Goal: Information Seeking & Learning: Learn about a topic

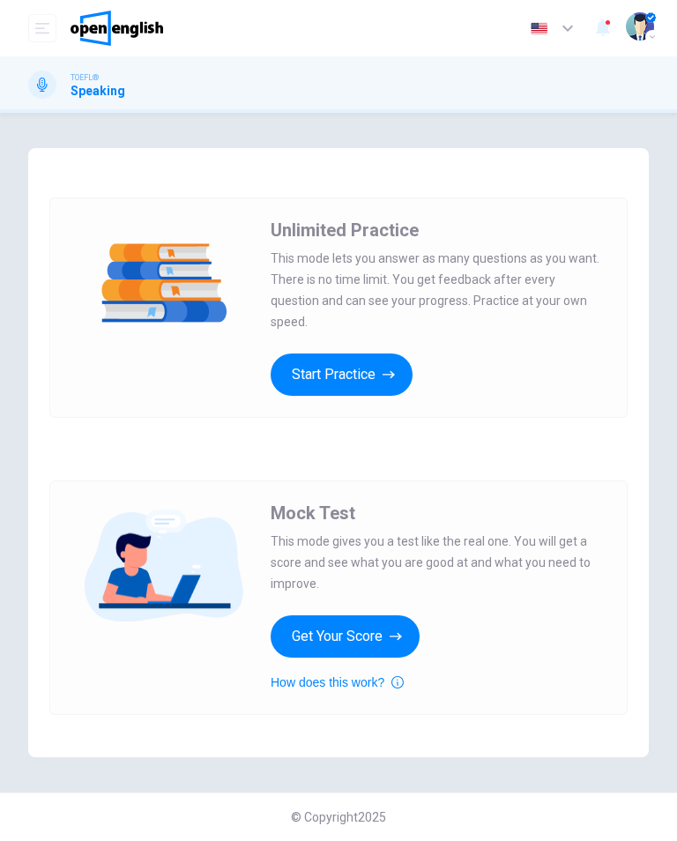
click at [304, 363] on button "Start Practice" at bounding box center [342, 375] width 142 height 42
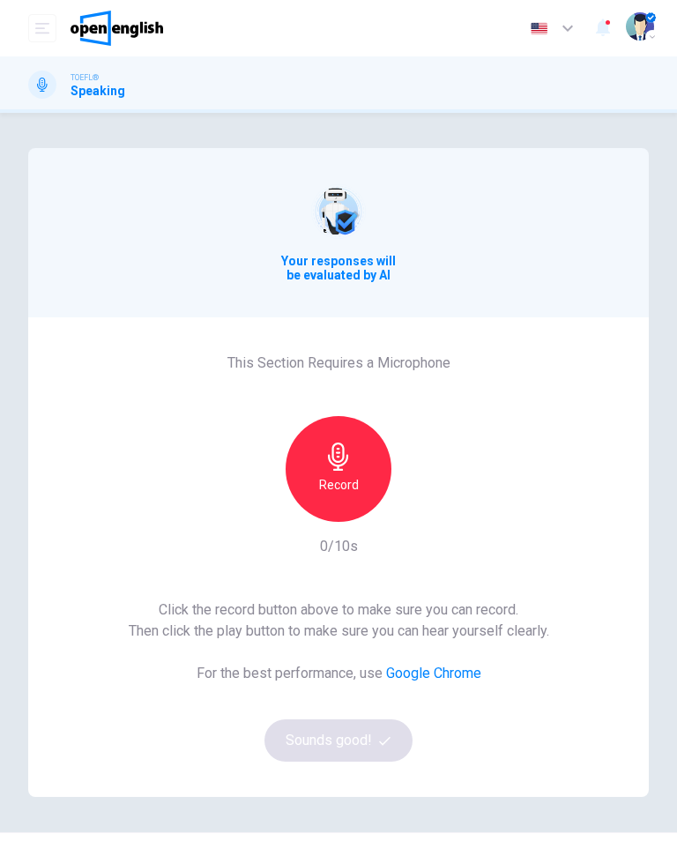
click at [338, 469] on icon "button" at bounding box center [338, 457] width 20 height 28
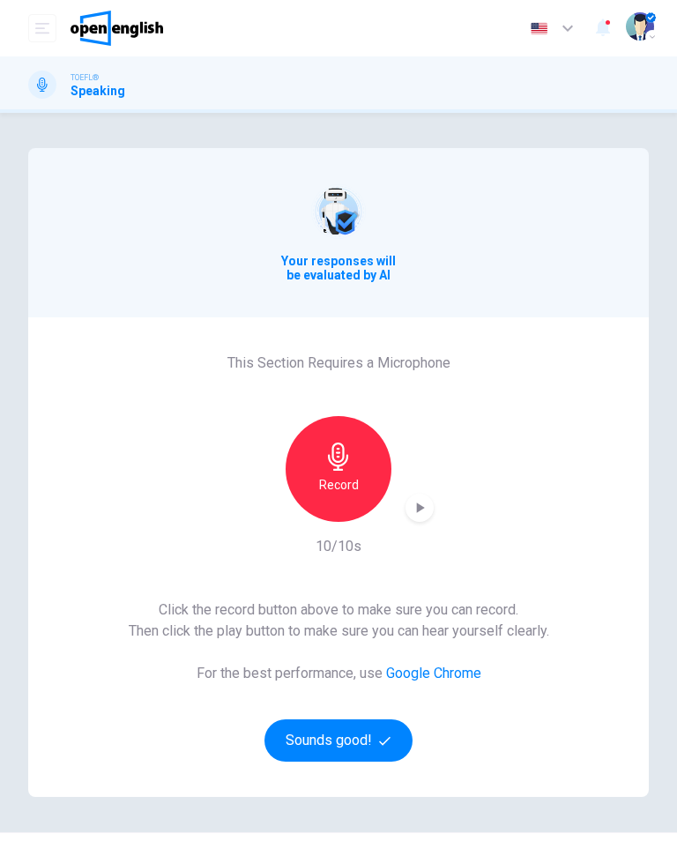
click at [340, 740] on button "Sounds good!" at bounding box center [339, 741] width 148 height 42
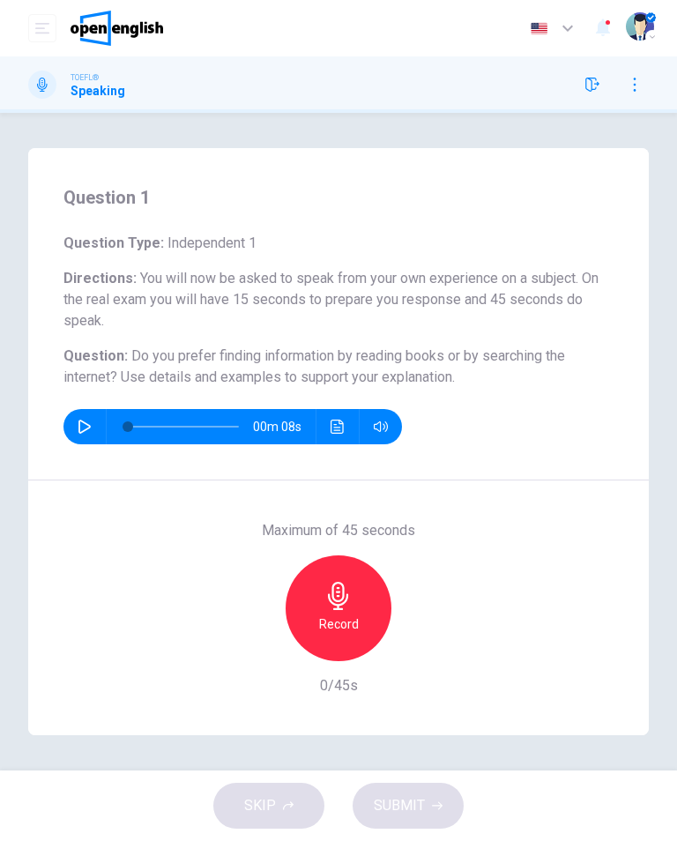
click at [326, 624] on h6 "Record" at bounding box center [339, 624] width 40 height 21
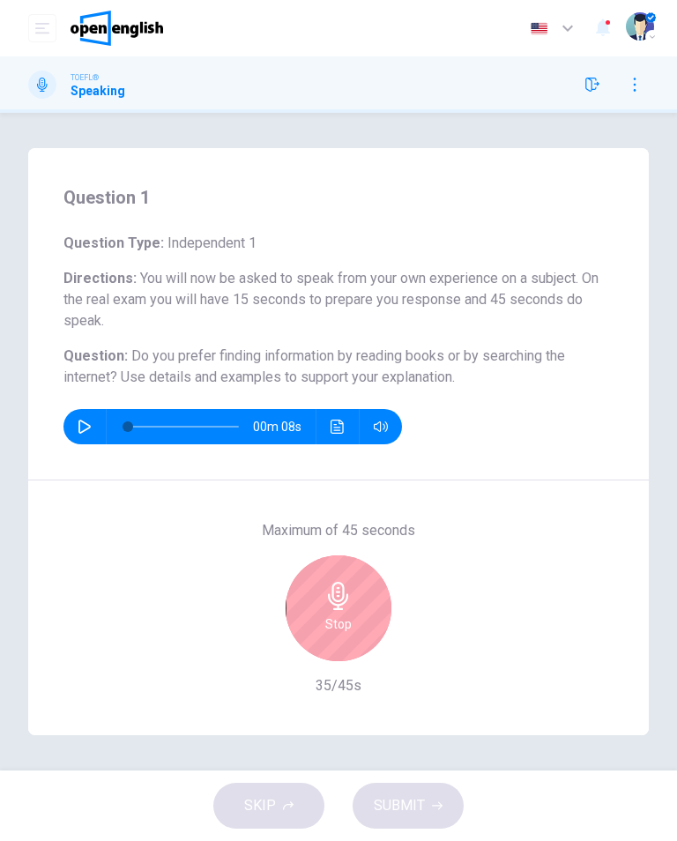
click at [344, 589] on icon "button" at bounding box center [338, 596] width 20 height 28
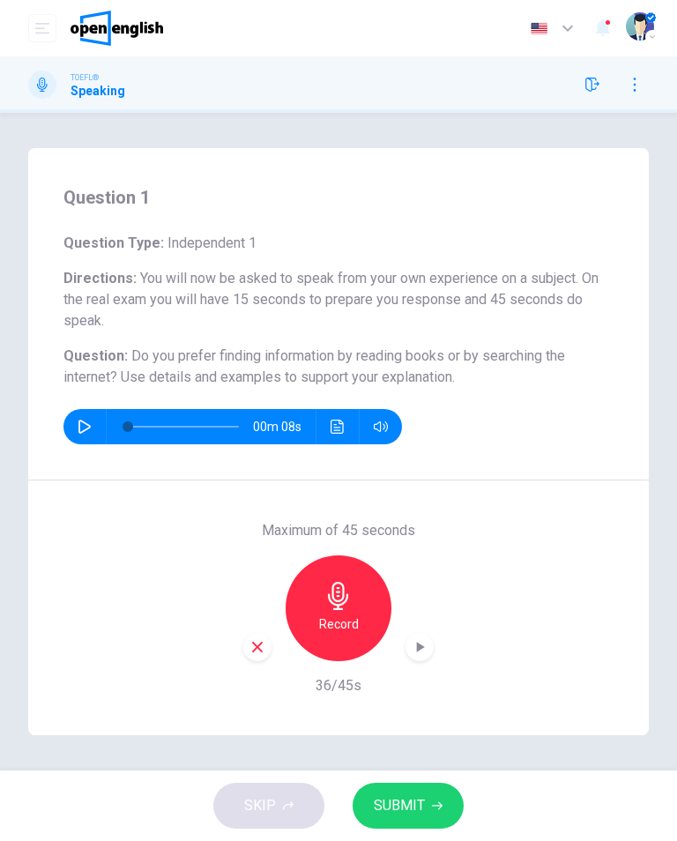
click at [430, 796] on button "SUBMIT" at bounding box center [408, 806] width 111 height 46
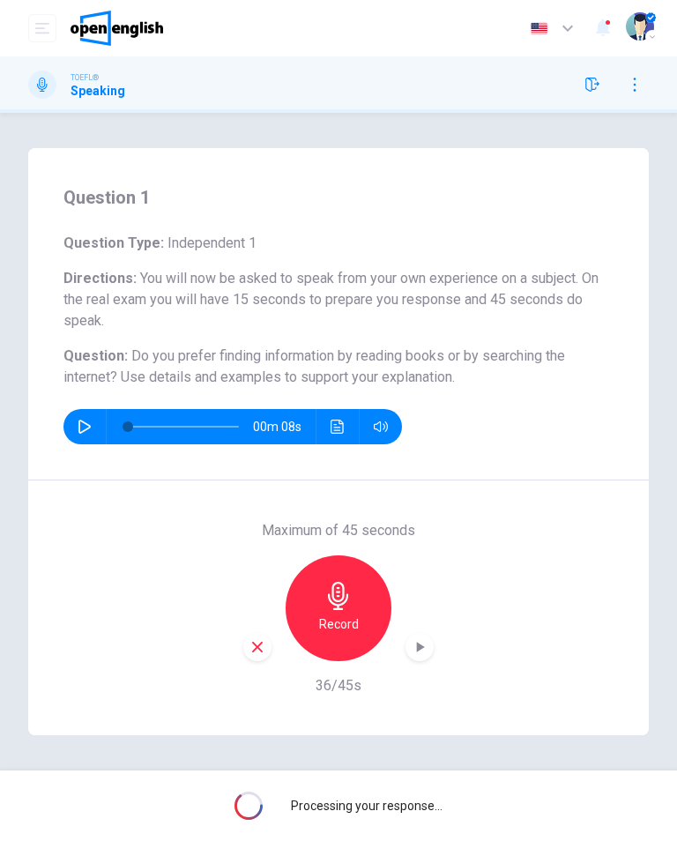
click at [415, 643] on icon "button" at bounding box center [420, 648] width 18 height 18
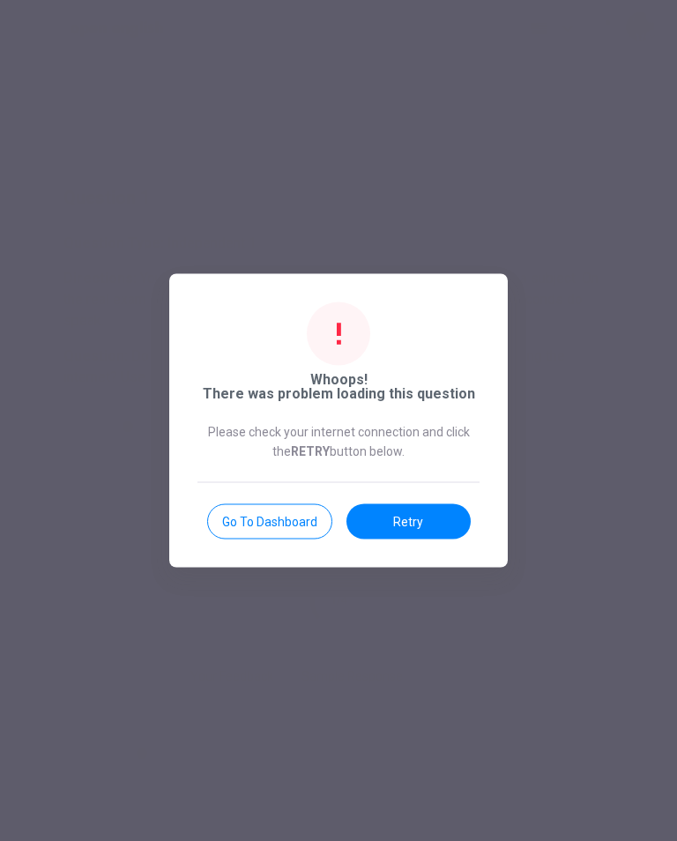
click at [455, 517] on button "Retry" at bounding box center [409, 522] width 124 height 35
click at [420, 530] on button "Retry" at bounding box center [409, 522] width 124 height 35
click at [289, 526] on button "Go to Dashboard" at bounding box center [269, 522] width 125 height 35
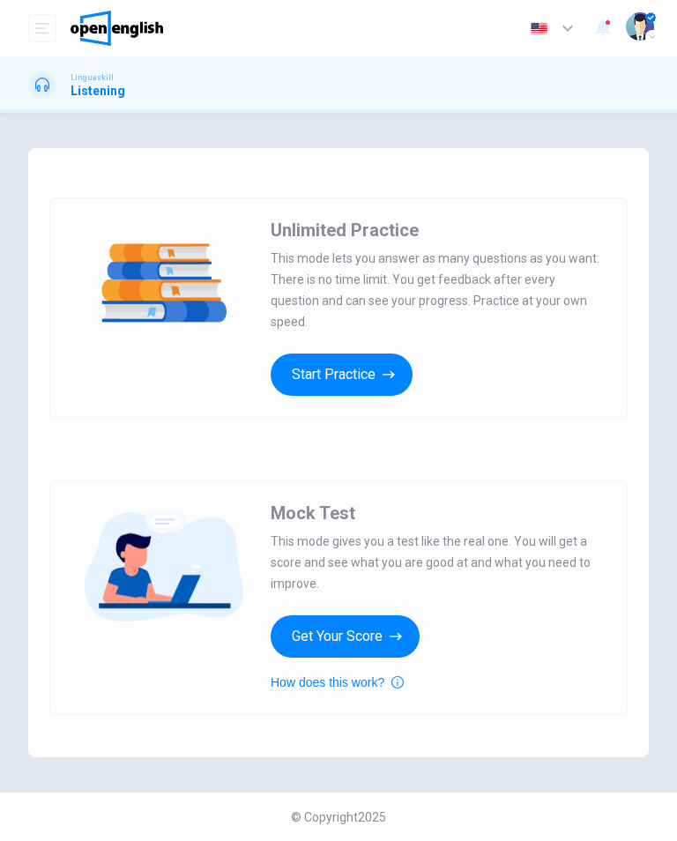
click at [382, 372] on button "Start Practice" at bounding box center [342, 375] width 142 height 42
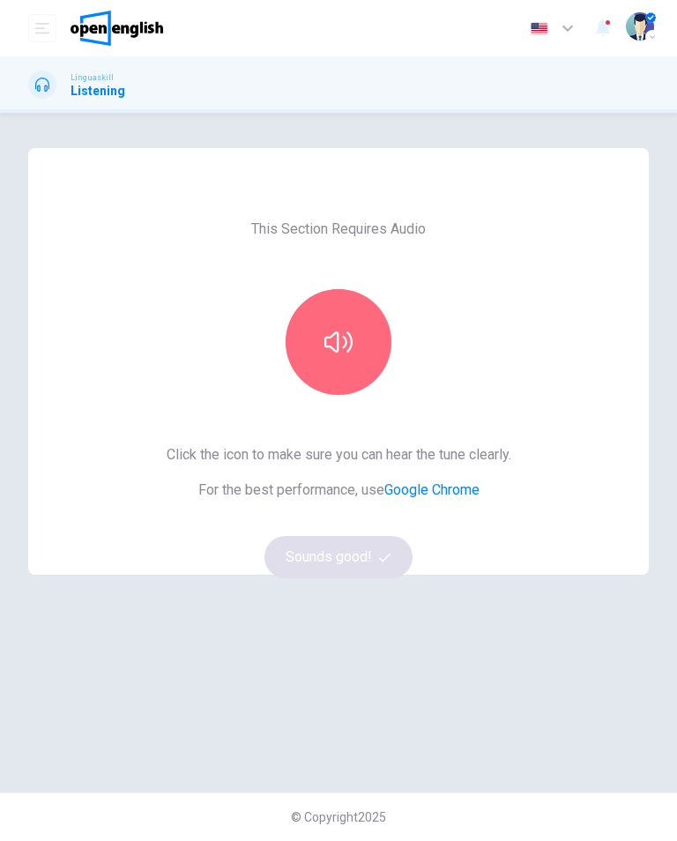
click at [339, 339] on icon "button" at bounding box center [339, 342] width 28 height 21
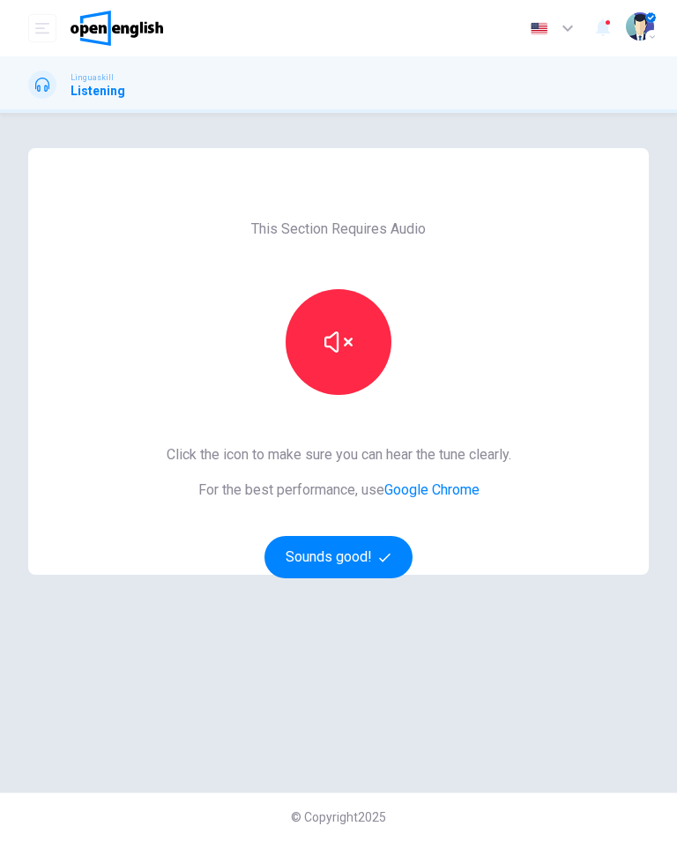
click at [308, 562] on button "Sounds good!" at bounding box center [339, 557] width 148 height 42
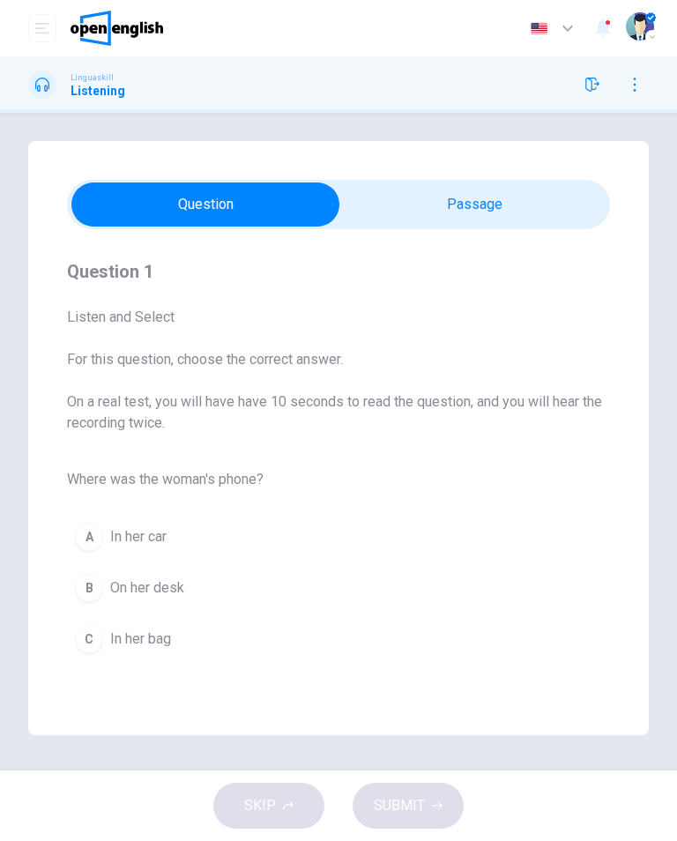
scroll to position [7, 0]
click at [98, 485] on span "Where was the woman's phone?" at bounding box center [338, 479] width 543 height 21
click at [89, 528] on div "A" at bounding box center [89, 537] width 28 height 28
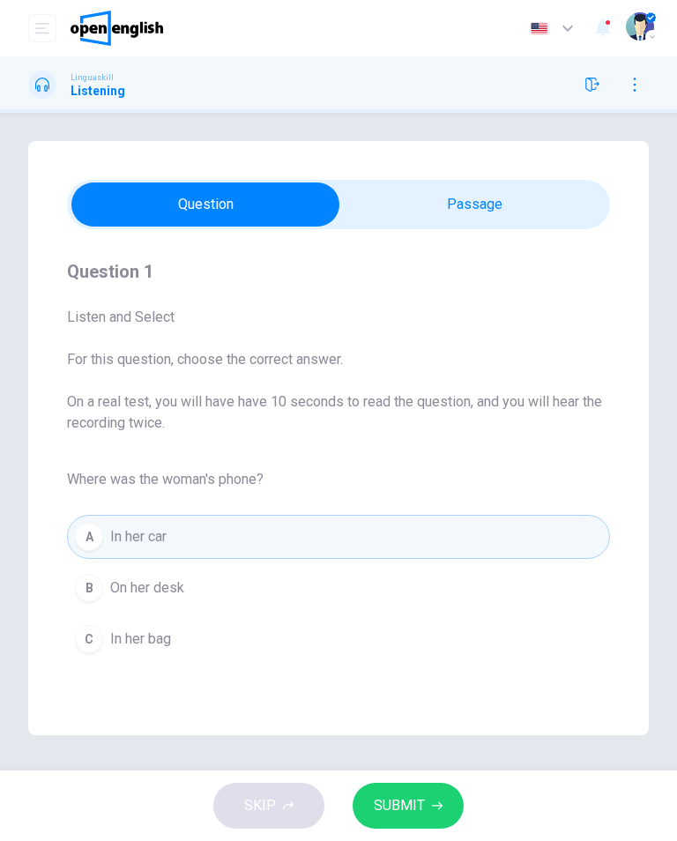
click at [92, 609] on button "B On her desk" at bounding box center [338, 588] width 543 height 44
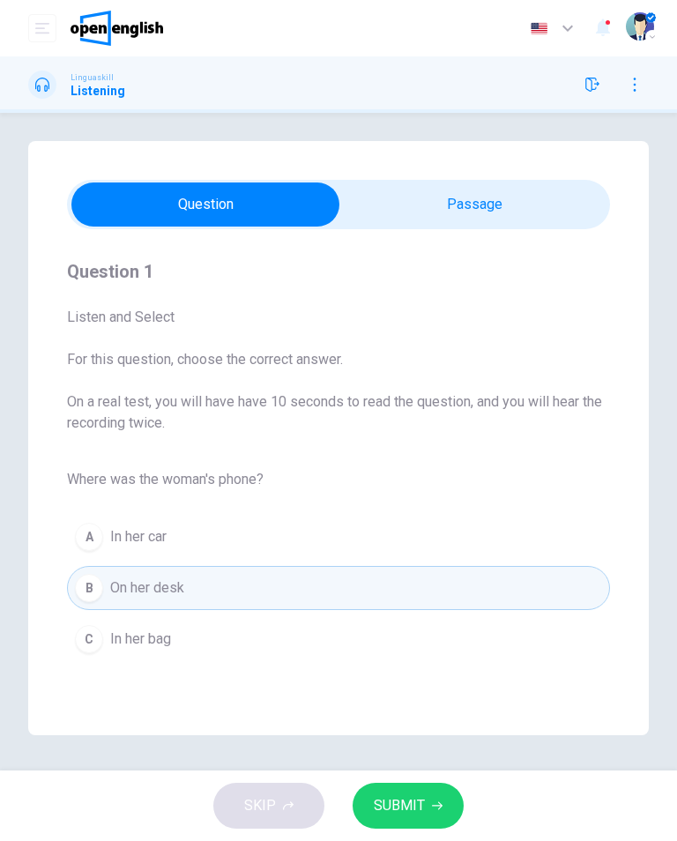
click at [87, 534] on div "A" at bounding box center [89, 537] width 28 height 28
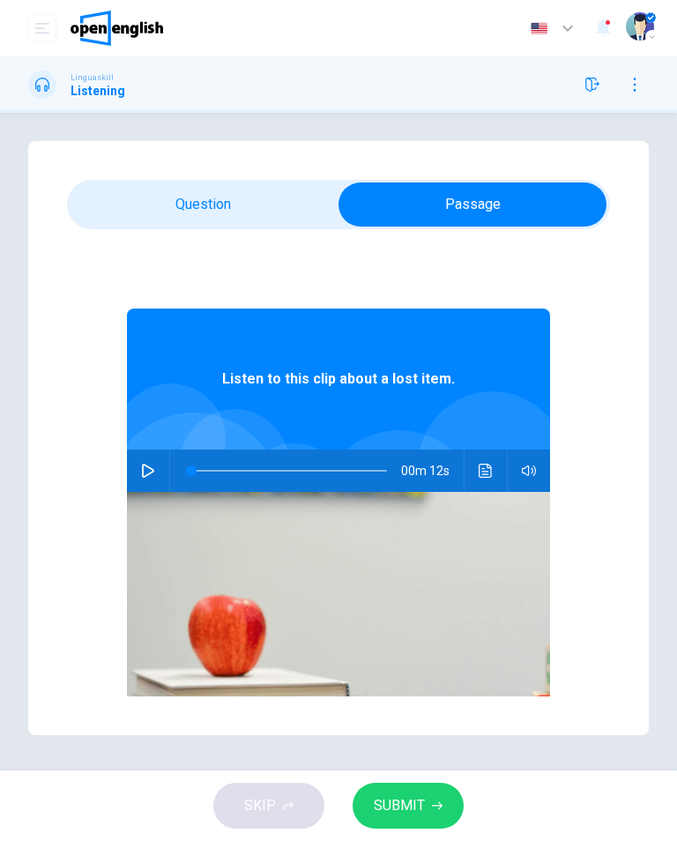
click at [144, 456] on button "button" at bounding box center [148, 471] width 28 height 42
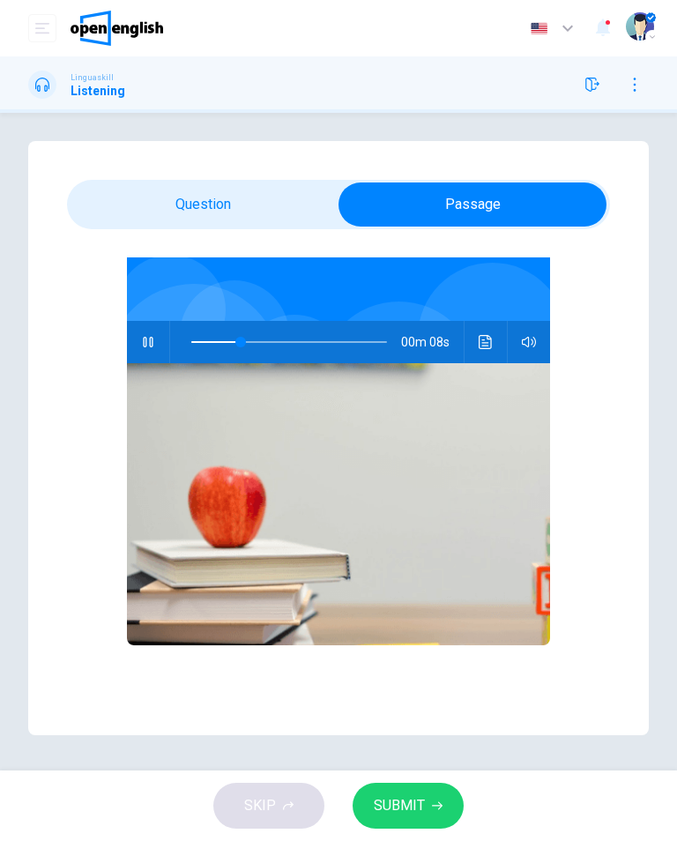
scroll to position [129, 0]
type input "**"
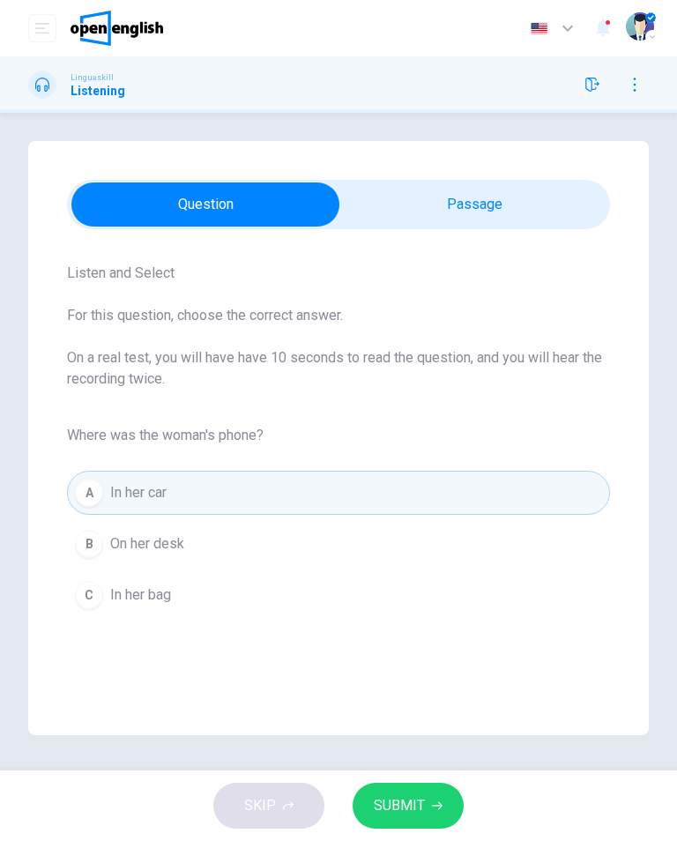
scroll to position [44, 0]
click at [150, 614] on button "C In her bag" at bounding box center [338, 595] width 543 height 44
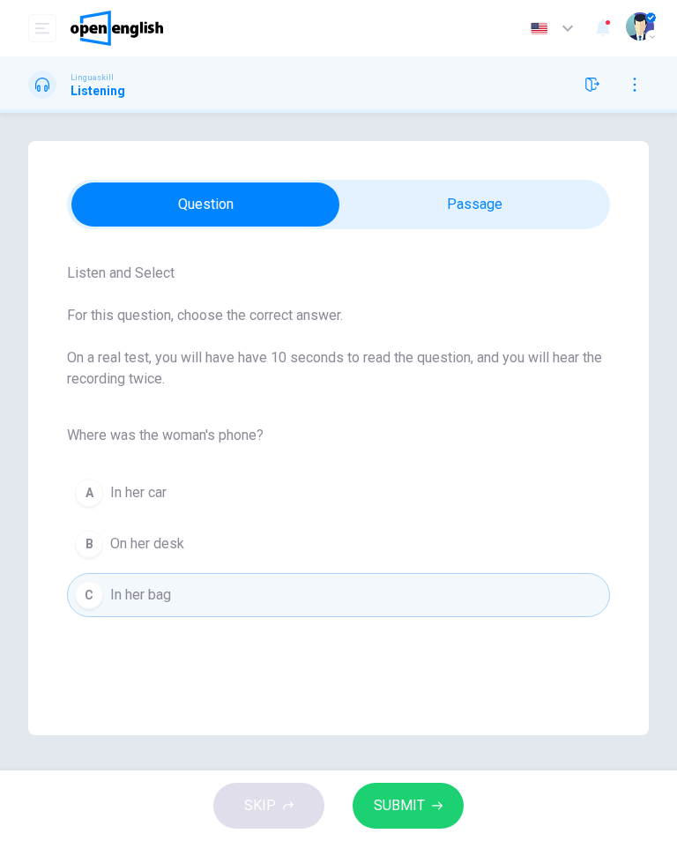
click at [397, 799] on span "SUBMIT" at bounding box center [399, 806] width 51 height 25
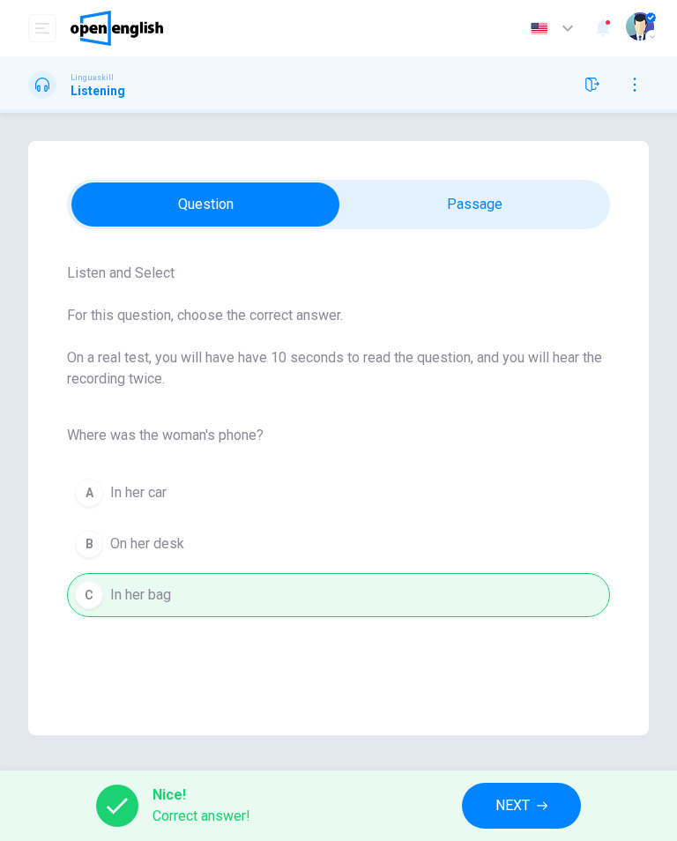
click at [502, 804] on span "NEXT" at bounding box center [513, 806] width 34 height 25
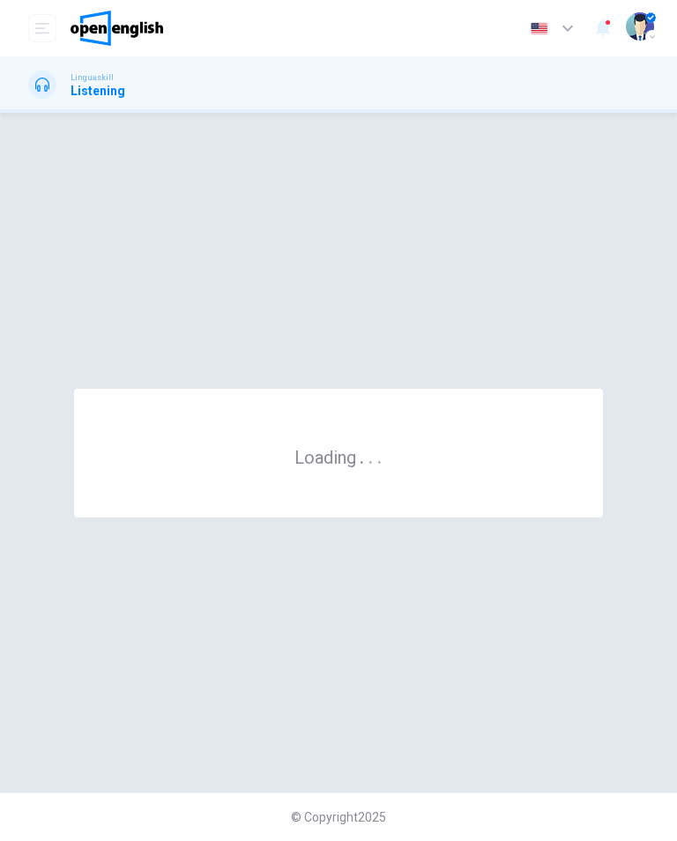
scroll to position [0, 0]
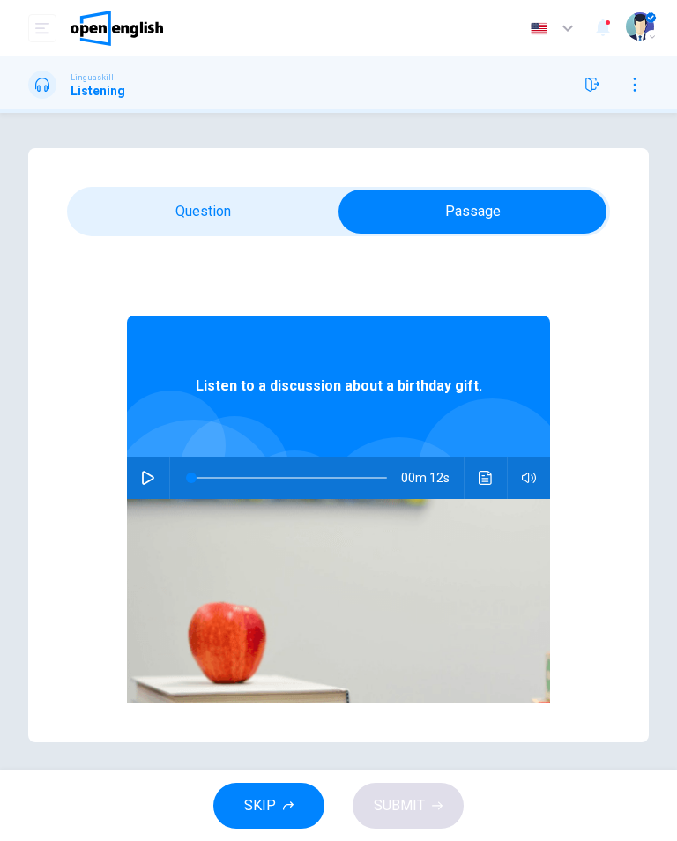
click at [137, 481] on button "button" at bounding box center [148, 478] width 28 height 42
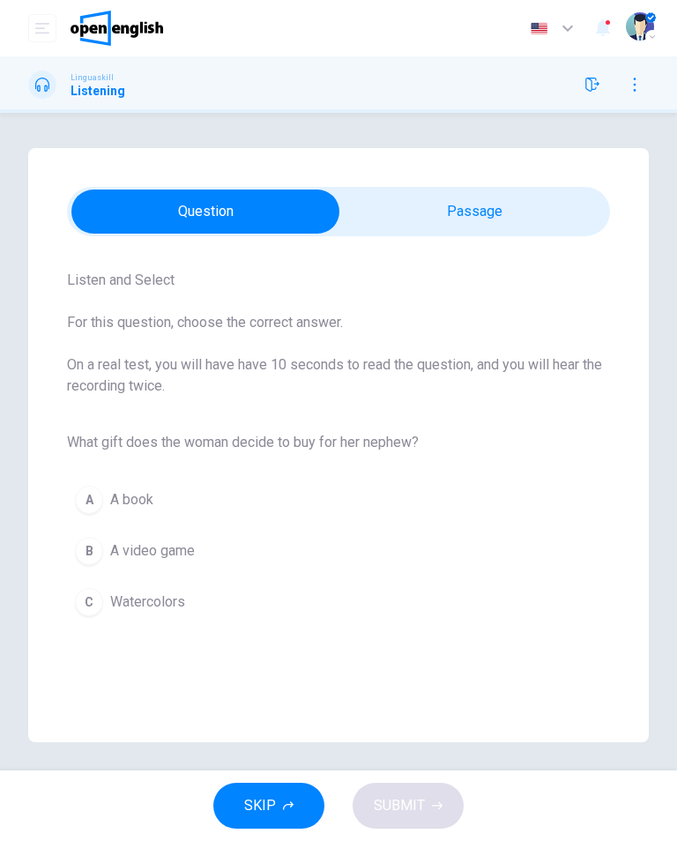
scroll to position [44, 0]
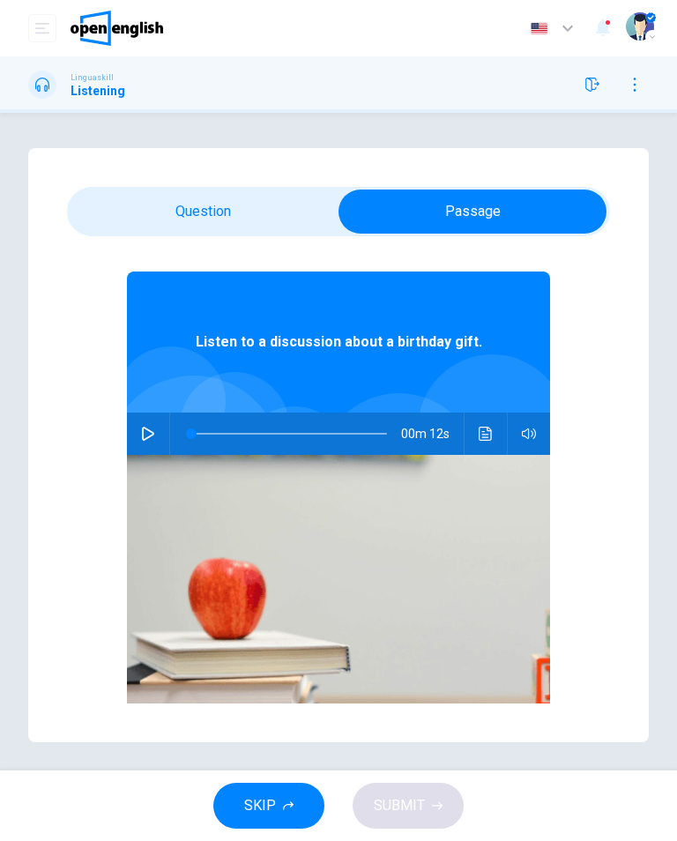
click at [153, 426] on button "button" at bounding box center [148, 434] width 28 height 42
type input "*"
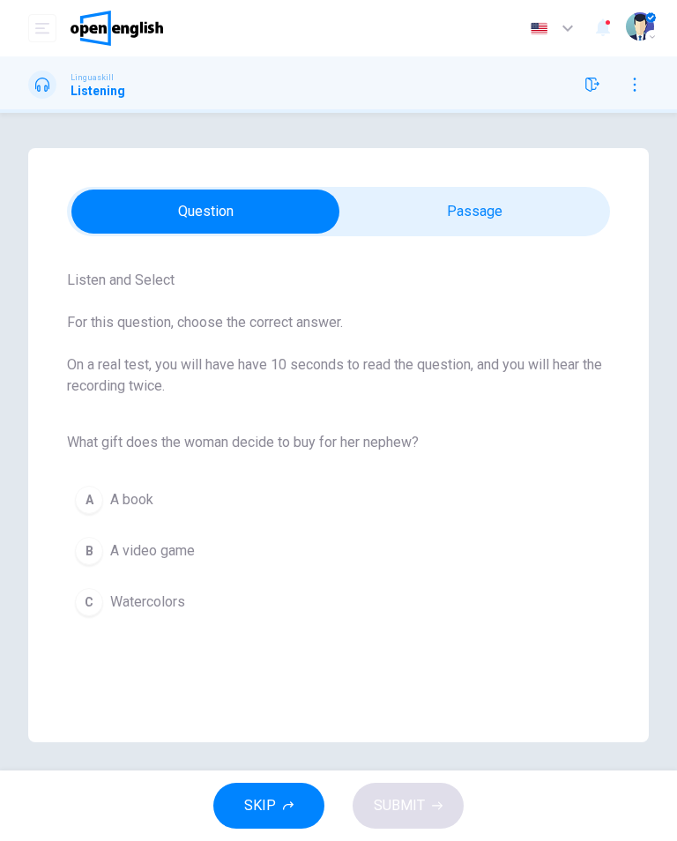
click at [87, 603] on div "C" at bounding box center [89, 602] width 28 height 28
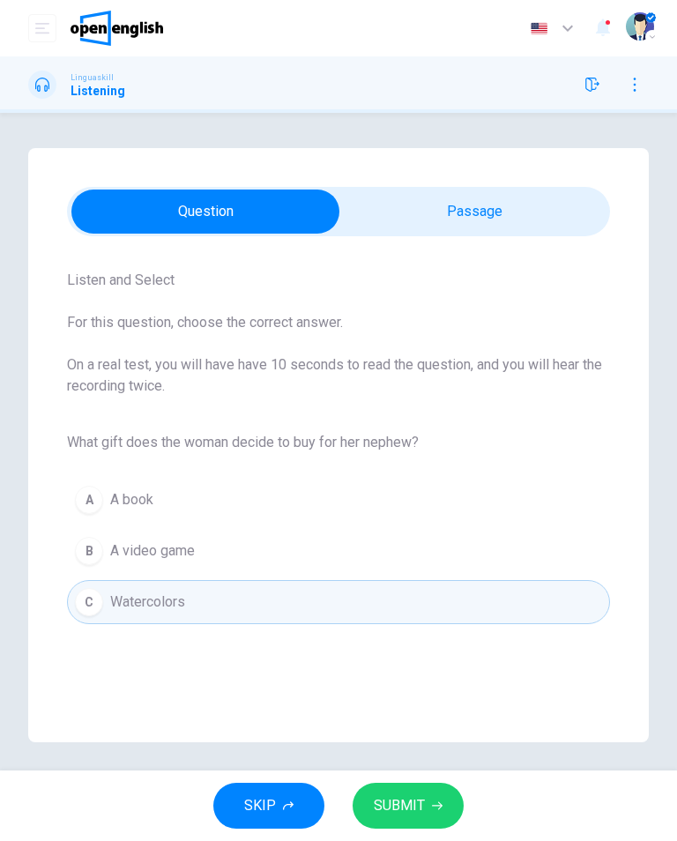
click at [409, 811] on span "SUBMIT" at bounding box center [399, 806] width 51 height 25
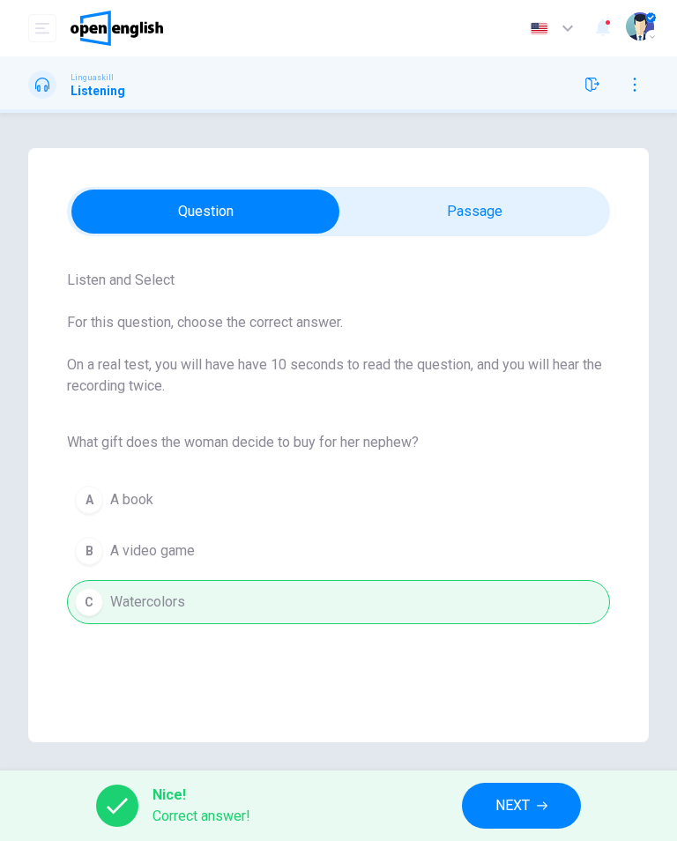
click at [480, 805] on button "NEXT" at bounding box center [521, 806] width 119 height 46
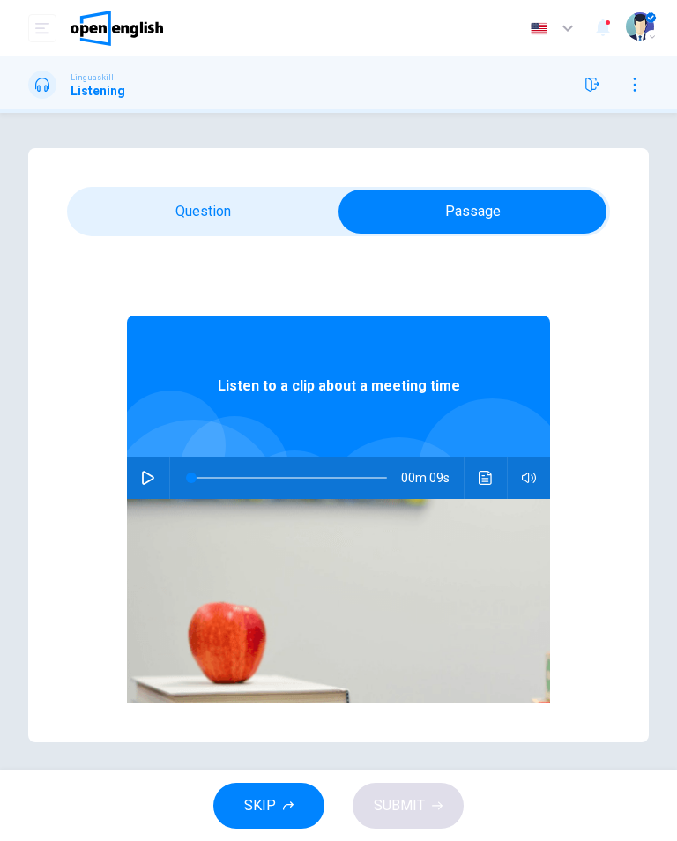
click at [148, 471] on icon "button" at bounding box center [148, 478] width 14 height 14
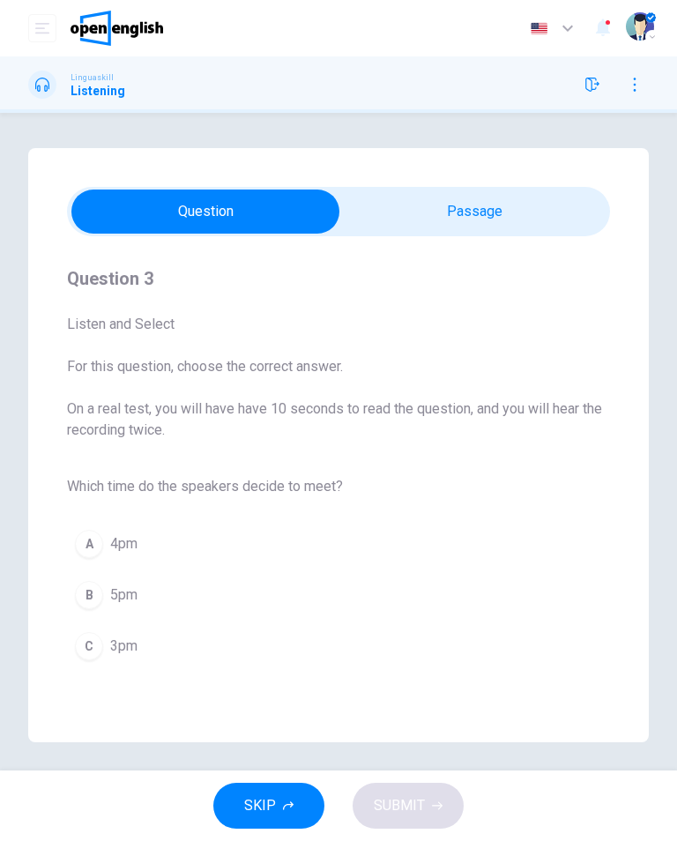
click at [77, 646] on div "C" at bounding box center [89, 646] width 28 height 28
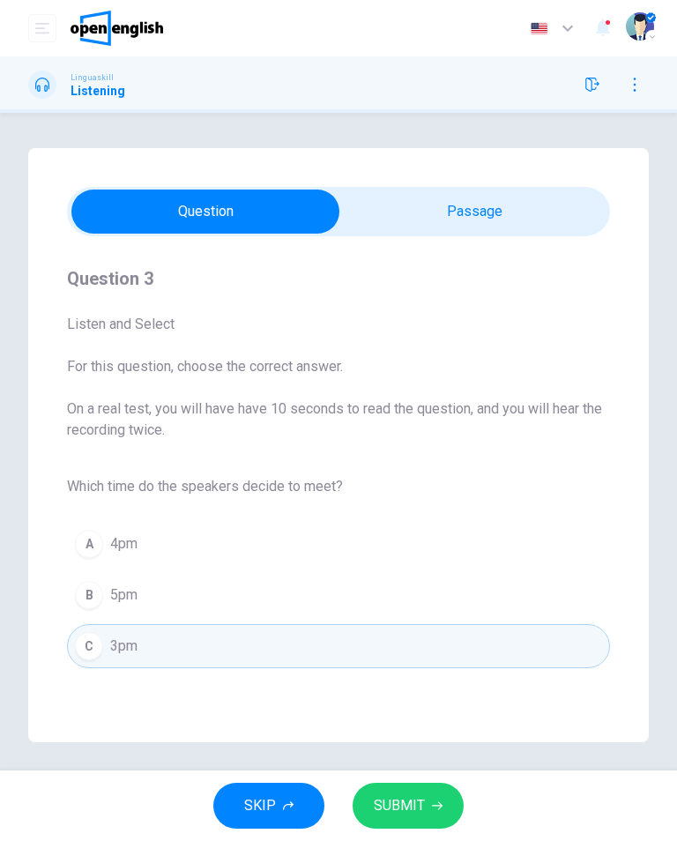
click at [404, 798] on span "SUBMIT" at bounding box center [399, 806] width 51 height 25
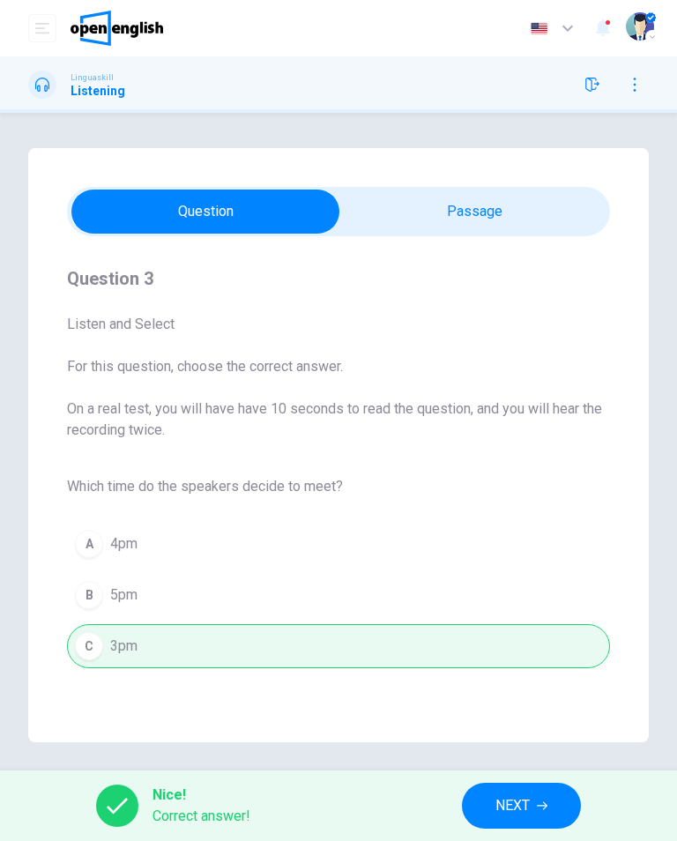
click at [497, 804] on span "NEXT" at bounding box center [513, 806] width 34 height 25
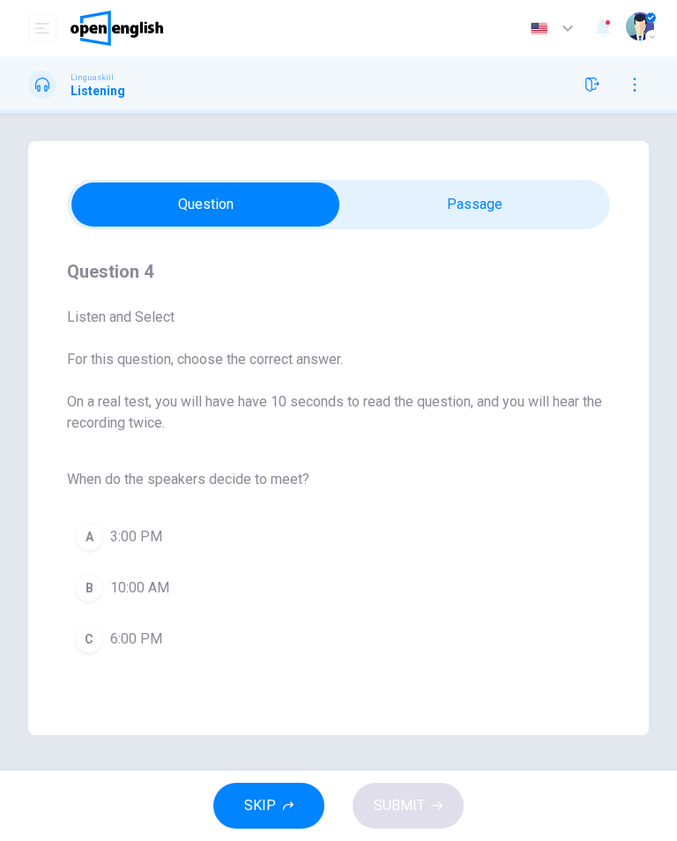
scroll to position [7, 0]
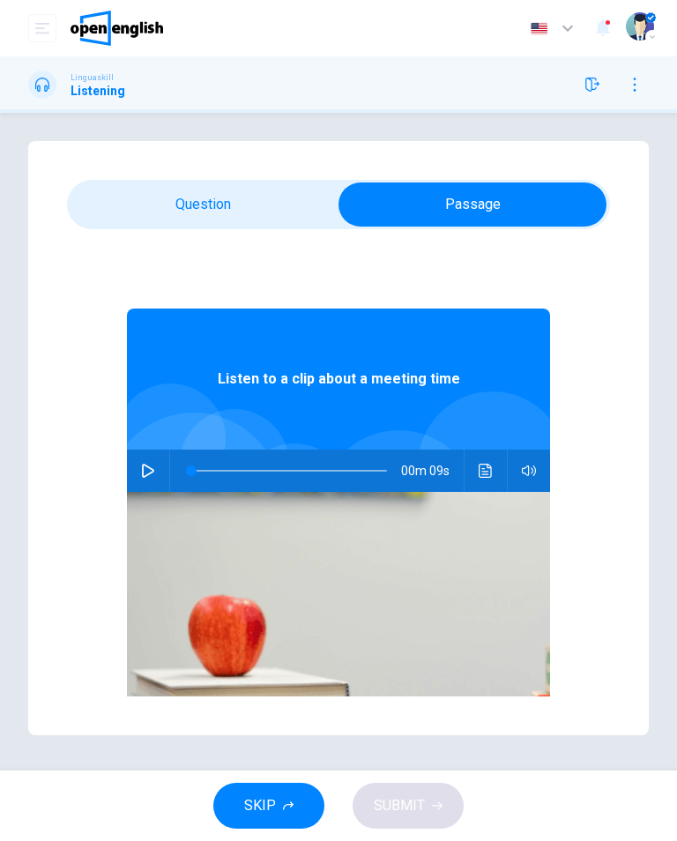
click at [159, 480] on button "button" at bounding box center [148, 471] width 28 height 42
type input "**"
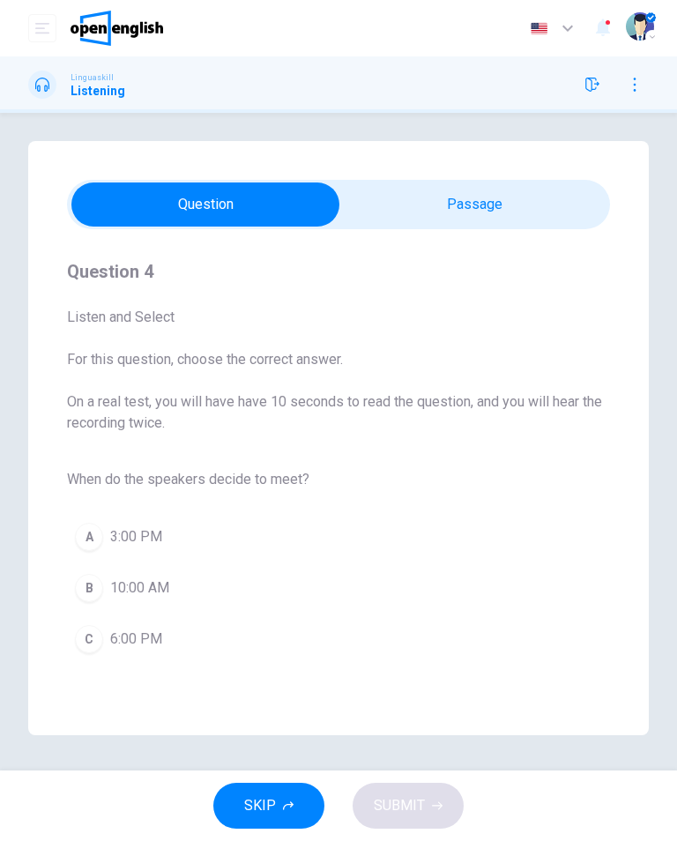
click at [89, 532] on div "A" at bounding box center [89, 537] width 28 height 28
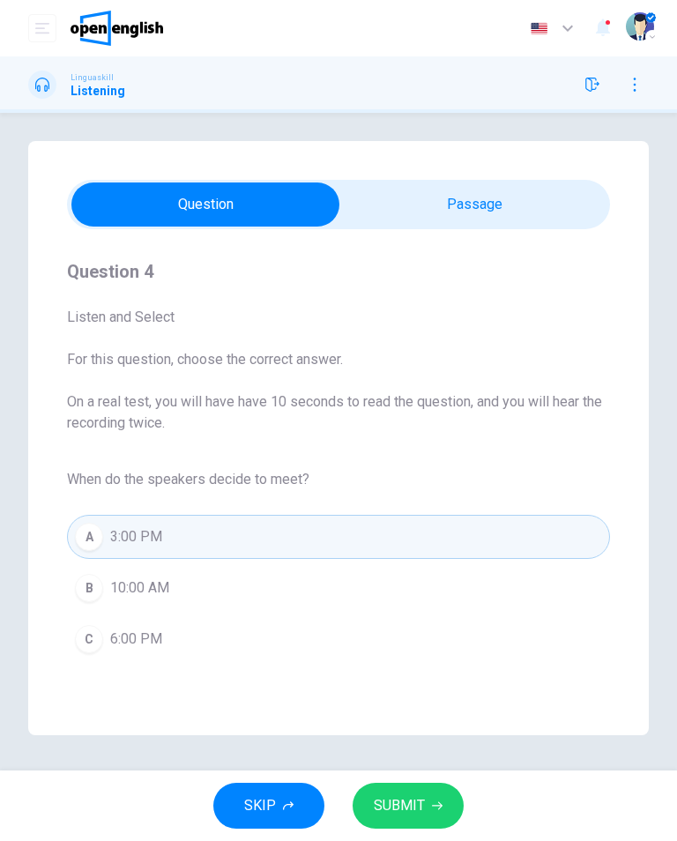
click at [422, 790] on button "SUBMIT" at bounding box center [408, 806] width 111 height 46
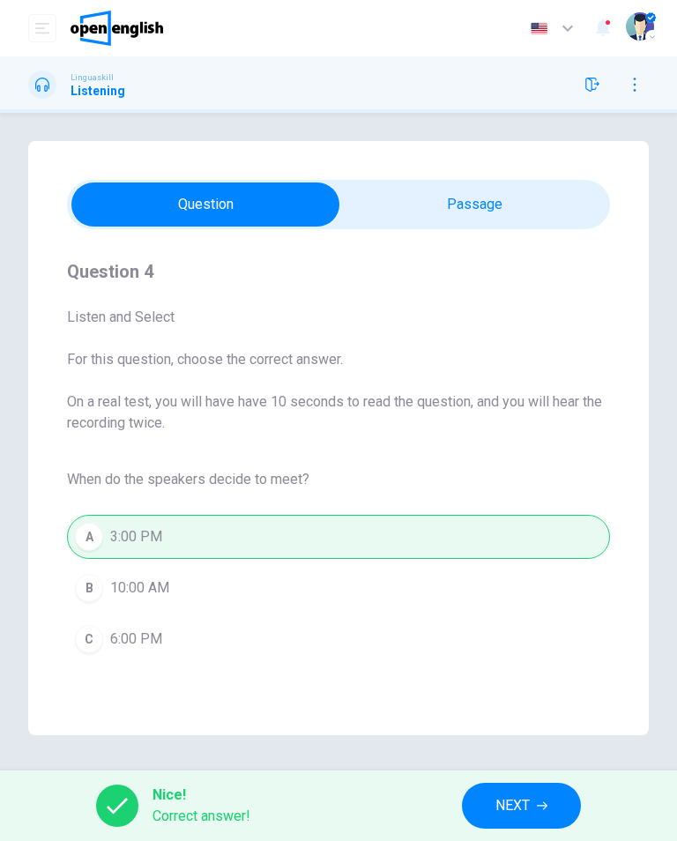
click at [505, 816] on span "NEXT" at bounding box center [513, 806] width 34 height 25
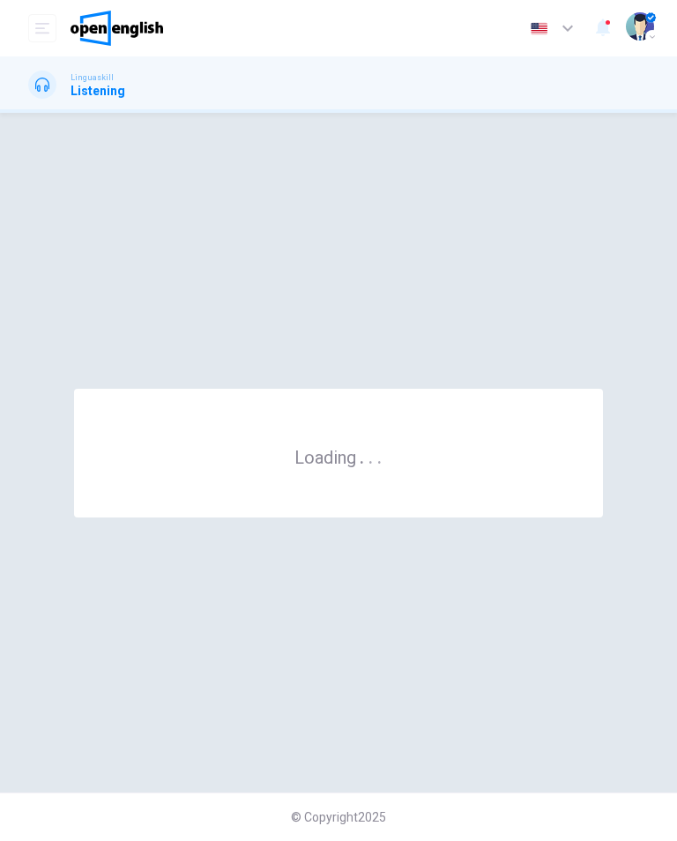
scroll to position [0, 0]
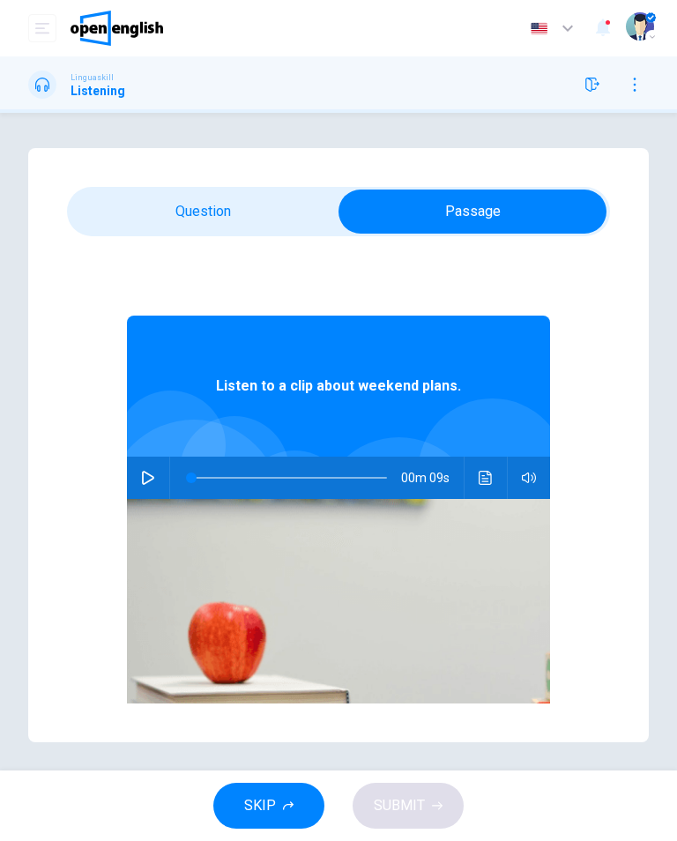
click at [150, 477] on icon "button" at bounding box center [148, 478] width 14 height 14
type input "*"
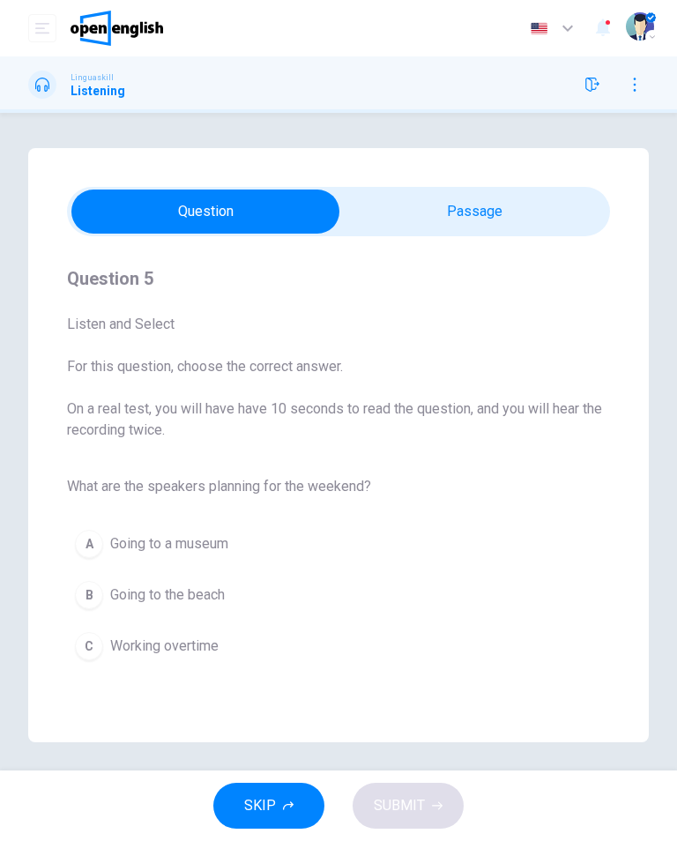
click at [91, 602] on div "B" at bounding box center [89, 595] width 28 height 28
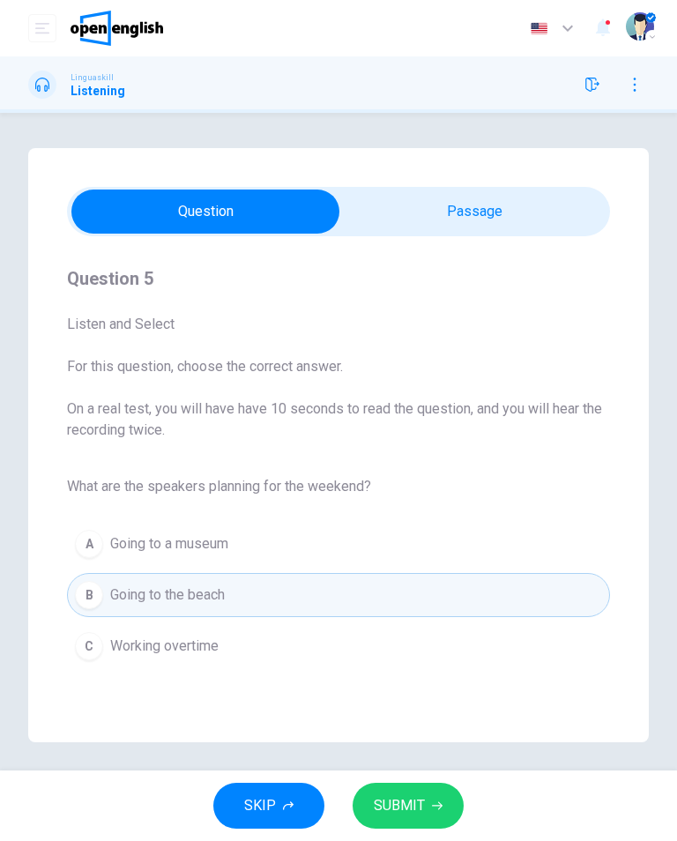
click at [408, 813] on span "SUBMIT" at bounding box center [399, 806] width 51 height 25
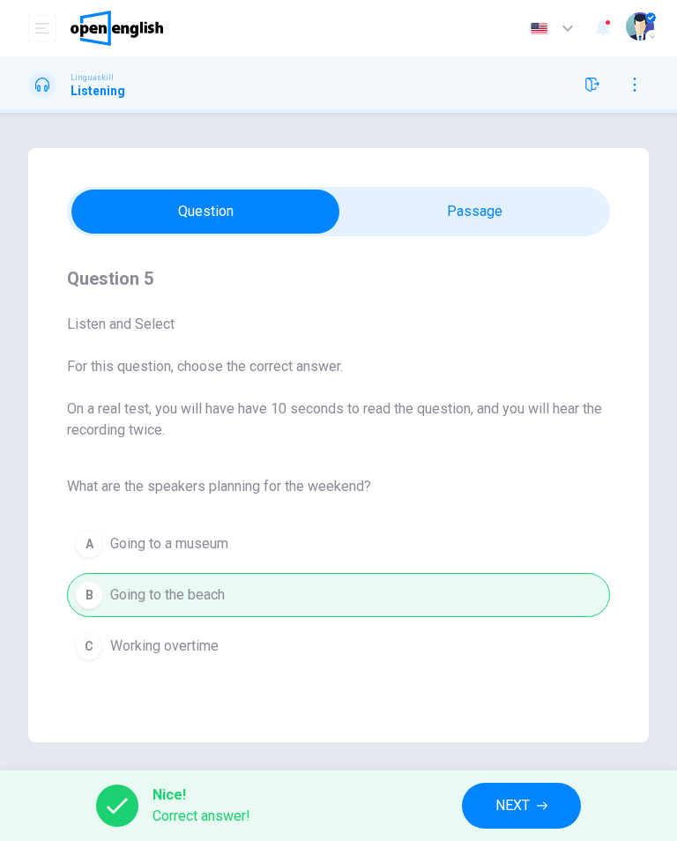
click at [486, 827] on button "NEXT" at bounding box center [521, 806] width 119 height 46
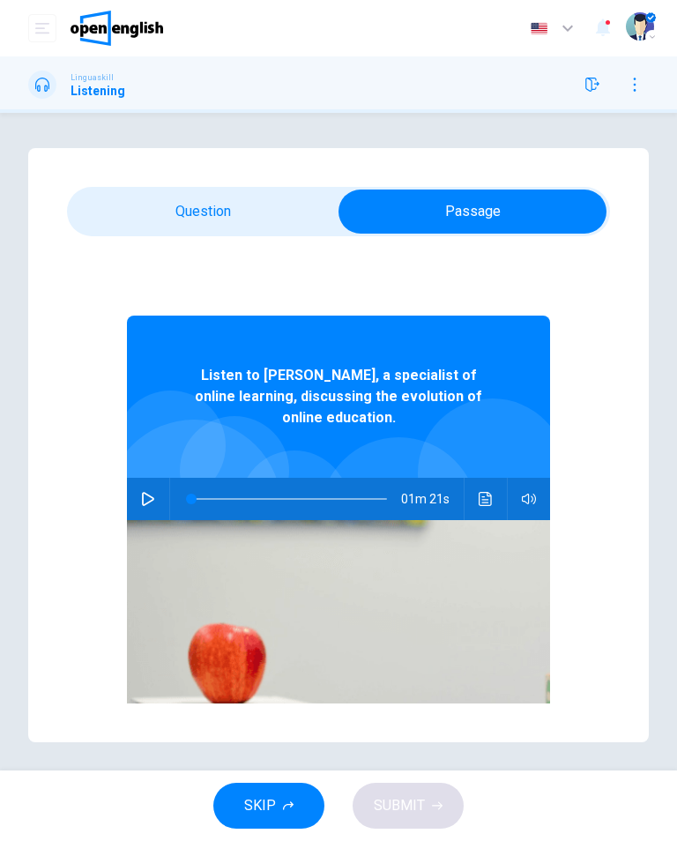
click at [153, 494] on icon "button" at bounding box center [148, 499] width 14 height 14
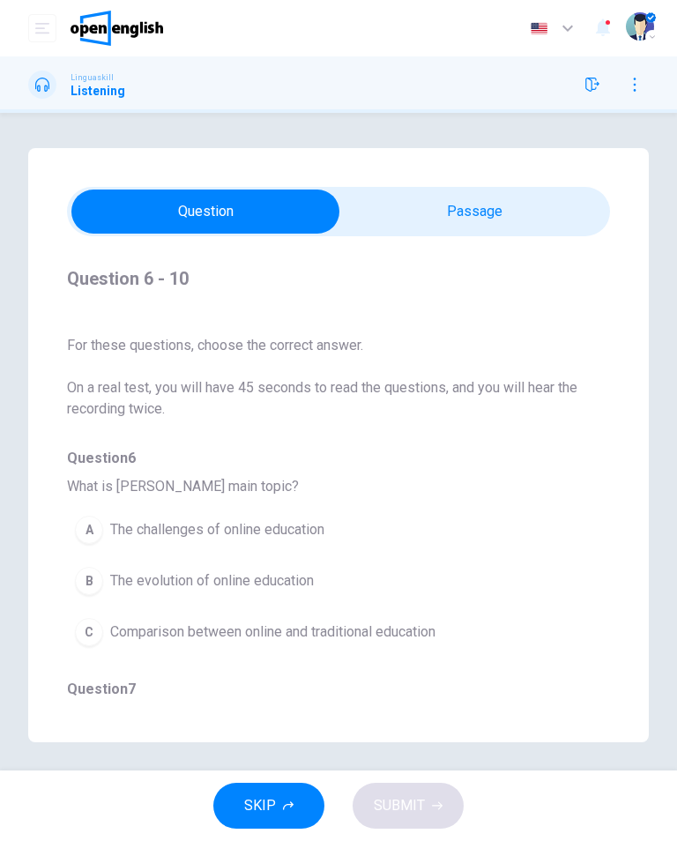
click at [89, 589] on div "B" at bounding box center [89, 581] width 28 height 28
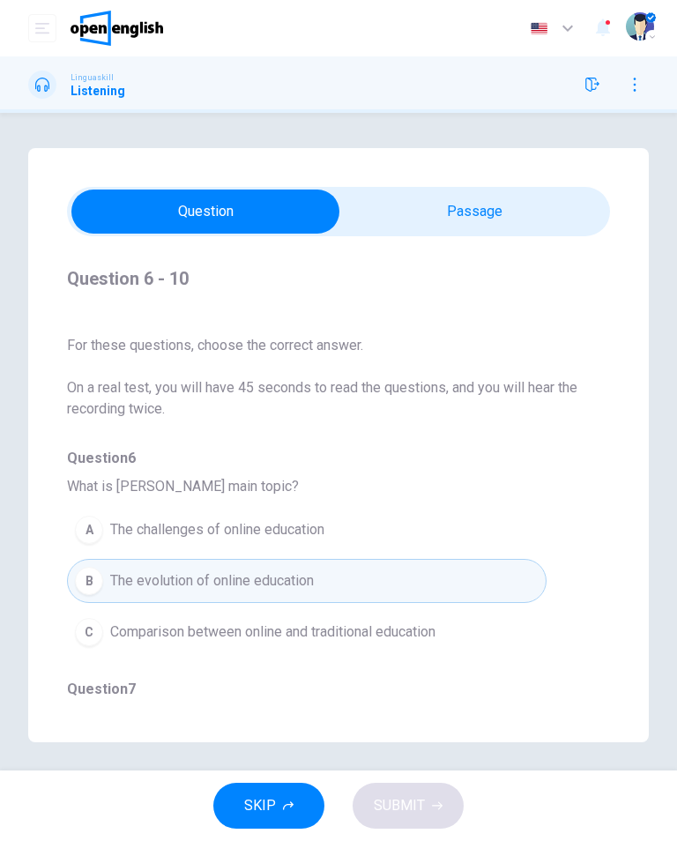
click at [402, 786] on div "SKIP SUBMIT" at bounding box center [338, 806] width 677 height 71
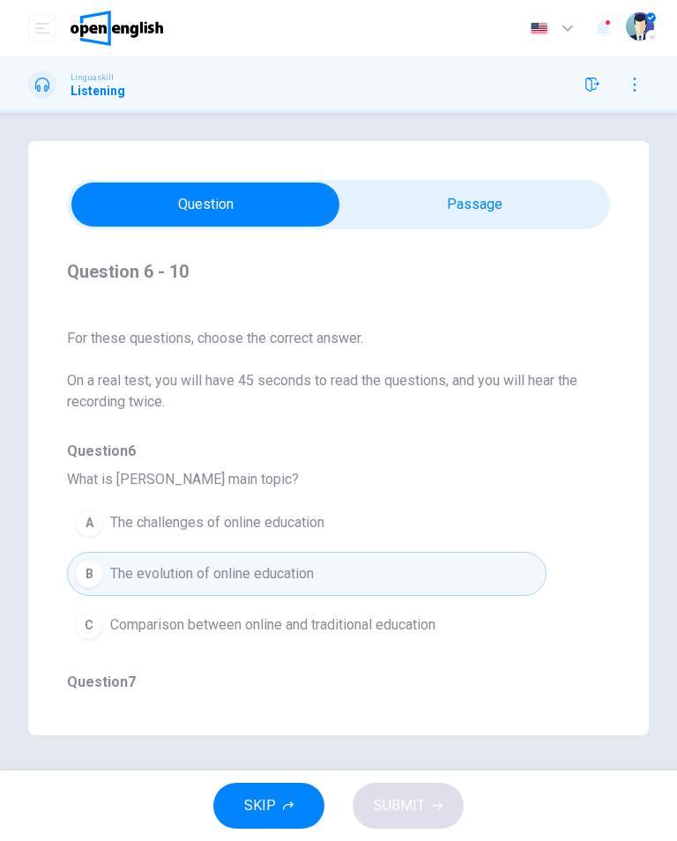
scroll to position [7, 0]
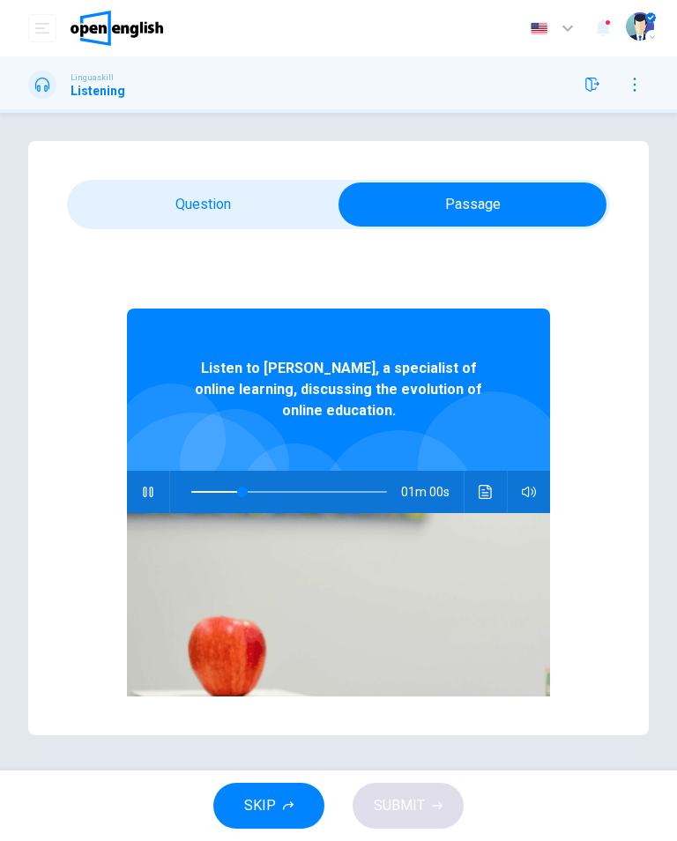
click at [138, 501] on button "button" at bounding box center [148, 492] width 28 height 42
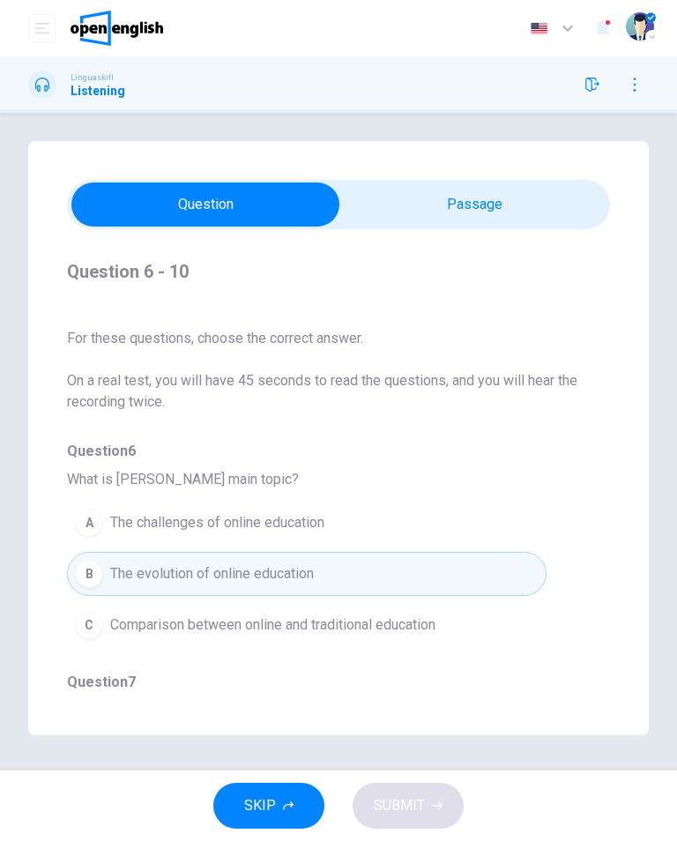
click at [403, 800] on div "SKIP SUBMIT" at bounding box center [338, 806] width 677 height 71
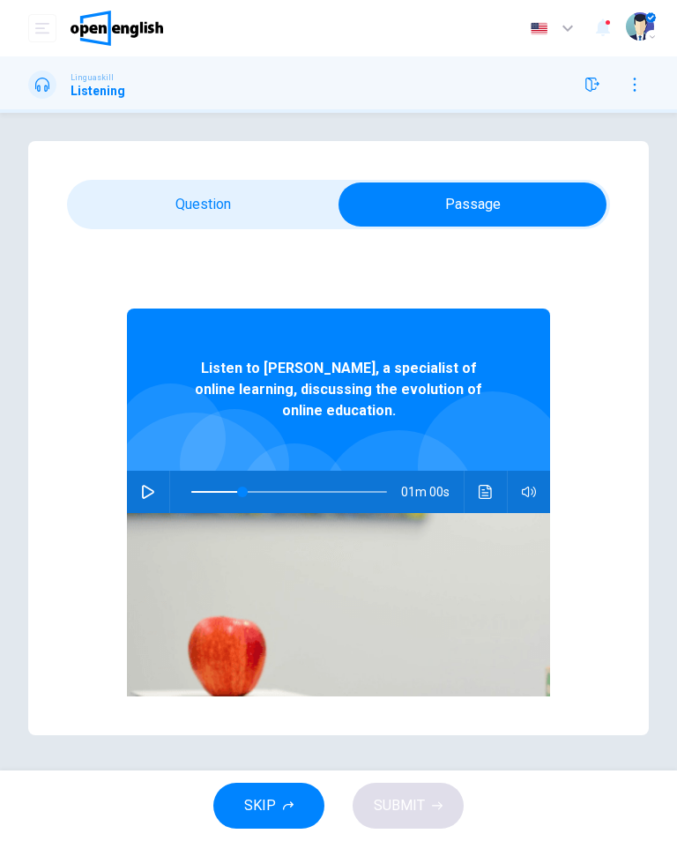
click at [159, 496] on button "button" at bounding box center [148, 492] width 28 height 42
type input "**"
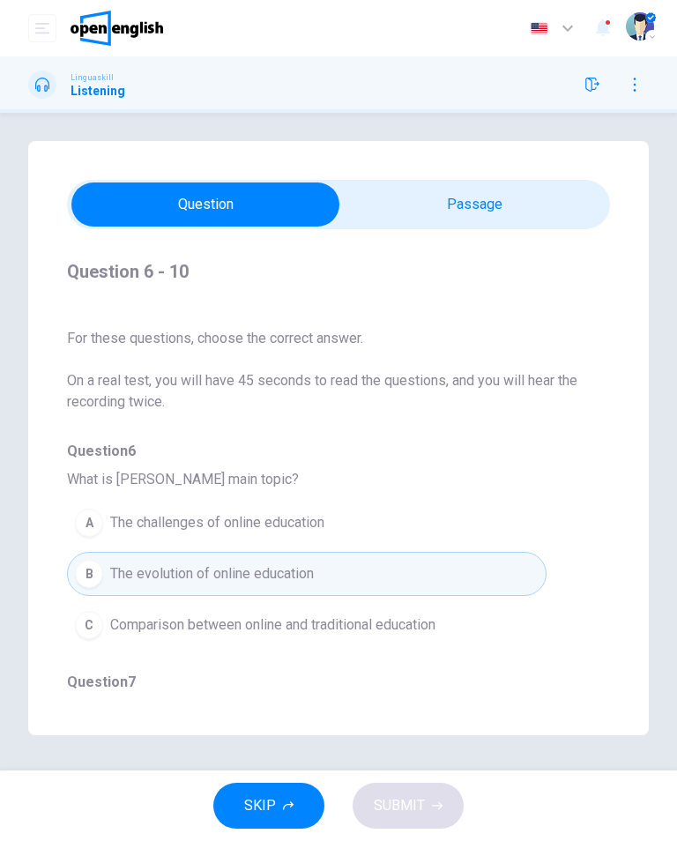
click at [418, 576] on button "B The evolution of online education" at bounding box center [307, 574] width 480 height 44
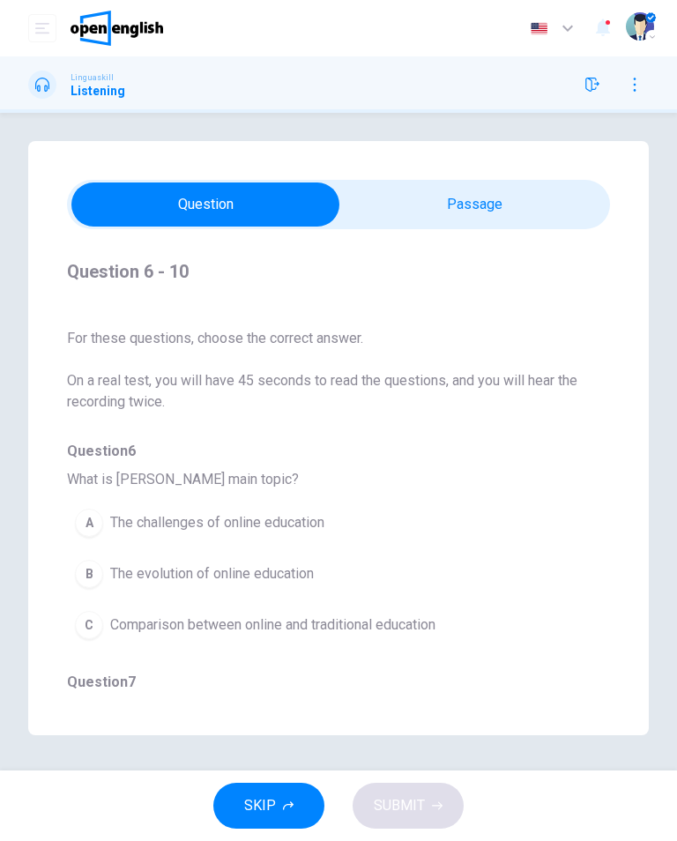
click at [108, 583] on button "B The evolution of online education" at bounding box center [307, 574] width 480 height 44
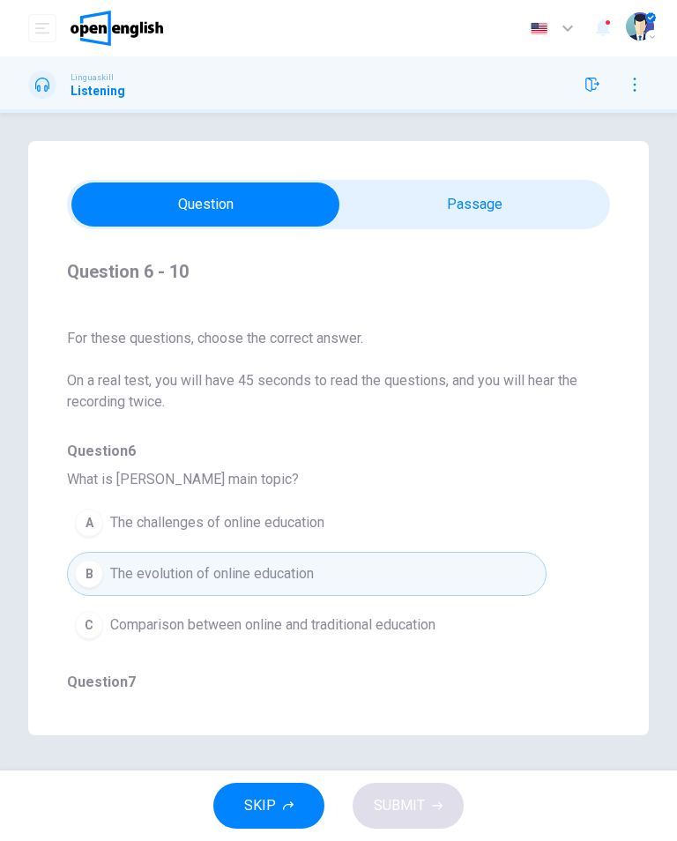
click at [389, 645] on button "C Comparison between online and traditional education" at bounding box center [307, 625] width 480 height 44
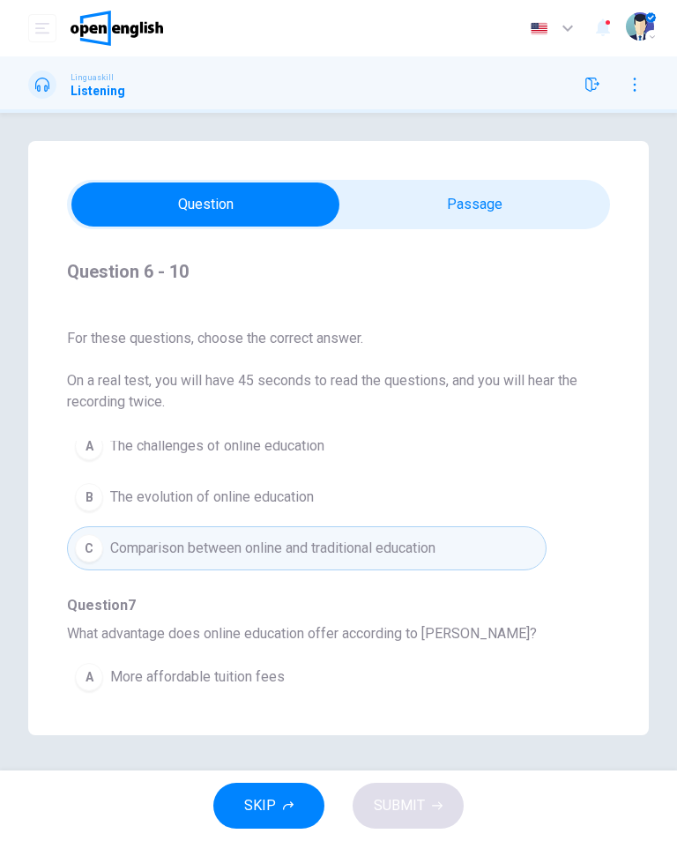
scroll to position [76, 0]
click at [81, 501] on div "B" at bounding box center [89, 498] width 28 height 28
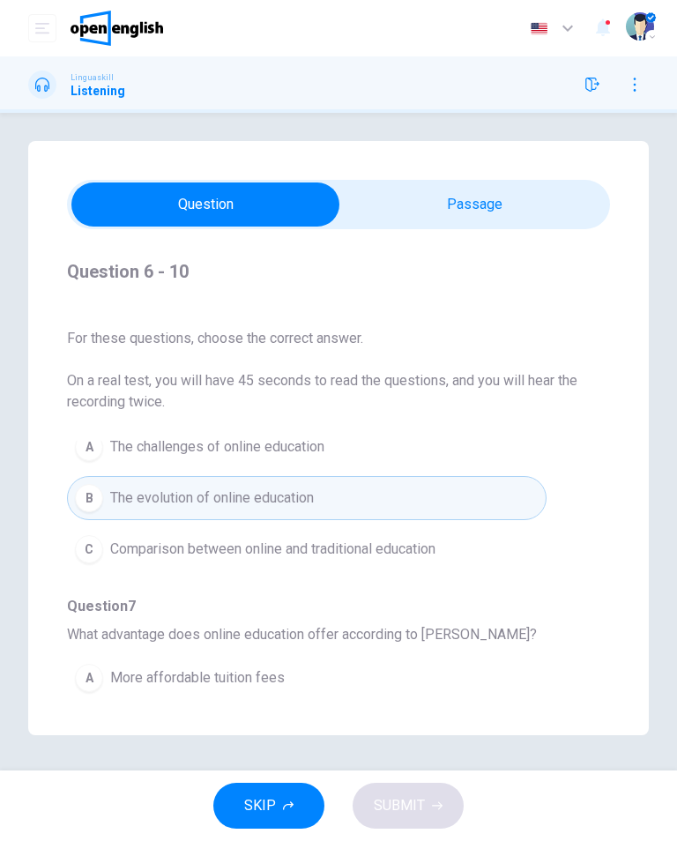
click at [410, 814] on div "SKIP SUBMIT" at bounding box center [338, 806] width 677 height 71
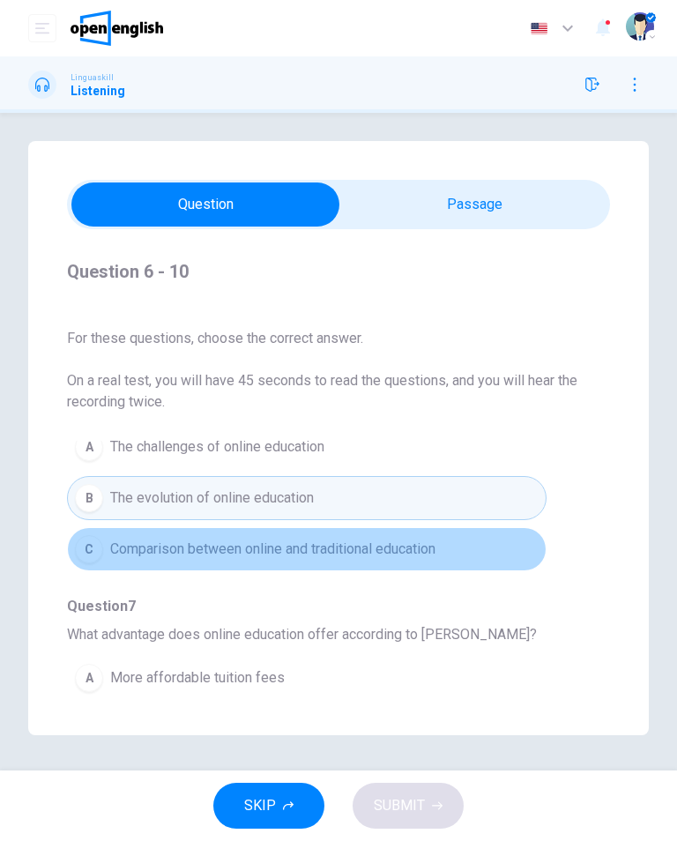
click at [97, 569] on button "C Comparison between online and traditional education" at bounding box center [307, 549] width 480 height 44
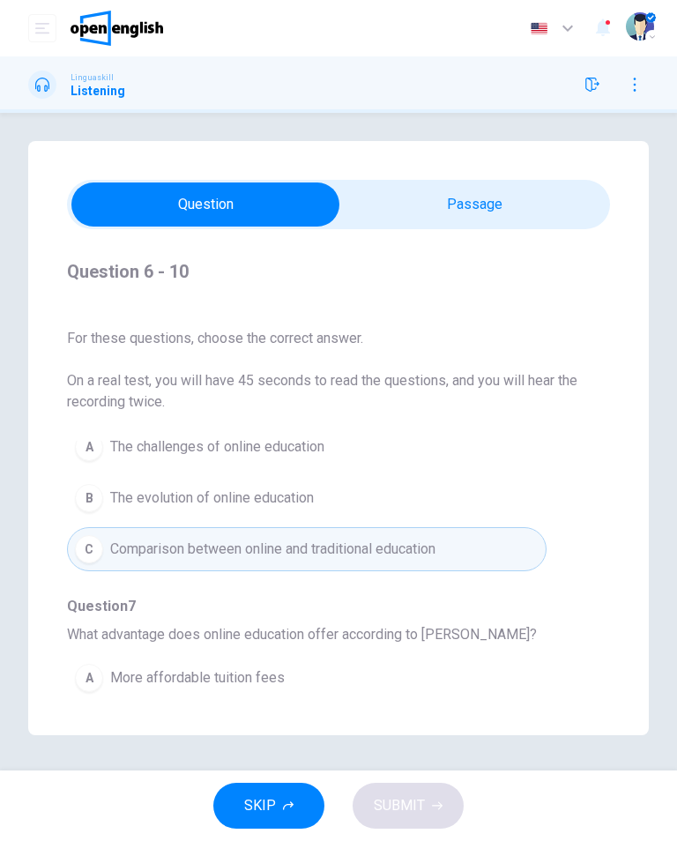
click at [80, 461] on button "A The challenges of online education" at bounding box center [307, 447] width 480 height 44
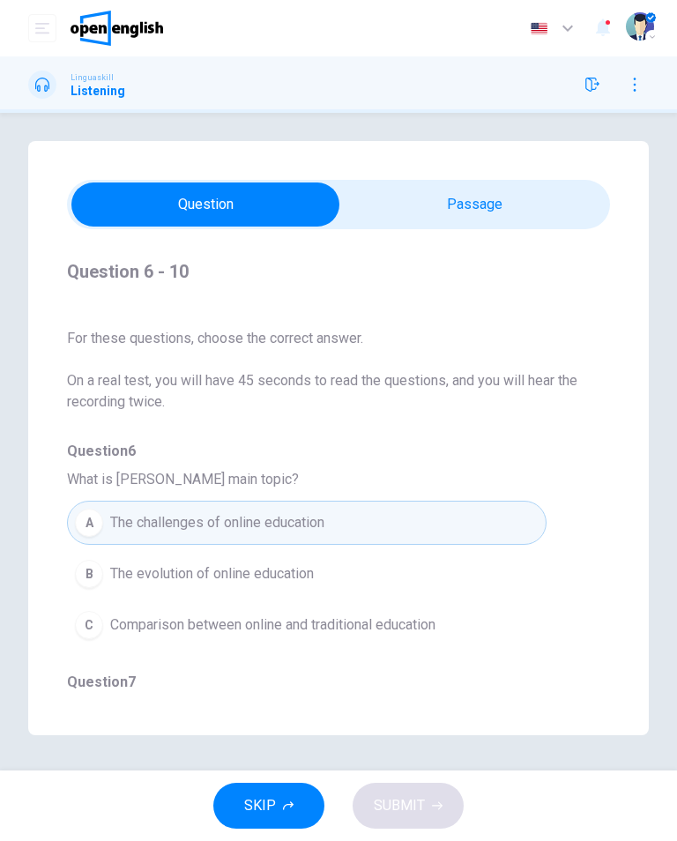
scroll to position [0, 0]
click at [79, 557] on button "B The evolution of online education" at bounding box center [307, 574] width 480 height 44
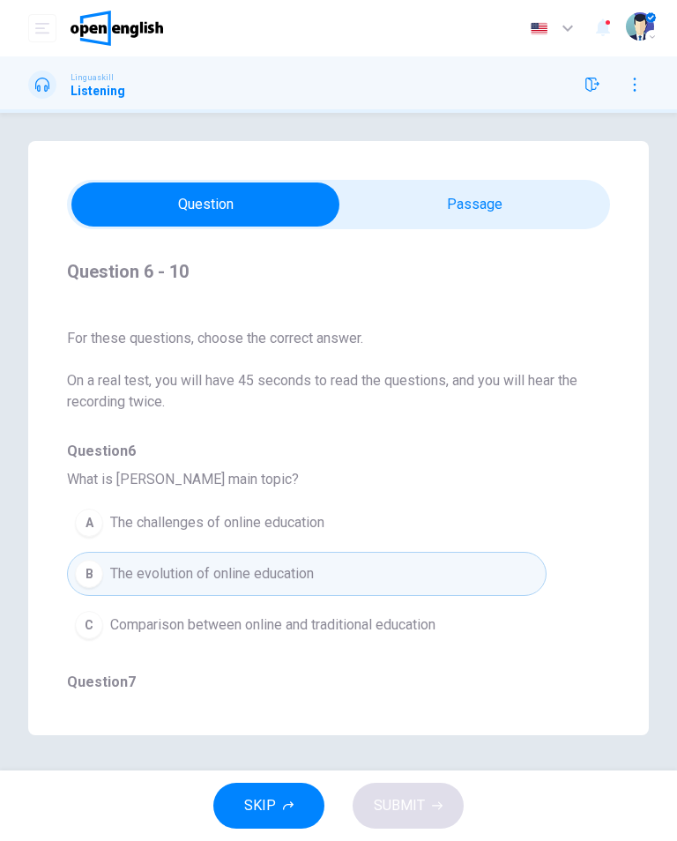
click at [310, 791] on button "SKIP" at bounding box center [268, 806] width 111 height 46
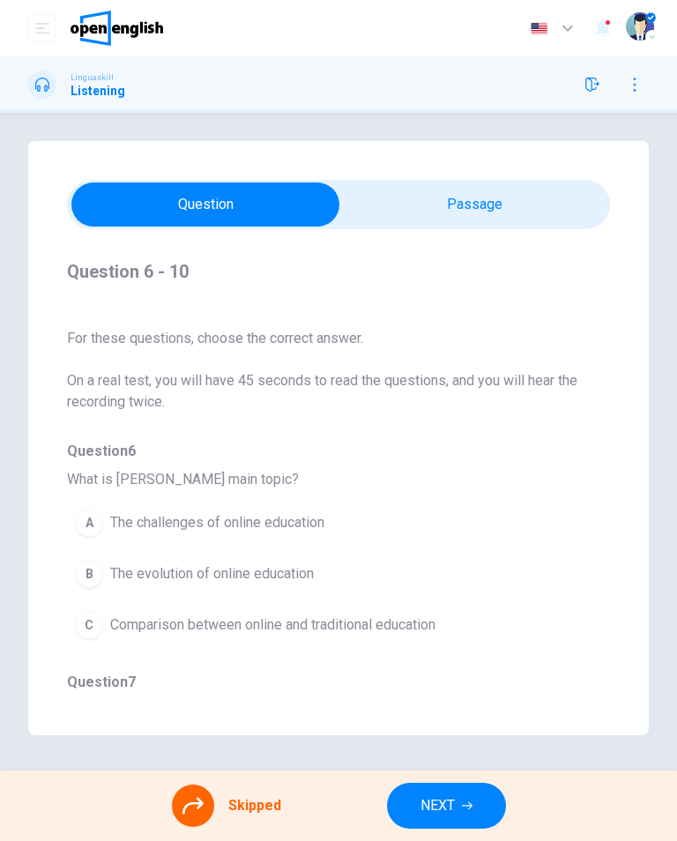
click at [426, 806] on span "NEXT" at bounding box center [438, 806] width 34 height 25
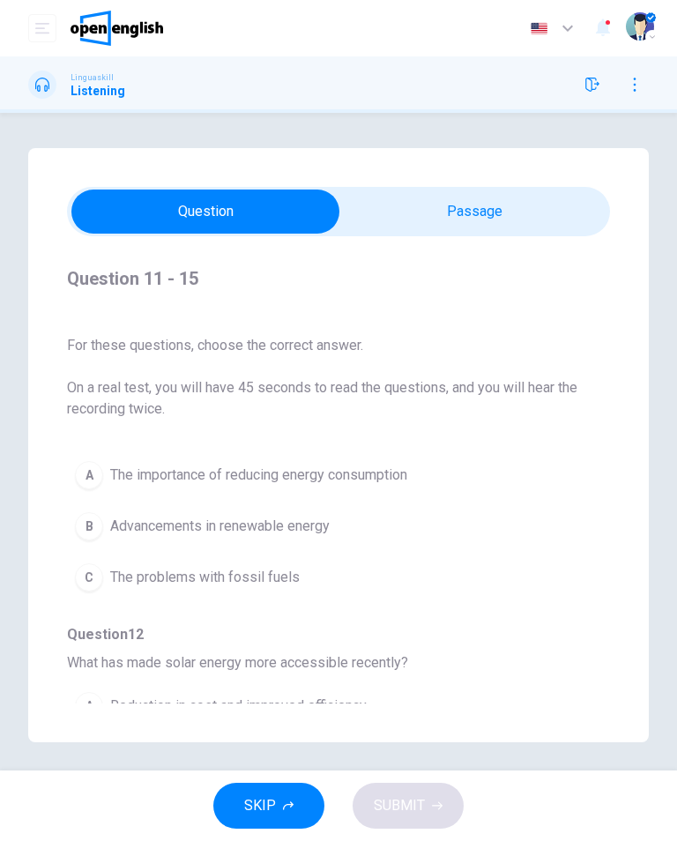
scroll to position [108, 0]
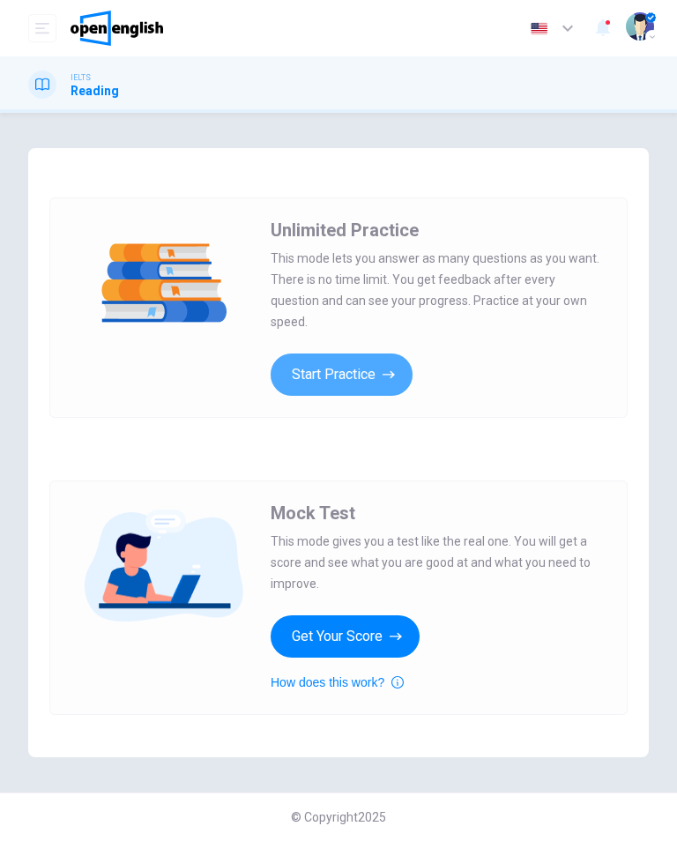
click at [304, 370] on button "Start Practice" at bounding box center [342, 375] width 142 height 42
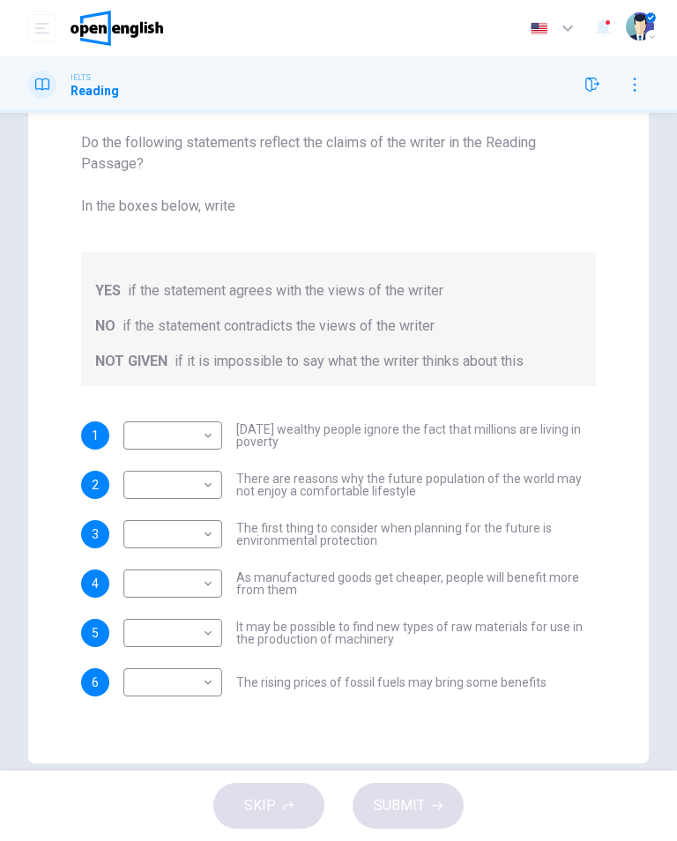
scroll to position [180, 0]
click at [46, 828] on div "SKIP SUBMIT" at bounding box center [338, 806] width 677 height 71
click at [204, 440] on body "This site uses cookies, as explained in our Privacy Policy . If you agree to th…" at bounding box center [338, 420] width 677 height 841
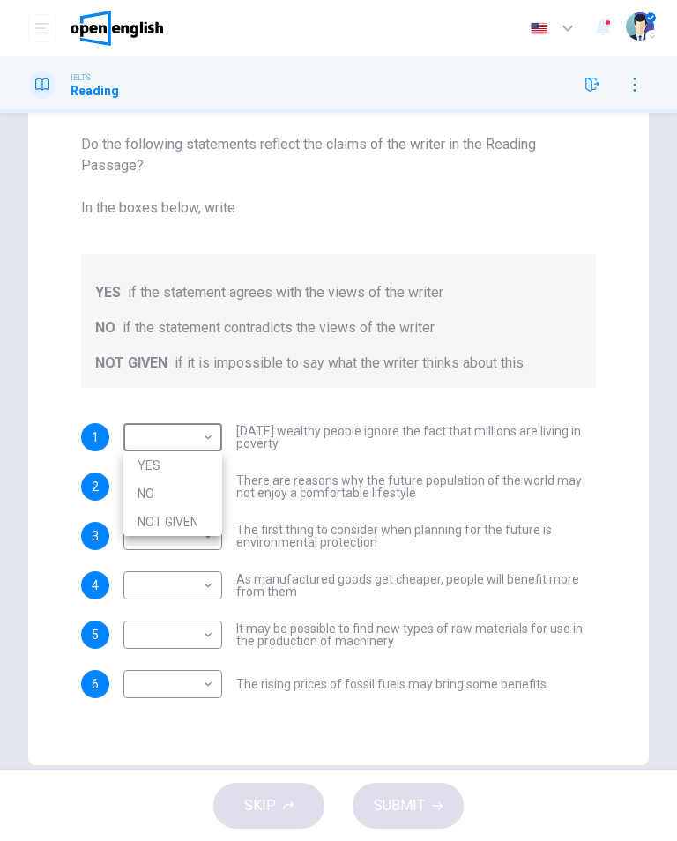
click at [198, 498] on li "NO" at bounding box center [172, 494] width 99 height 28
click at [204, 533] on body "This site uses cookies, as explained in our Privacy Policy . If you agree to th…" at bounding box center [338, 420] width 677 height 841
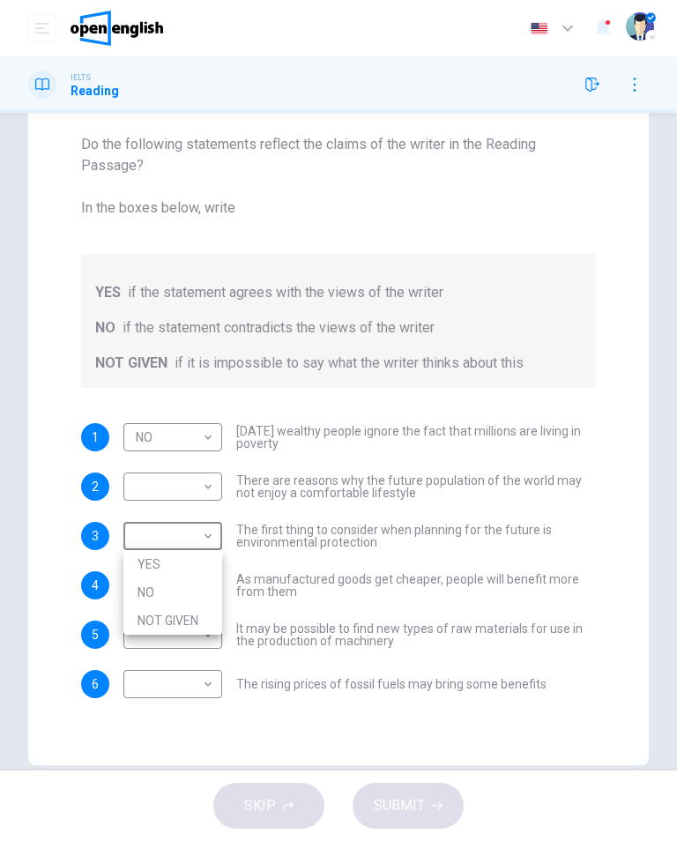
click at [222, 437] on div at bounding box center [338, 420] width 677 height 841
click at [221, 436] on div at bounding box center [338, 420] width 677 height 841
click at [210, 434] on body "This site uses cookies, as explained in our Privacy Policy . If you agree to th…" at bounding box center [338, 420] width 677 height 841
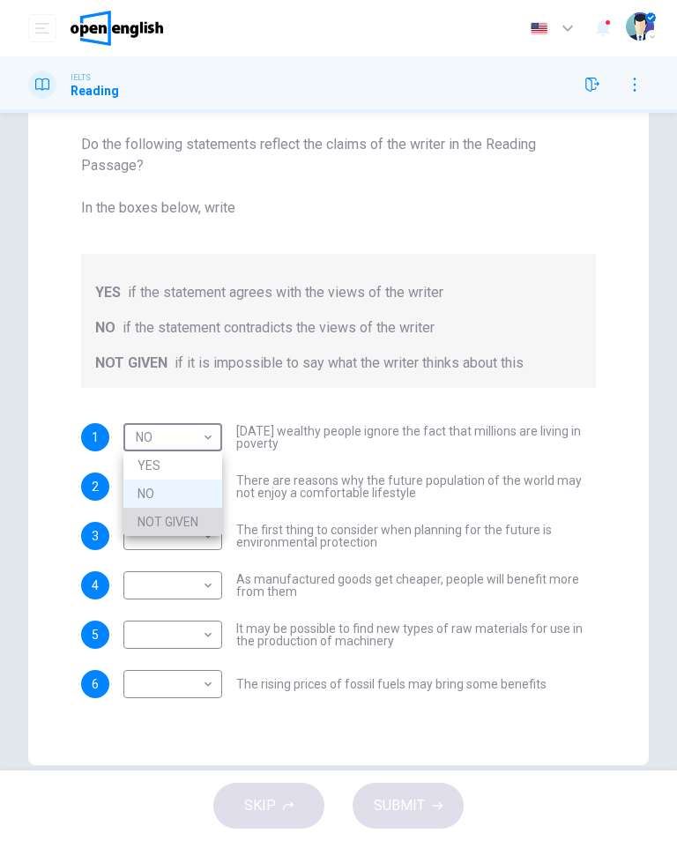
click at [196, 518] on li "NOT GIVEN" at bounding box center [172, 522] width 99 height 28
type input "*********"
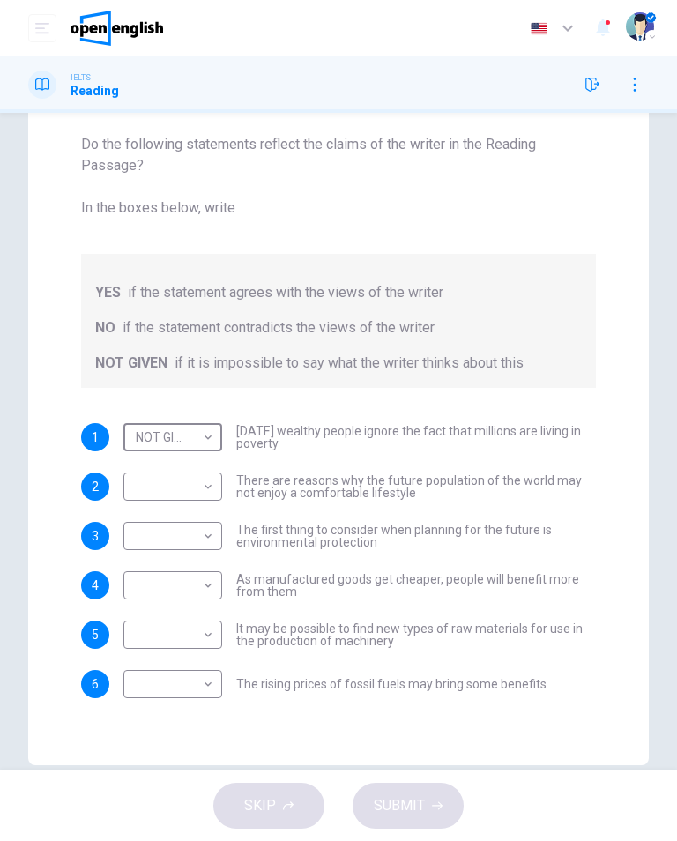
click at [190, 494] on body "This site uses cookies, as explained in our Privacy Policy . If you agree to th…" at bounding box center [338, 420] width 677 height 841
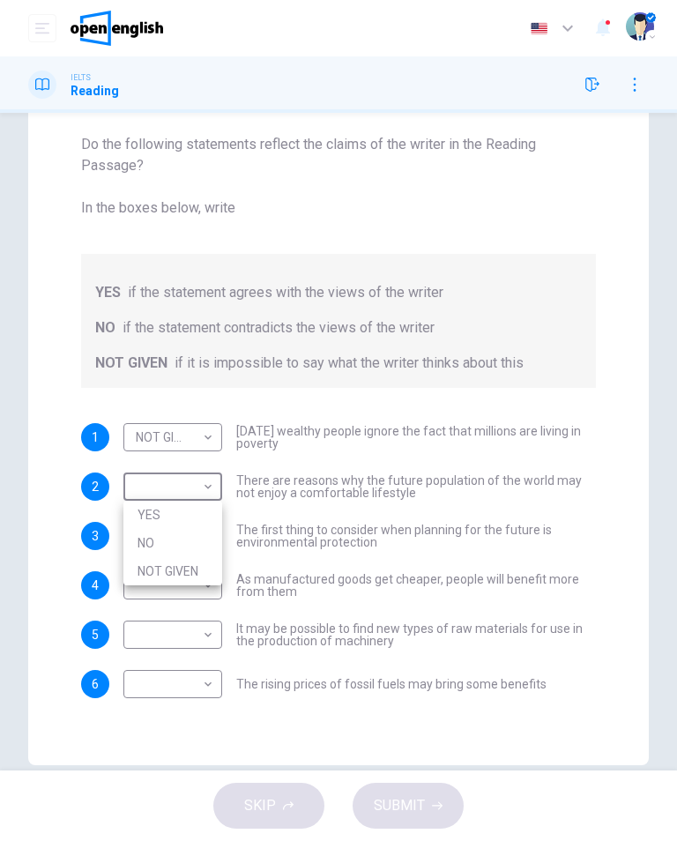
click at [183, 542] on li "NO" at bounding box center [172, 543] width 99 height 28
type input "**"
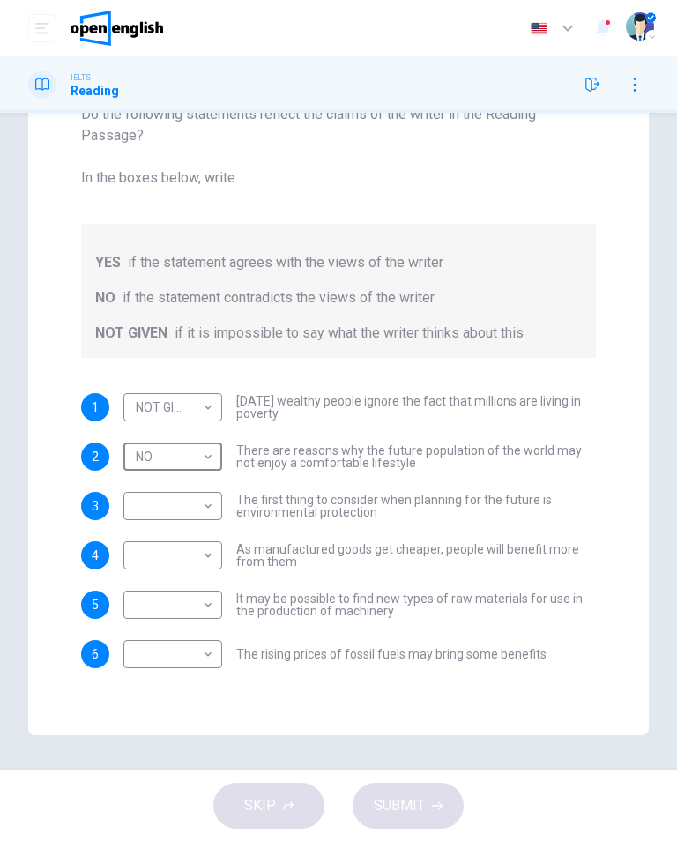
scroll to position [210, 0]
click at [185, 520] on body "This site uses cookies, as explained in our Privacy Policy . If you agree to th…" at bounding box center [338, 420] width 677 height 841
click at [183, 565] on li "NO" at bounding box center [172, 563] width 99 height 28
type input "**"
click at [188, 555] on body "This site uses cookies, as explained in our Privacy Policy . If you agree to th…" at bounding box center [338, 420] width 677 height 841
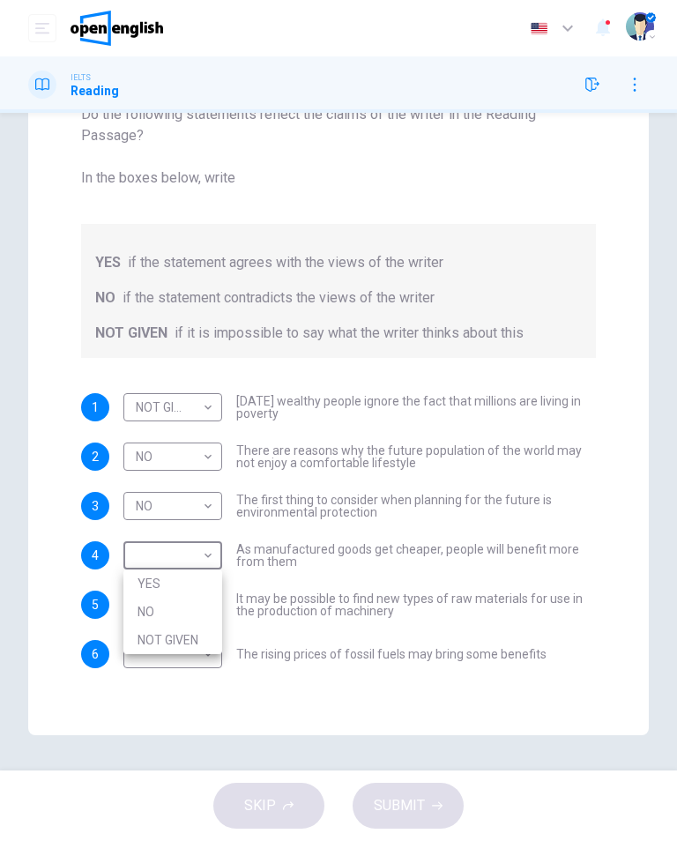
click at [168, 614] on li "NO" at bounding box center [172, 612] width 99 height 28
type input "**"
click at [163, 611] on body "This site uses cookies, as explained in our Privacy Policy . If you agree to th…" at bounding box center [338, 420] width 677 height 841
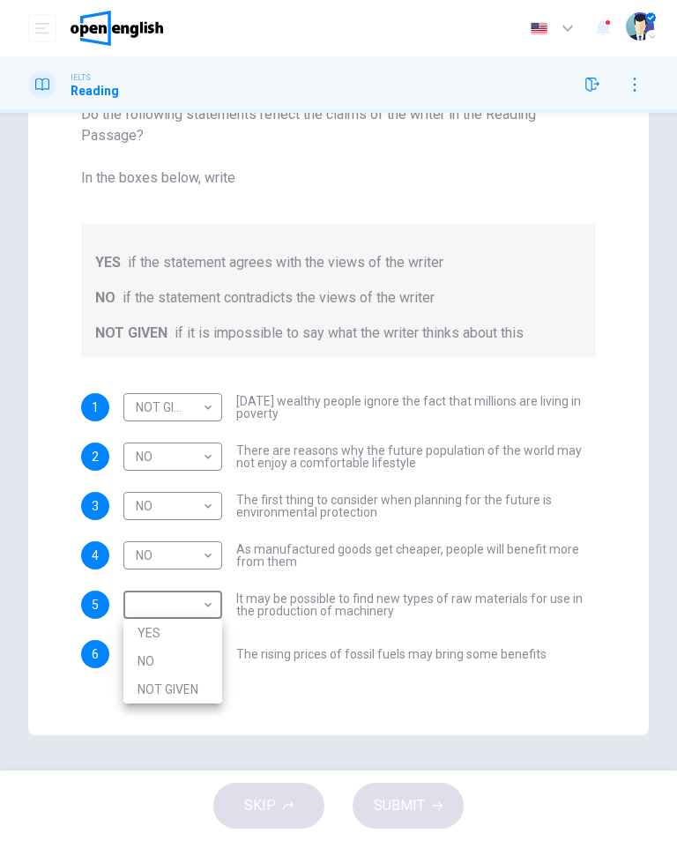
click at [156, 638] on li "YES" at bounding box center [172, 633] width 99 height 28
type input "***"
click at [165, 649] on body "This site uses cookies, as explained in our Privacy Policy . If you agree to th…" at bounding box center [338, 420] width 677 height 841
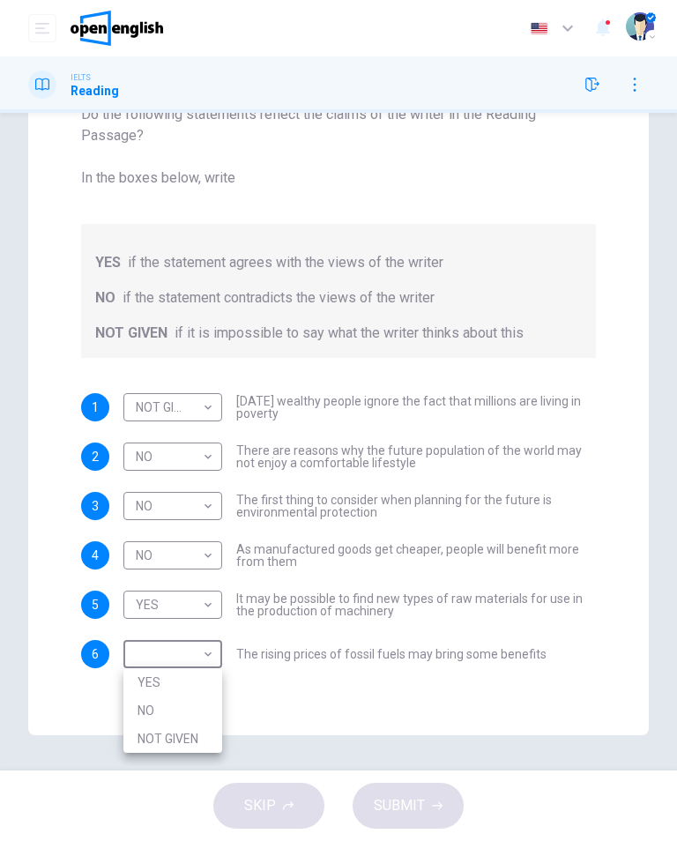
click at [153, 717] on li "NO" at bounding box center [172, 711] width 99 height 28
type input "**"
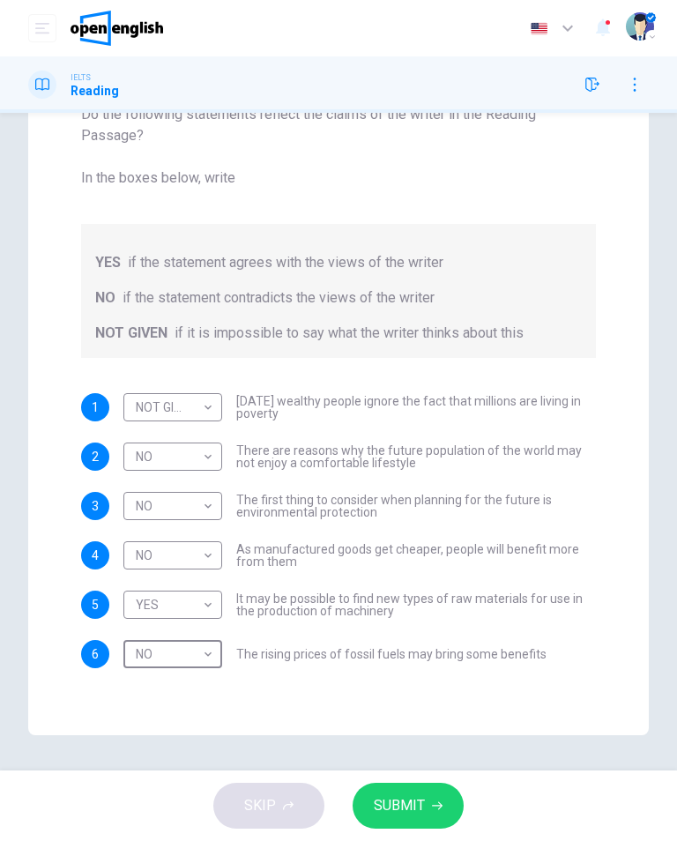
click at [417, 805] on span "SUBMIT" at bounding box center [399, 806] width 51 height 25
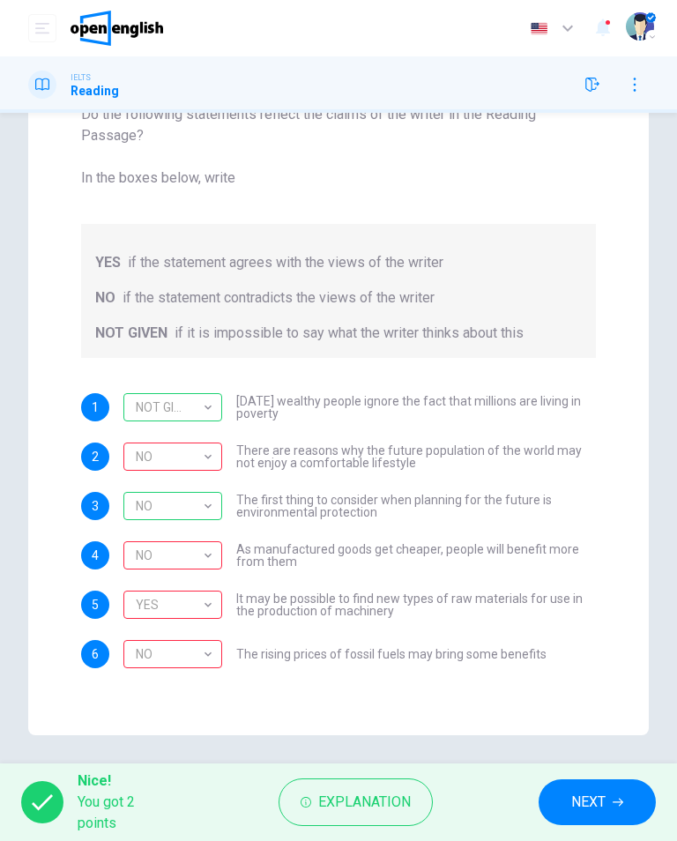
click at [355, 804] on span "Explanation" at bounding box center [364, 802] width 93 height 25
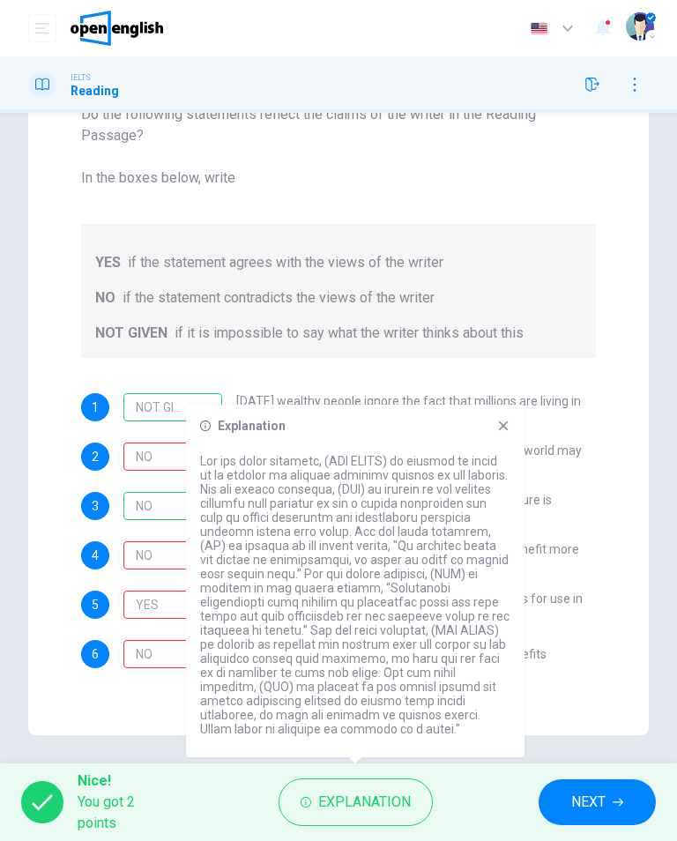
click at [508, 433] on icon at bounding box center [504, 426] width 14 height 14
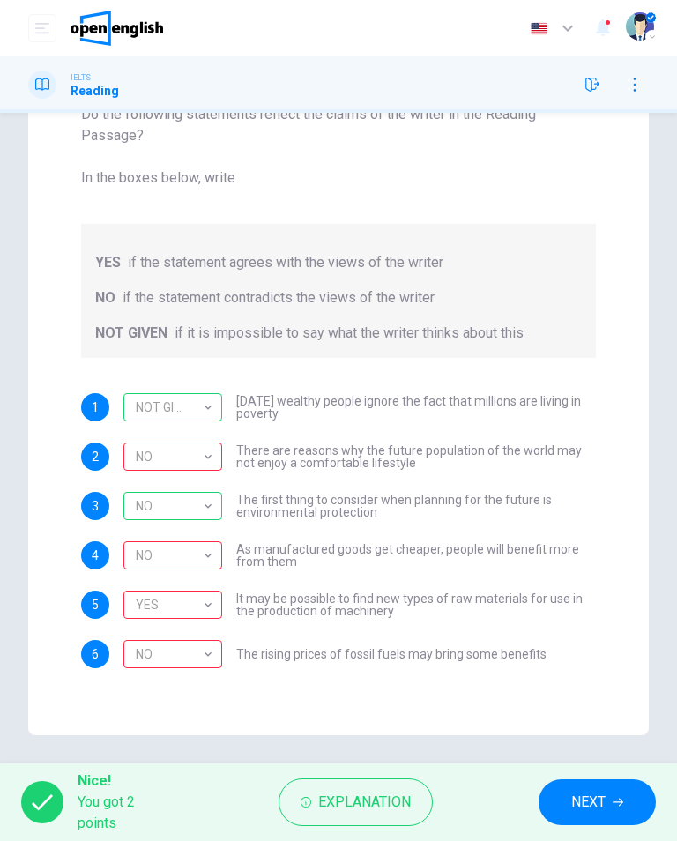
click at [607, 804] on button "NEXT" at bounding box center [597, 803] width 117 height 46
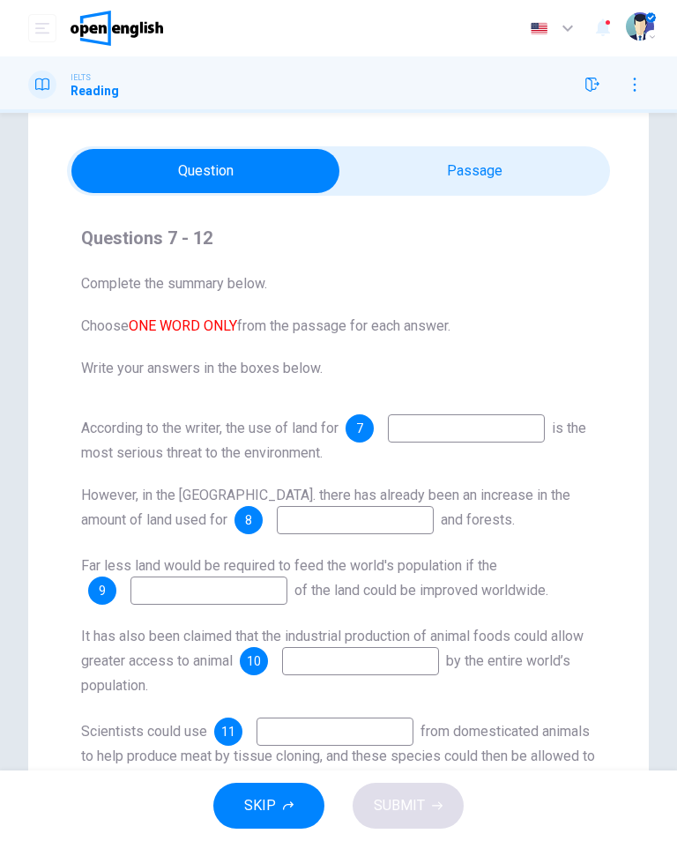
scroll to position [41, 0]
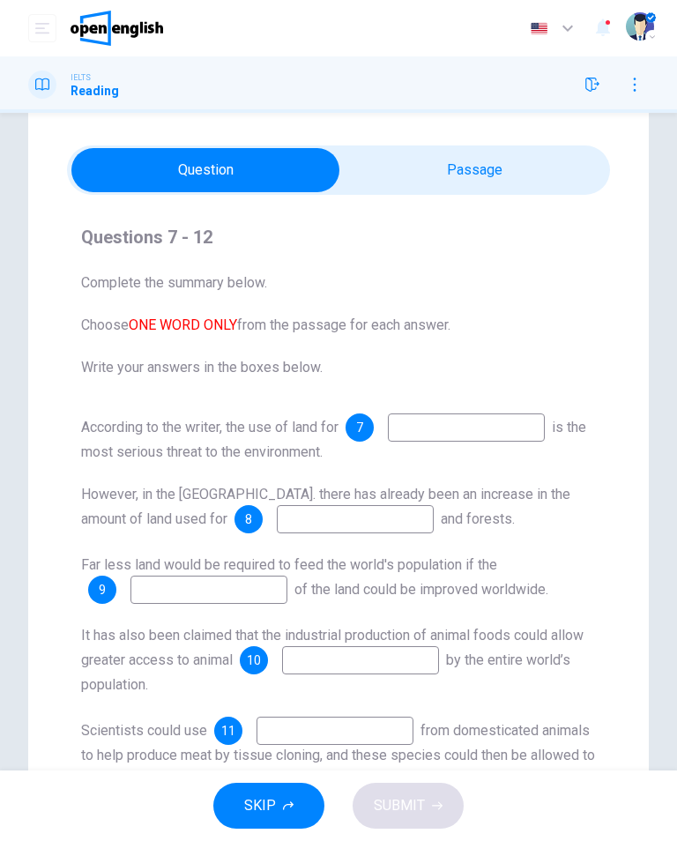
click at [563, 722] on span "from domesticated animals to help produce meat by tissue cloning, and these spe…" at bounding box center [338, 753] width 514 height 63
click at [519, 430] on input at bounding box center [466, 428] width 157 height 28
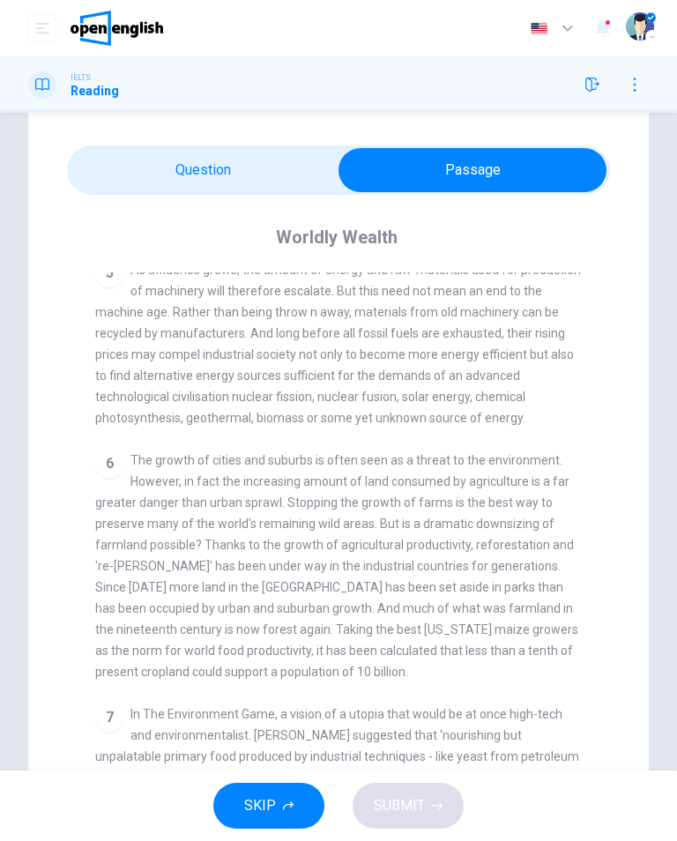
scroll to position [861, 0]
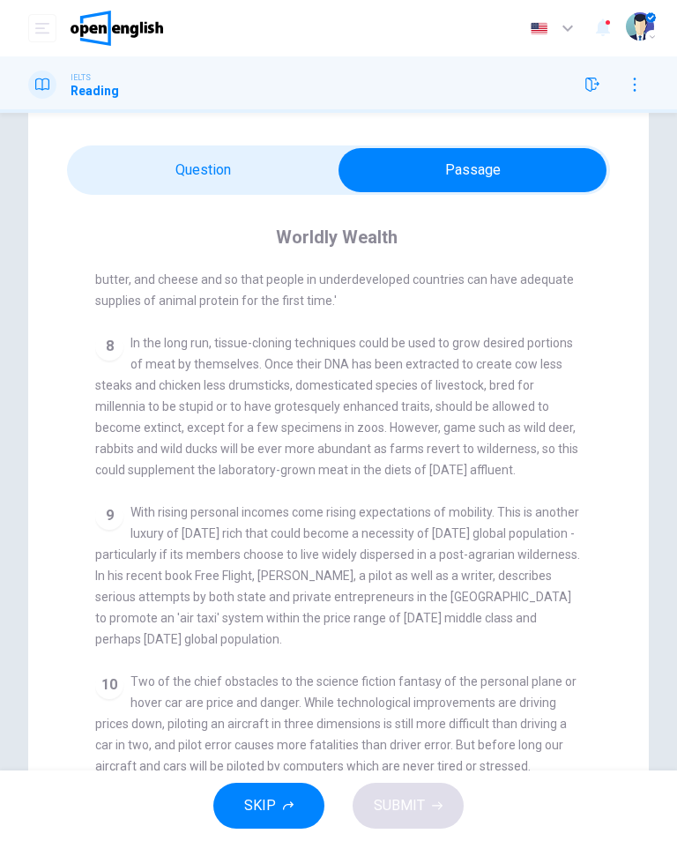
scroll to position [1380, 0]
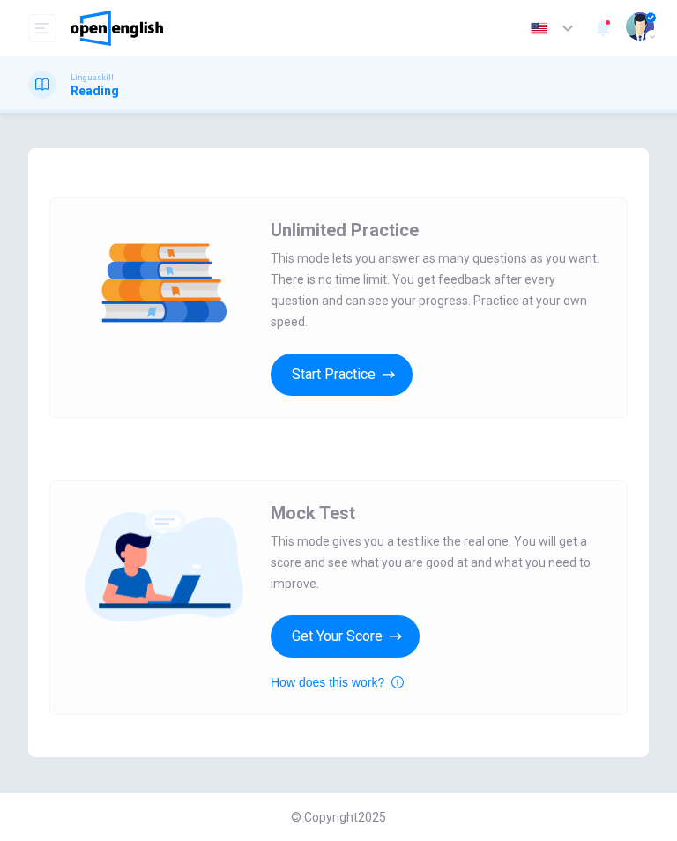
click at [286, 361] on button "Start Practice" at bounding box center [342, 375] width 142 height 42
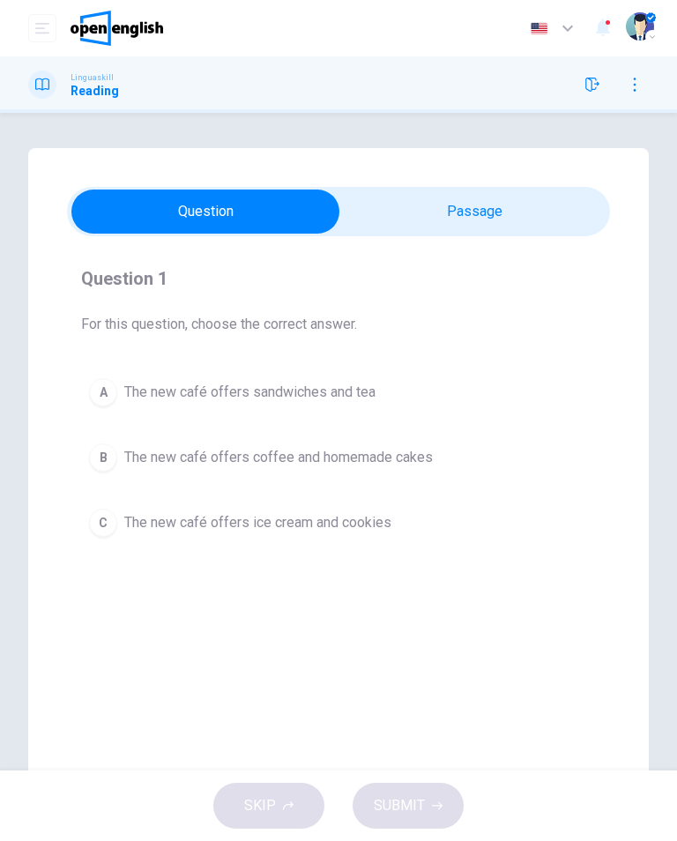
click at [106, 460] on div "B" at bounding box center [103, 458] width 28 height 28
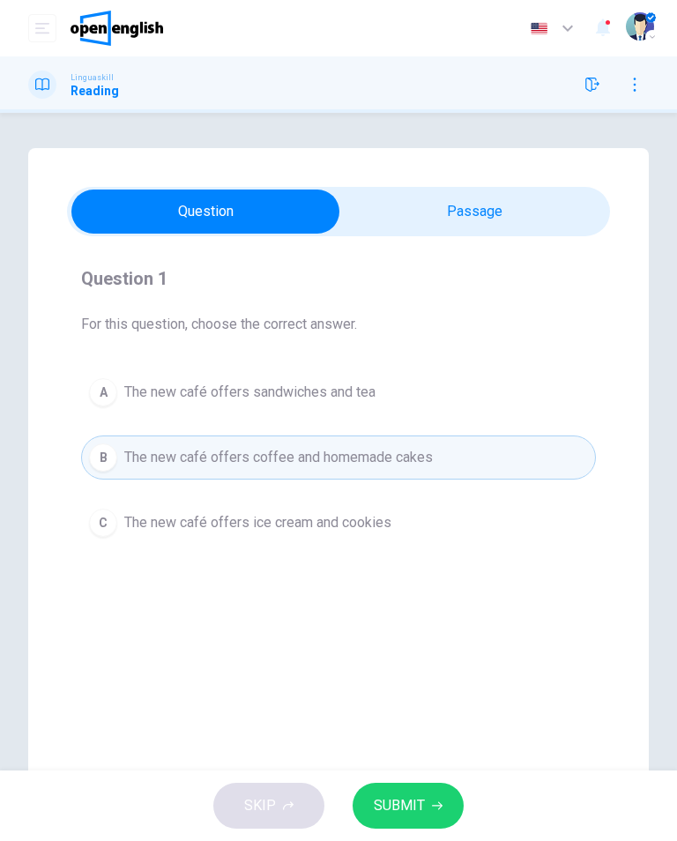
click at [440, 802] on icon "button" at bounding box center [437, 806] width 11 height 11
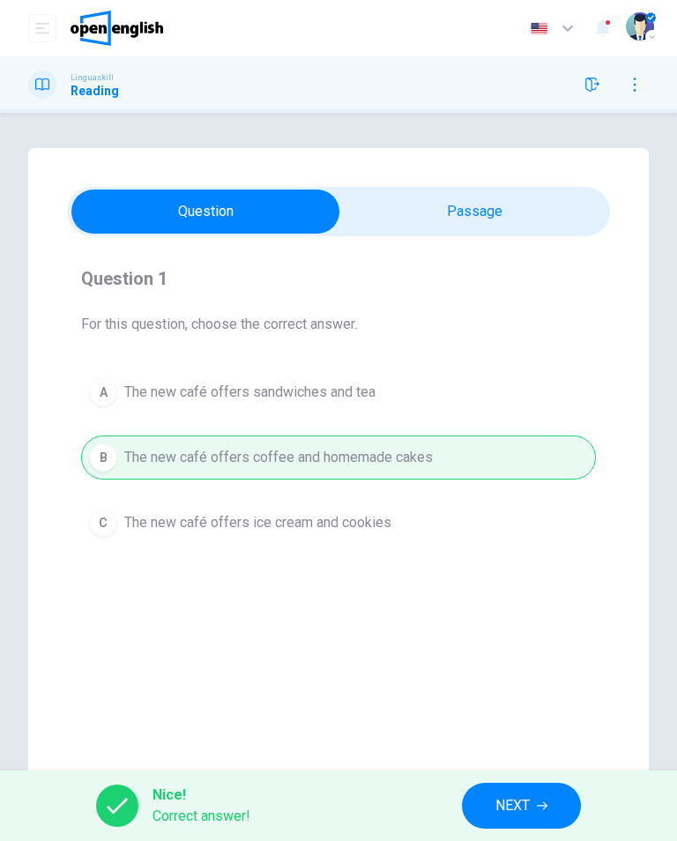
click at [511, 813] on span "NEXT" at bounding box center [513, 806] width 34 height 25
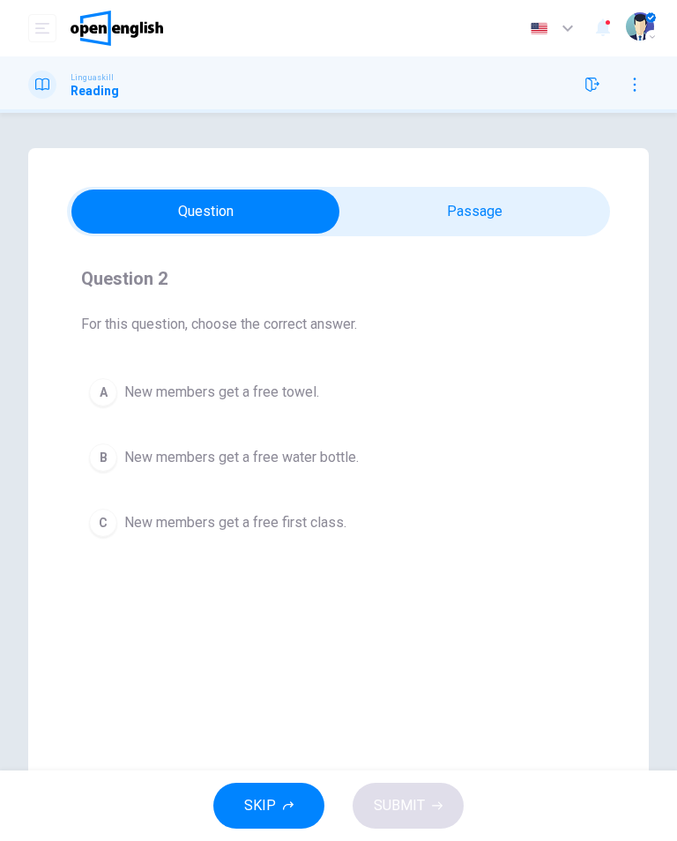
click at [113, 517] on div "C" at bounding box center [103, 523] width 28 height 28
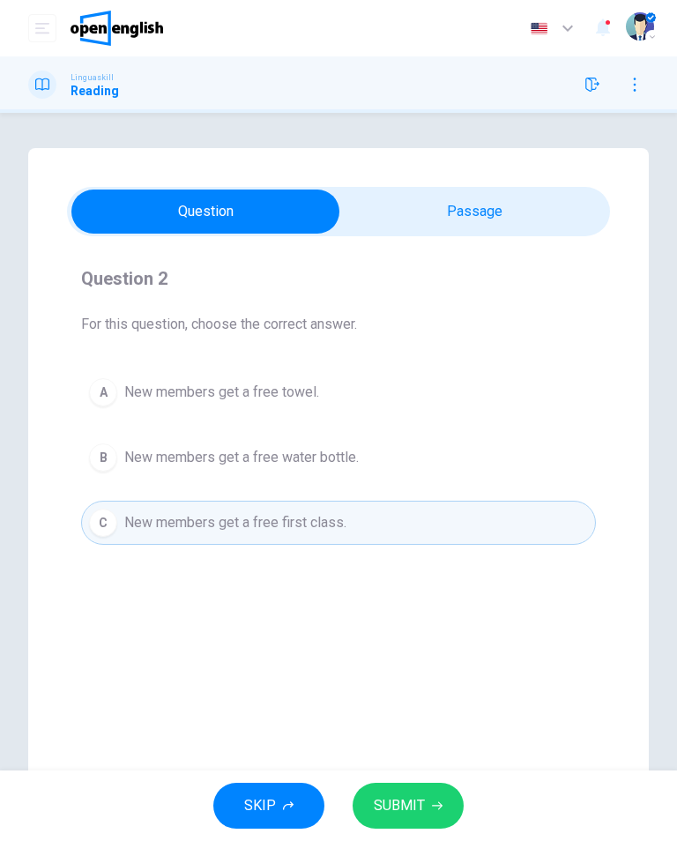
click at [442, 815] on button "SUBMIT" at bounding box center [408, 806] width 111 height 46
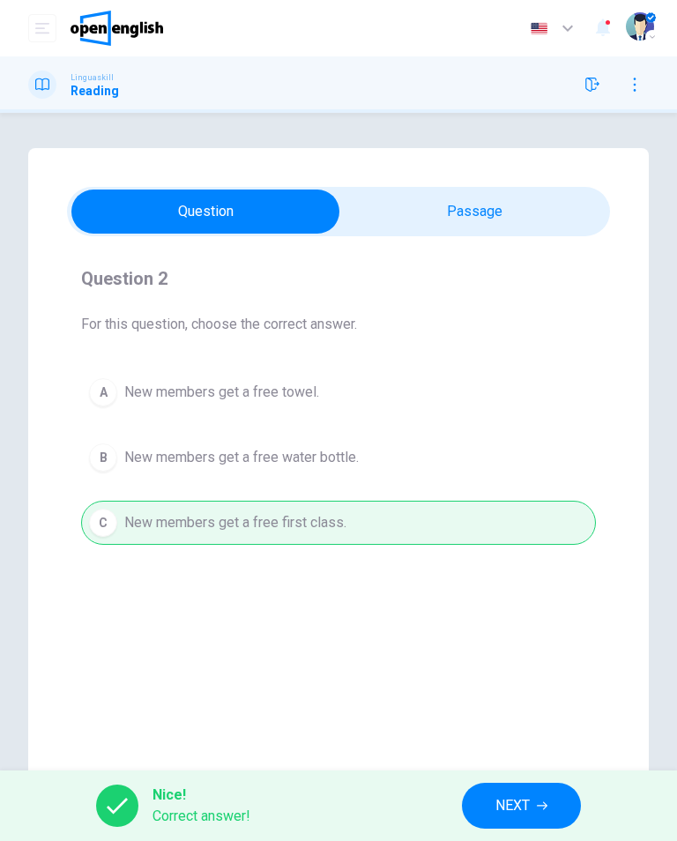
click at [512, 812] on span "NEXT" at bounding box center [513, 806] width 34 height 25
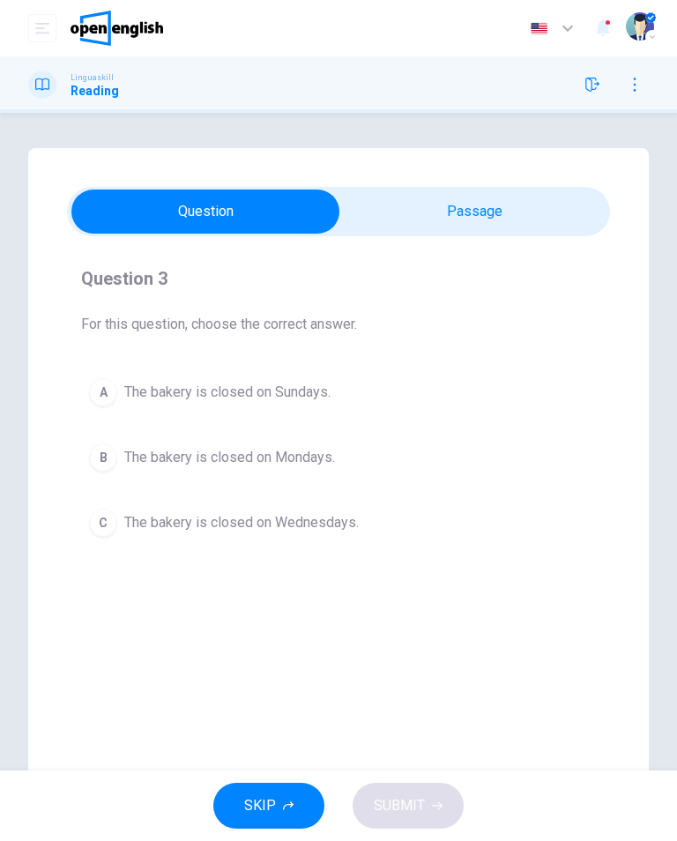
click at [98, 520] on div "C" at bounding box center [103, 523] width 28 height 28
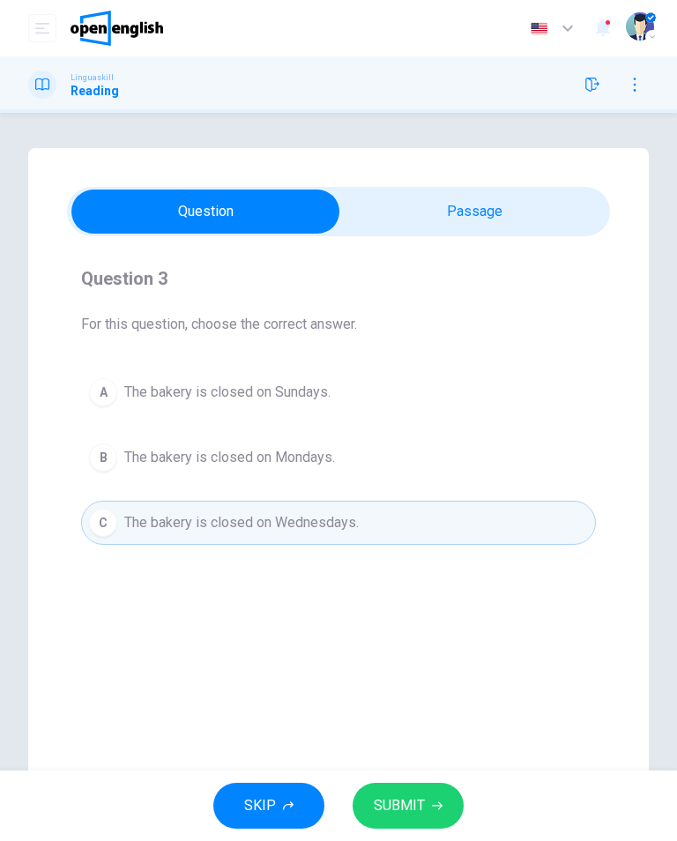
click at [93, 387] on div "A" at bounding box center [103, 392] width 28 height 28
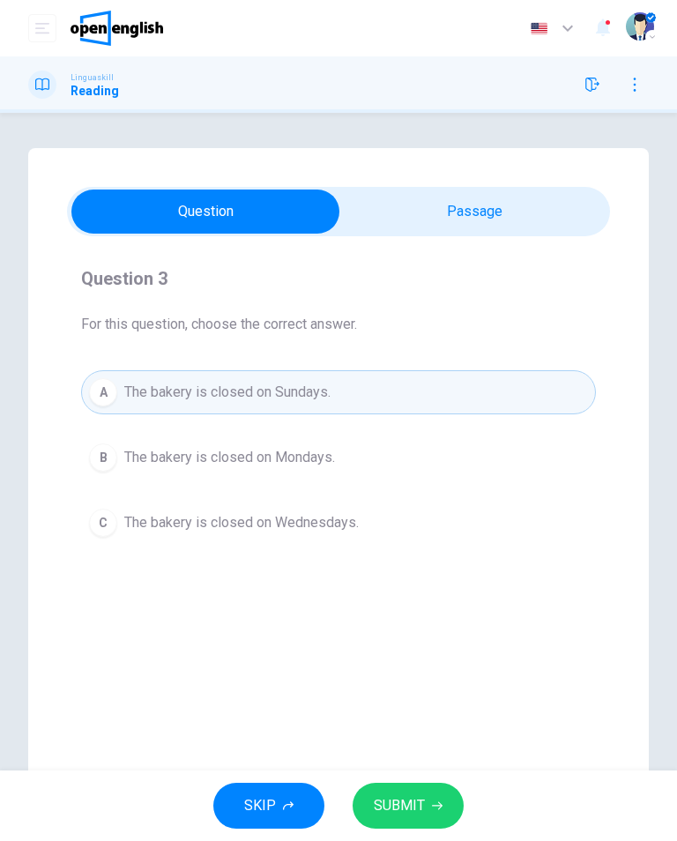
click at [390, 821] on button "SUBMIT" at bounding box center [408, 806] width 111 height 46
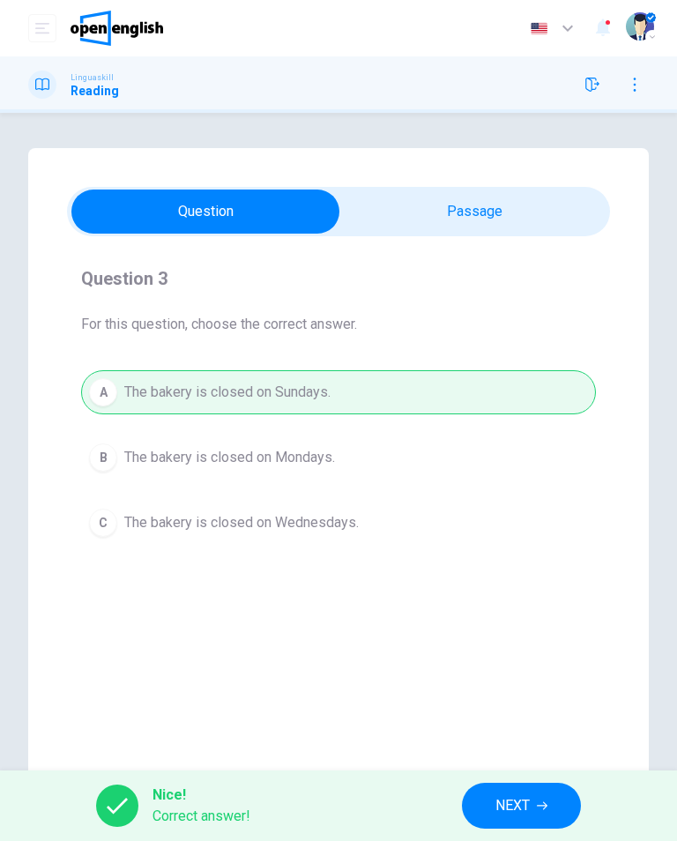
click at [482, 805] on button "NEXT" at bounding box center [521, 806] width 119 height 46
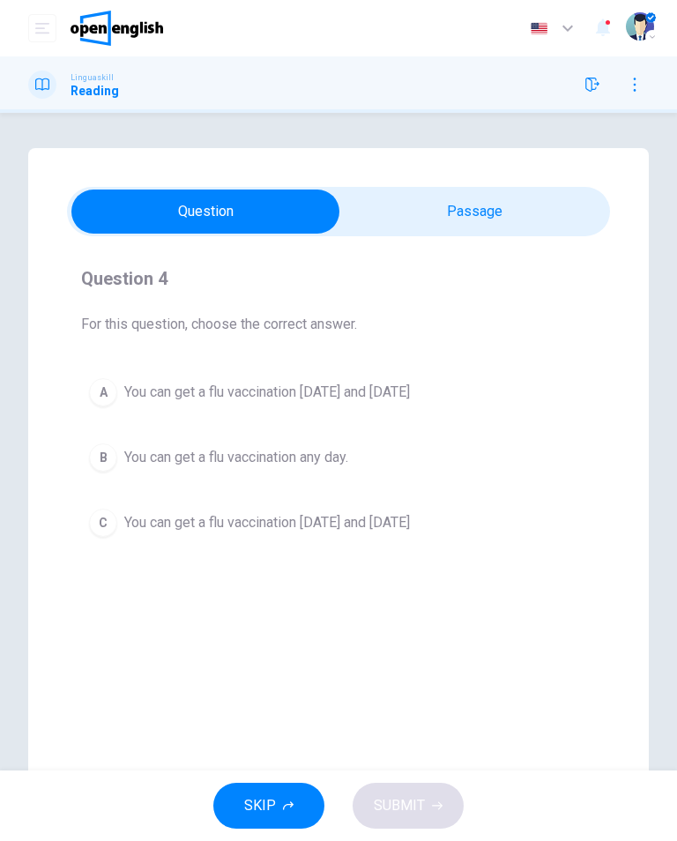
click at [98, 525] on div "C" at bounding box center [103, 523] width 28 height 28
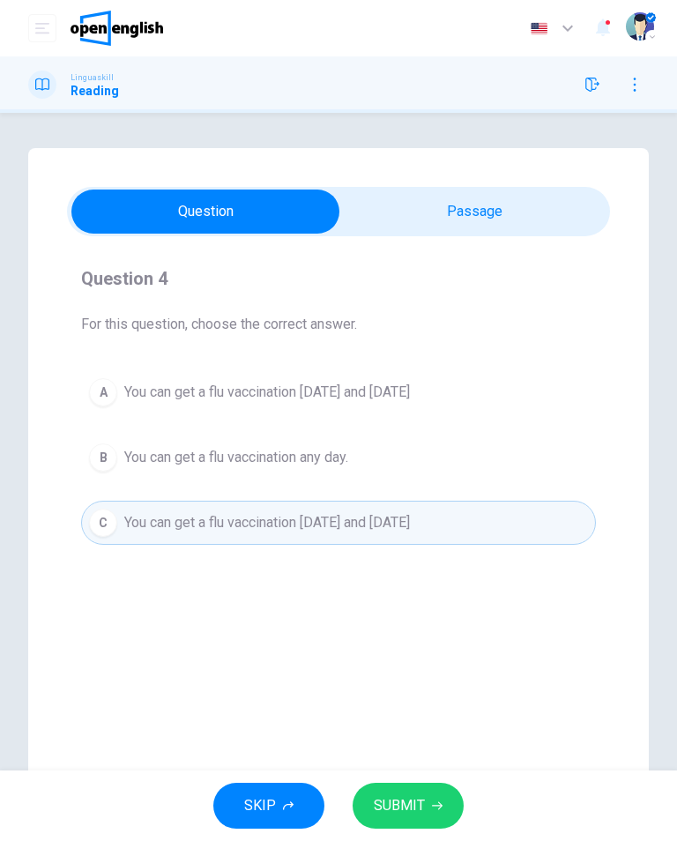
click at [110, 383] on div "A" at bounding box center [103, 392] width 28 height 28
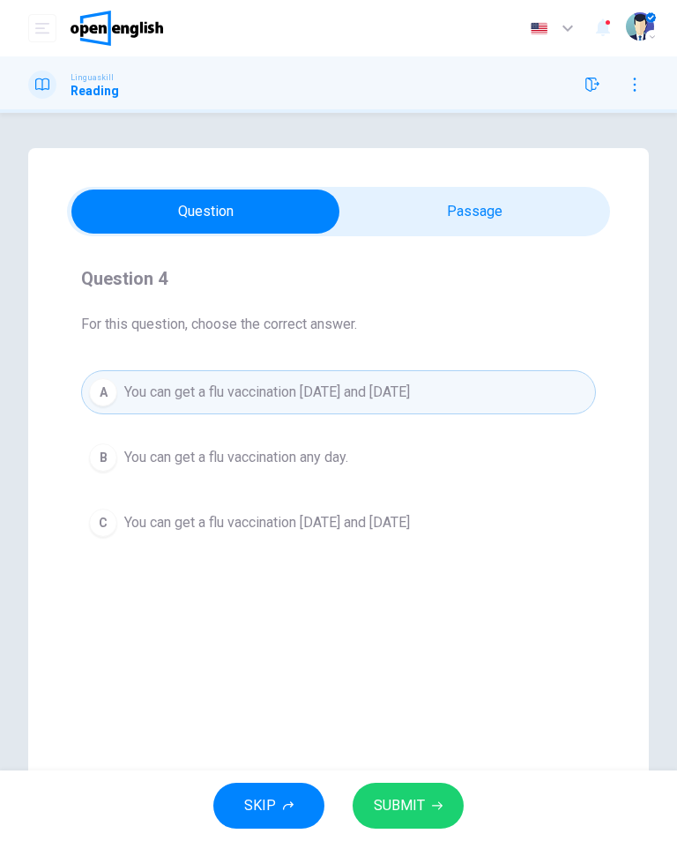
click at [426, 815] on button "SUBMIT" at bounding box center [408, 806] width 111 height 46
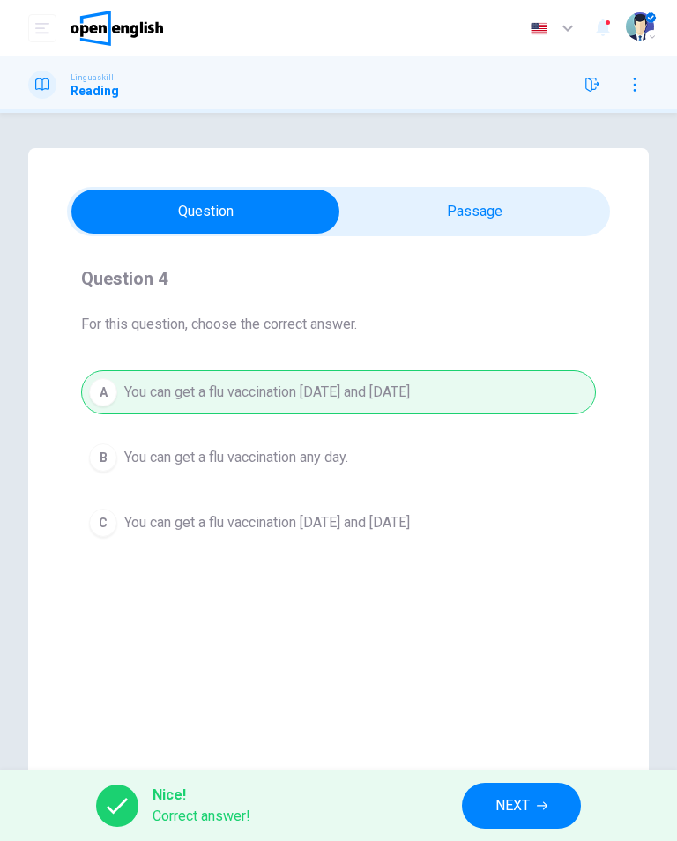
click at [499, 826] on button "NEXT" at bounding box center [521, 806] width 119 height 46
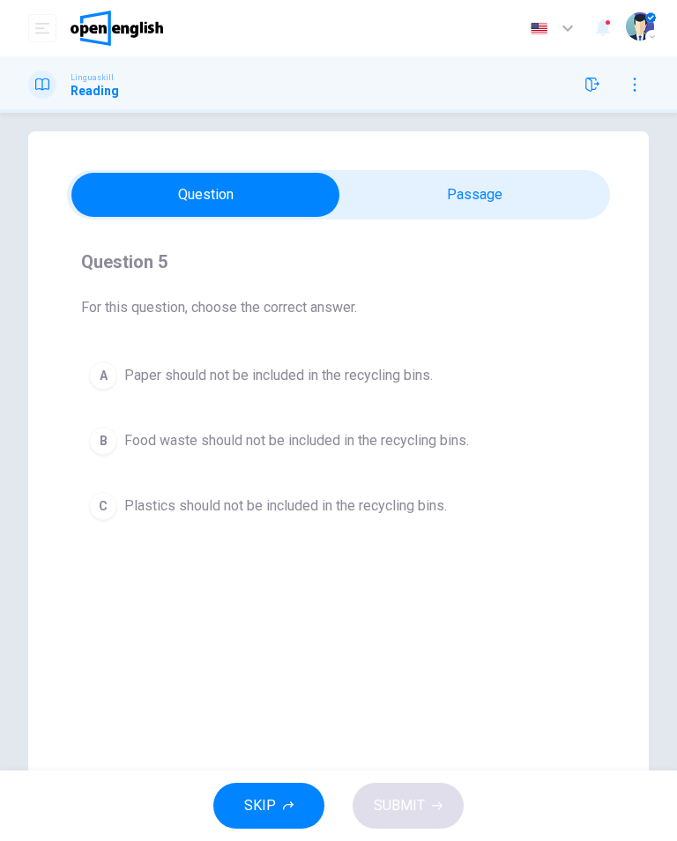
scroll to position [46, 0]
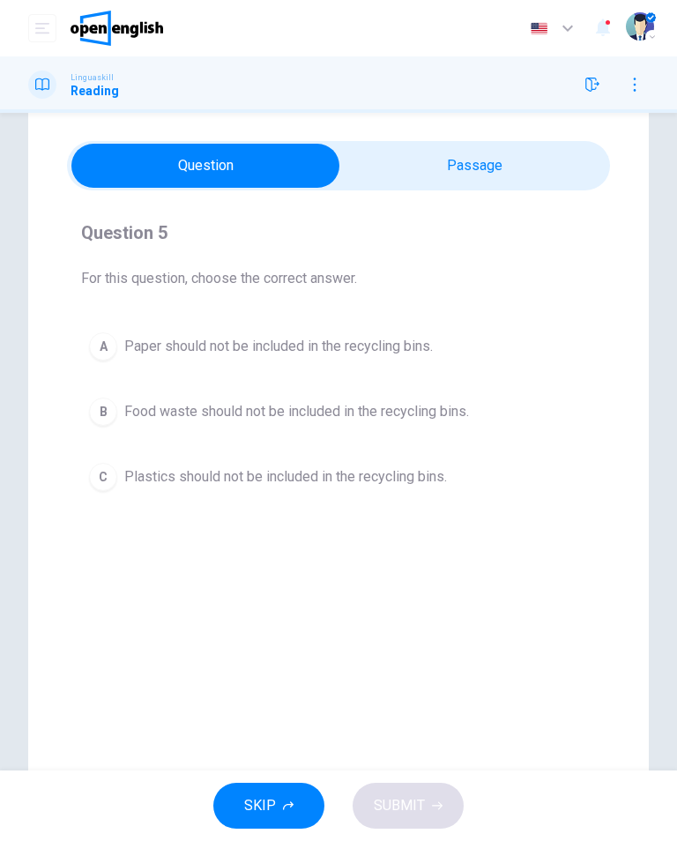
click at [101, 421] on div "B" at bounding box center [103, 412] width 28 height 28
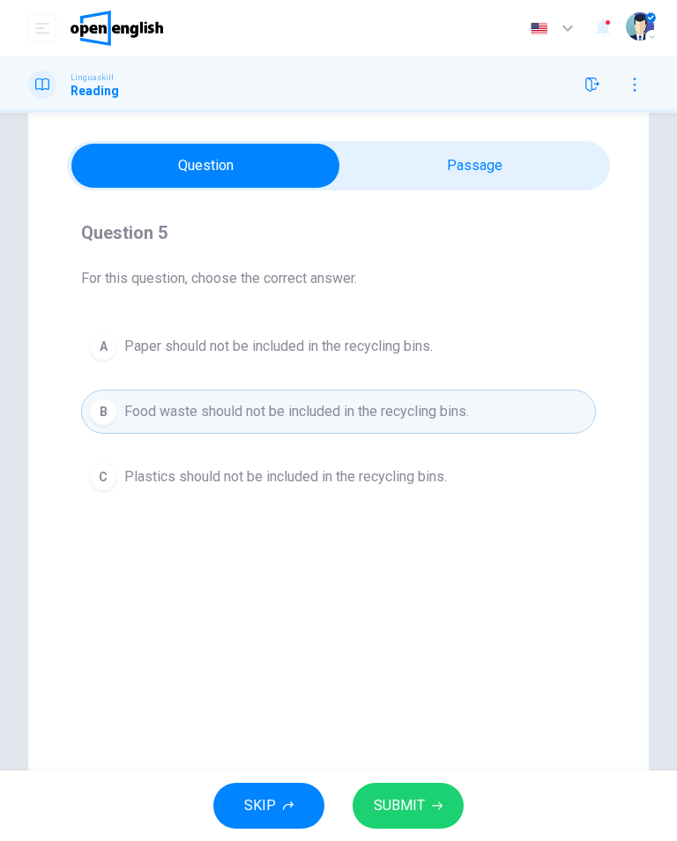
click at [403, 798] on span "SUBMIT" at bounding box center [399, 806] width 51 height 25
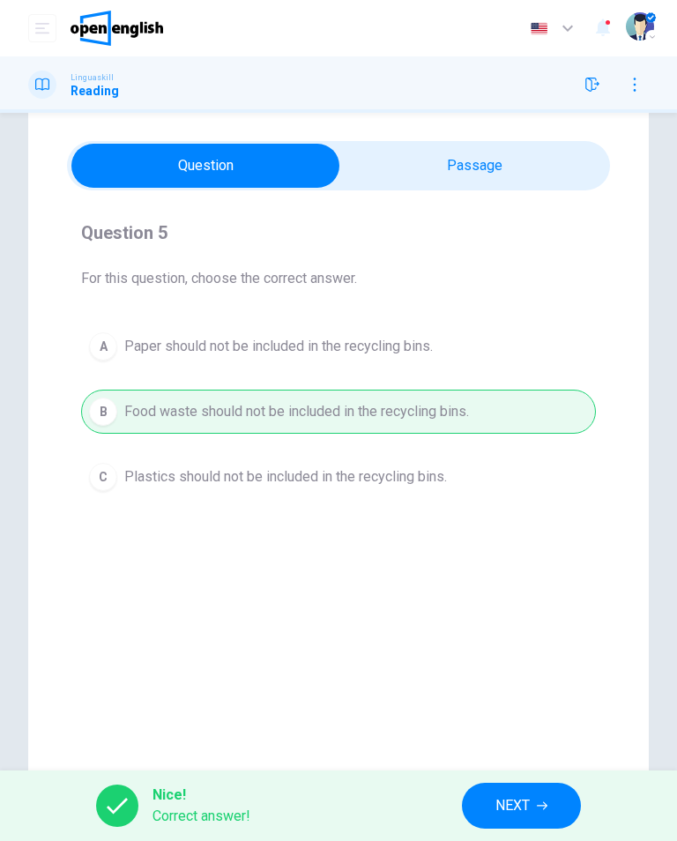
click at [505, 795] on span "NEXT" at bounding box center [513, 806] width 34 height 25
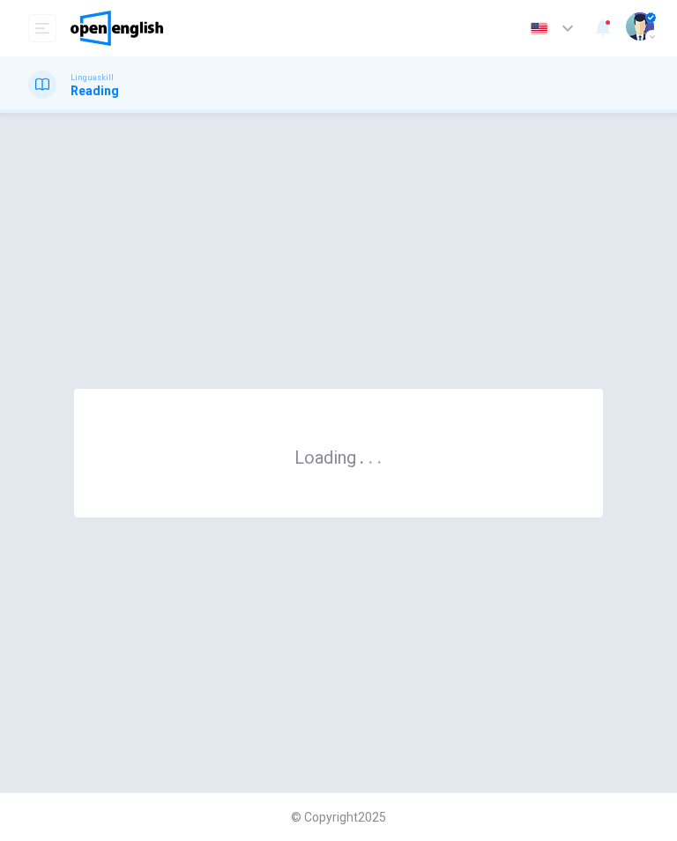
scroll to position [0, 0]
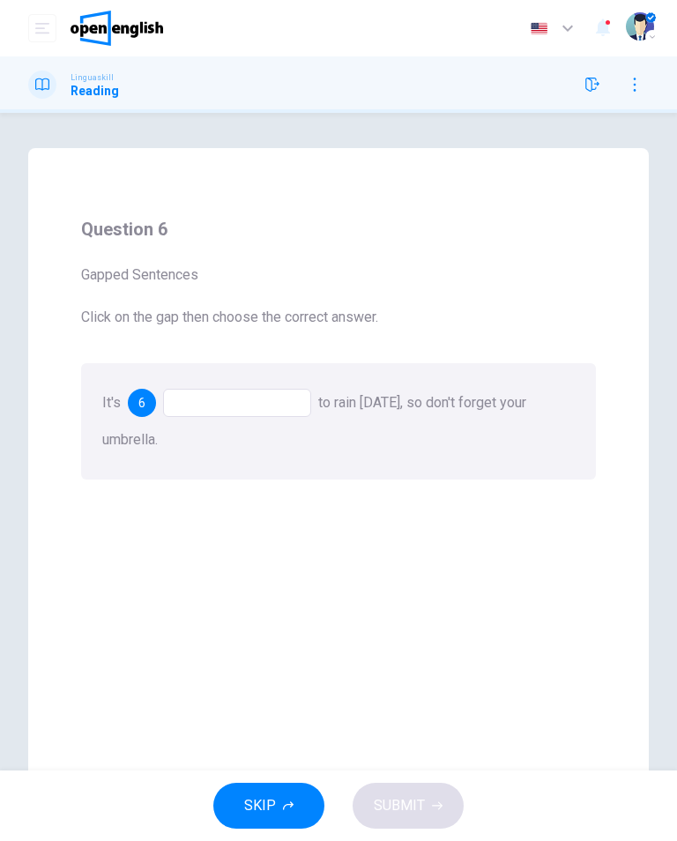
click at [200, 415] on div at bounding box center [237, 403] width 148 height 28
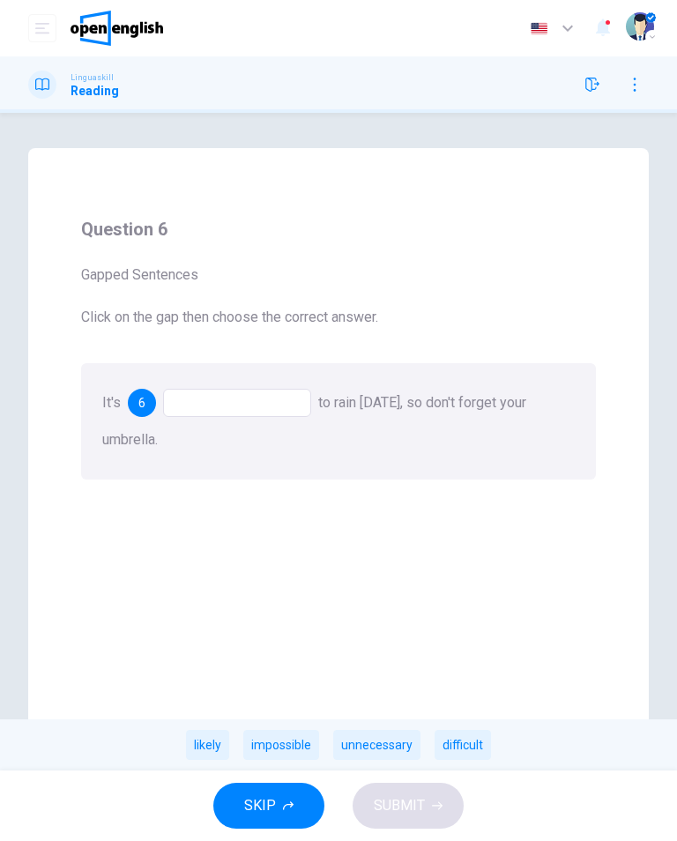
click at [207, 749] on div "likely" at bounding box center [207, 745] width 43 height 30
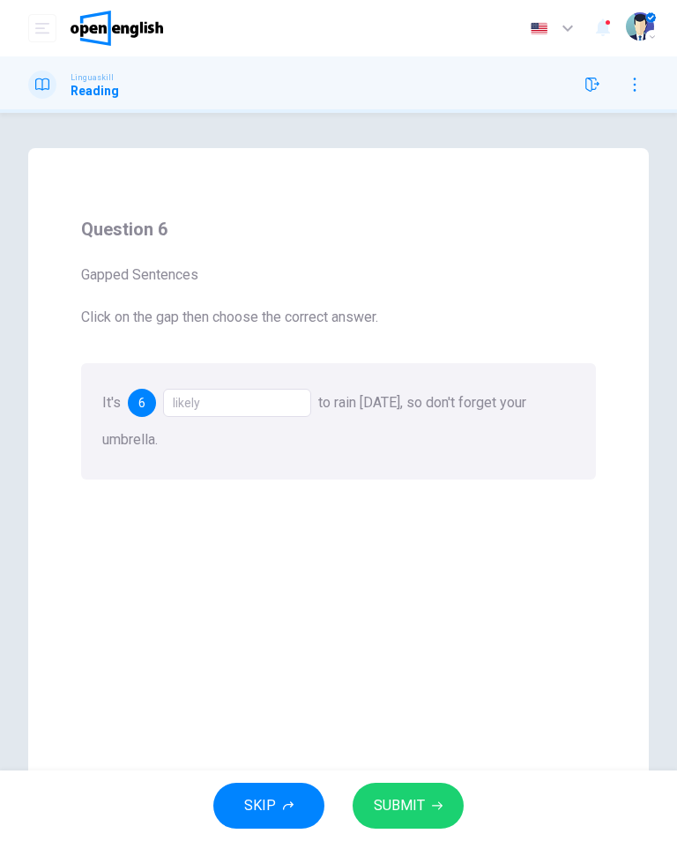
click at [390, 807] on span "SUBMIT" at bounding box center [399, 806] width 51 height 25
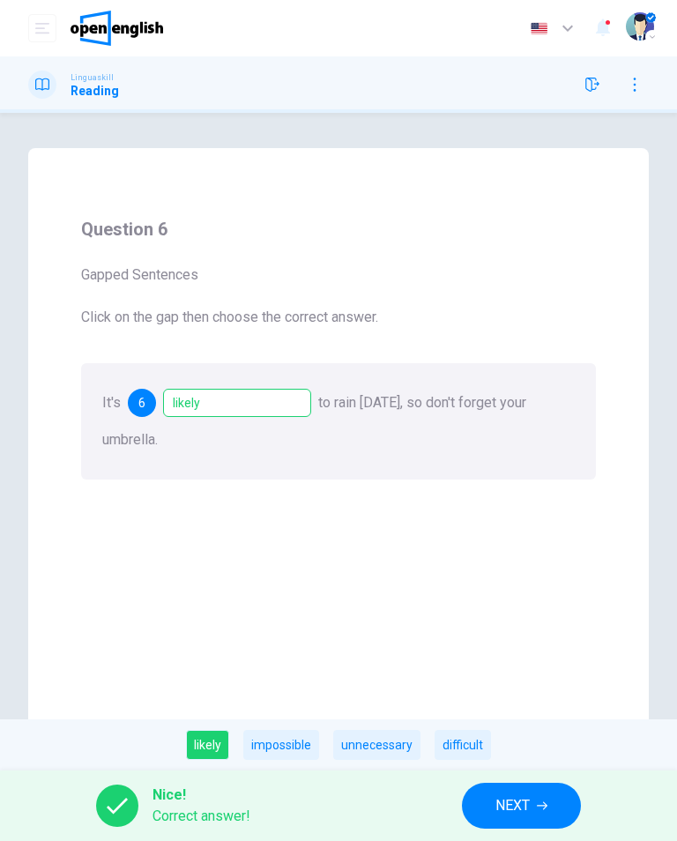
click at [535, 812] on button "NEXT" at bounding box center [521, 806] width 119 height 46
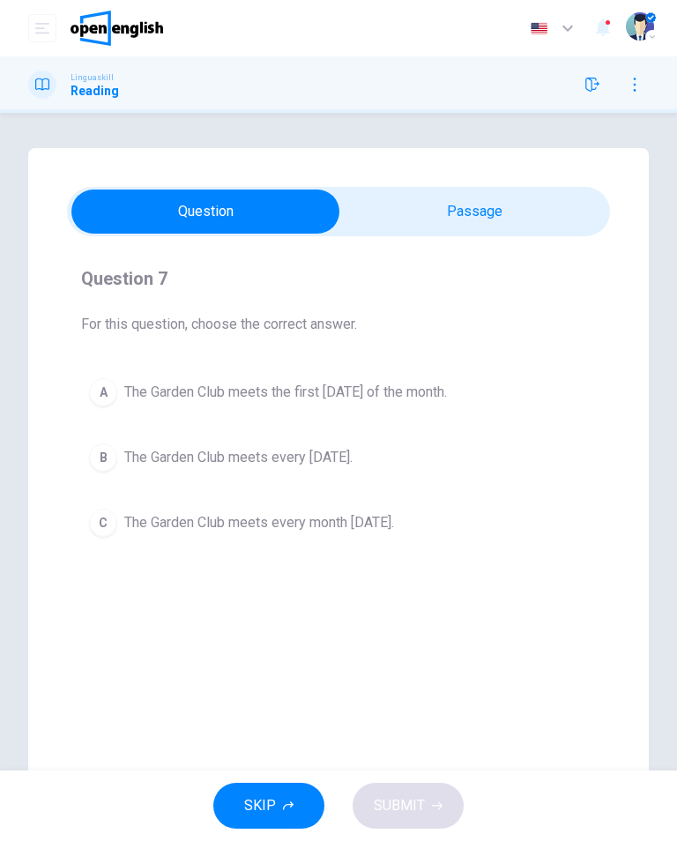
click at [84, 380] on button "A The Garden Club meets the first Thursday of the month." at bounding box center [338, 392] width 515 height 44
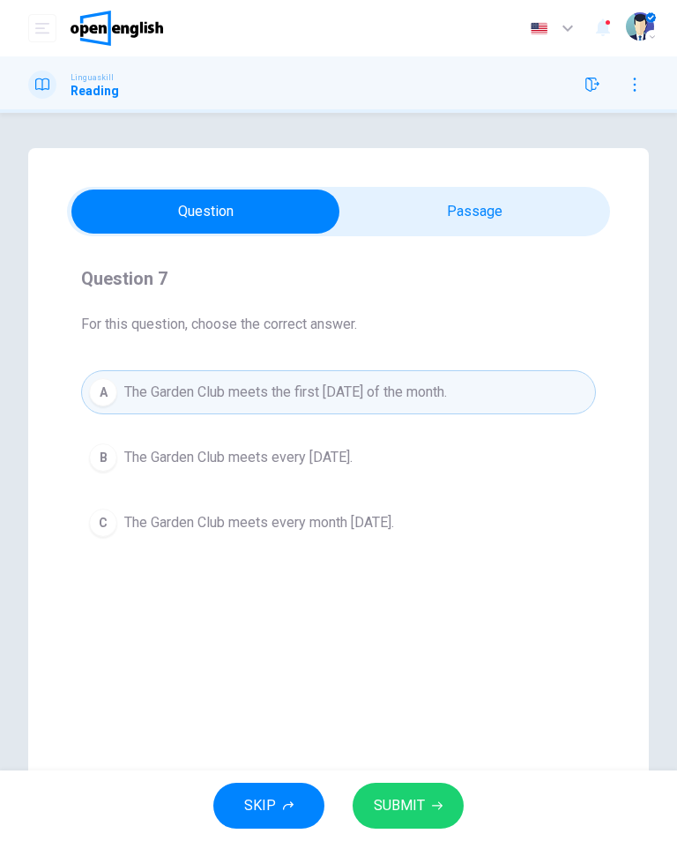
click at [397, 809] on span "SUBMIT" at bounding box center [399, 806] width 51 height 25
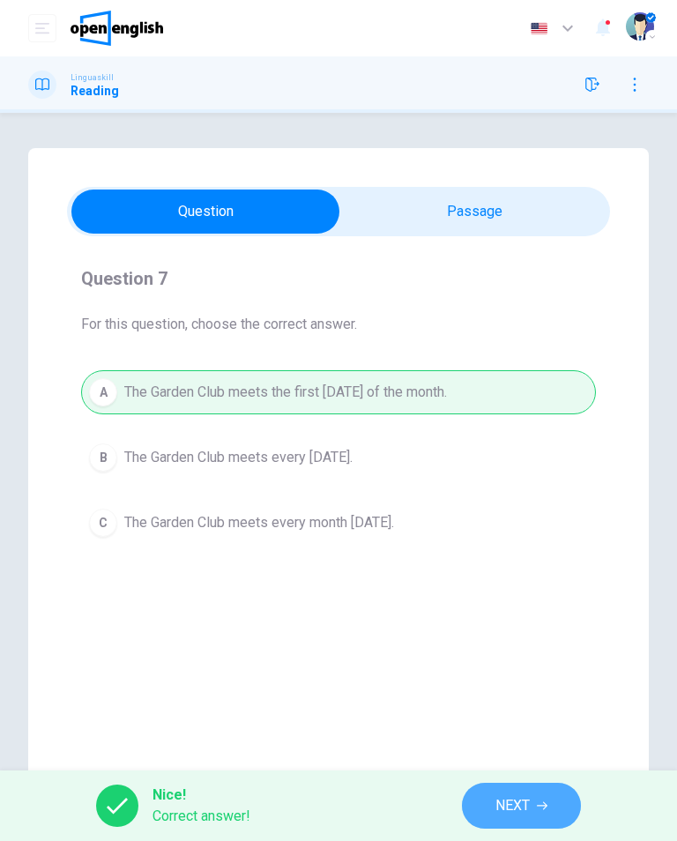
click at [490, 815] on button "NEXT" at bounding box center [521, 806] width 119 height 46
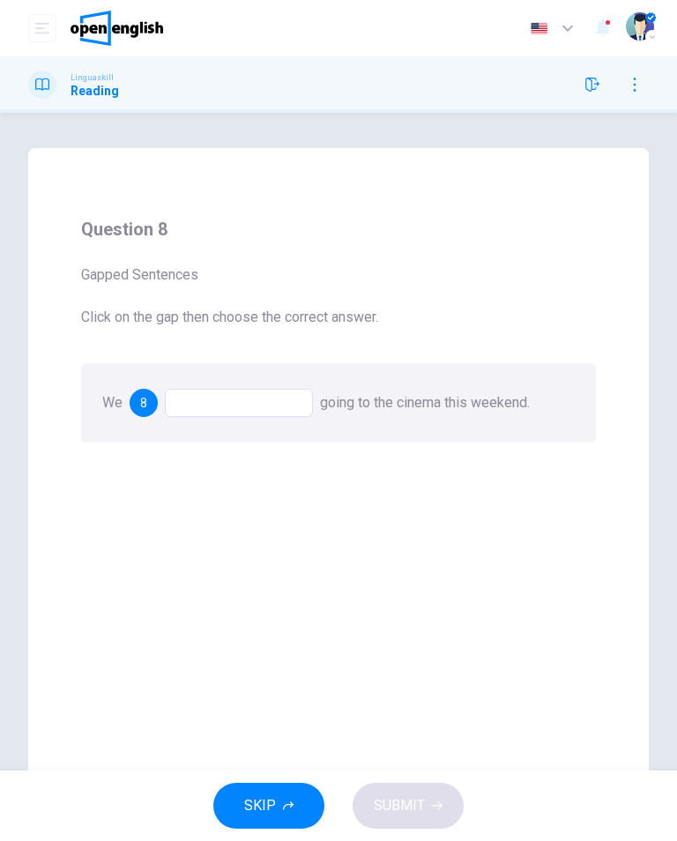
scroll to position [100, 0]
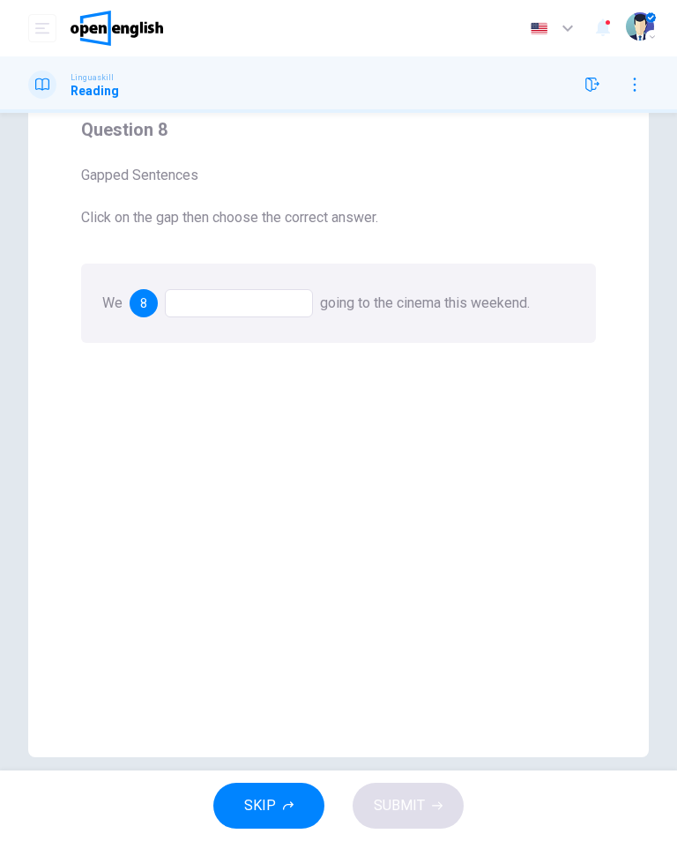
click at [221, 306] on div at bounding box center [239, 303] width 148 height 28
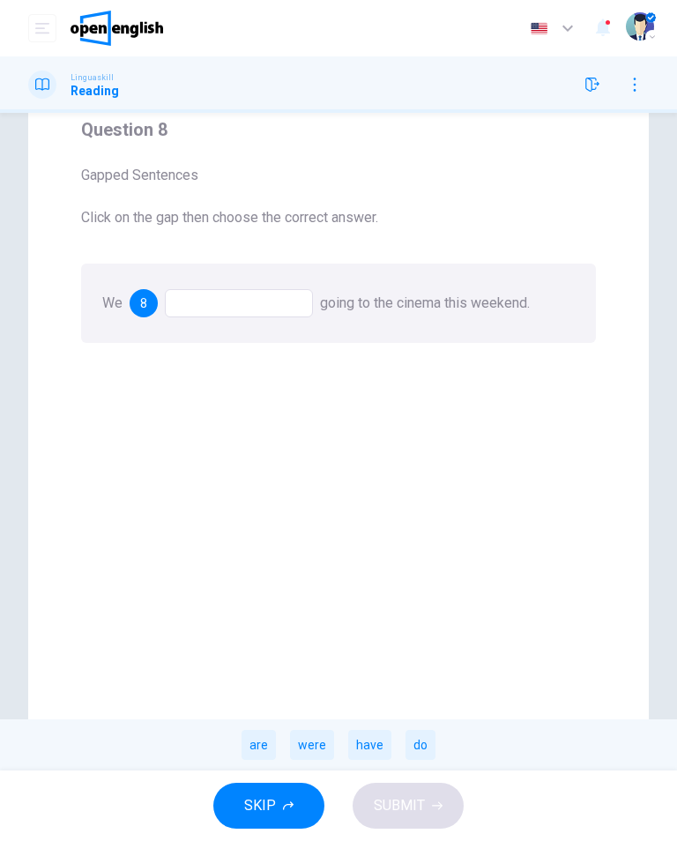
click at [262, 737] on div "are" at bounding box center [259, 745] width 34 height 30
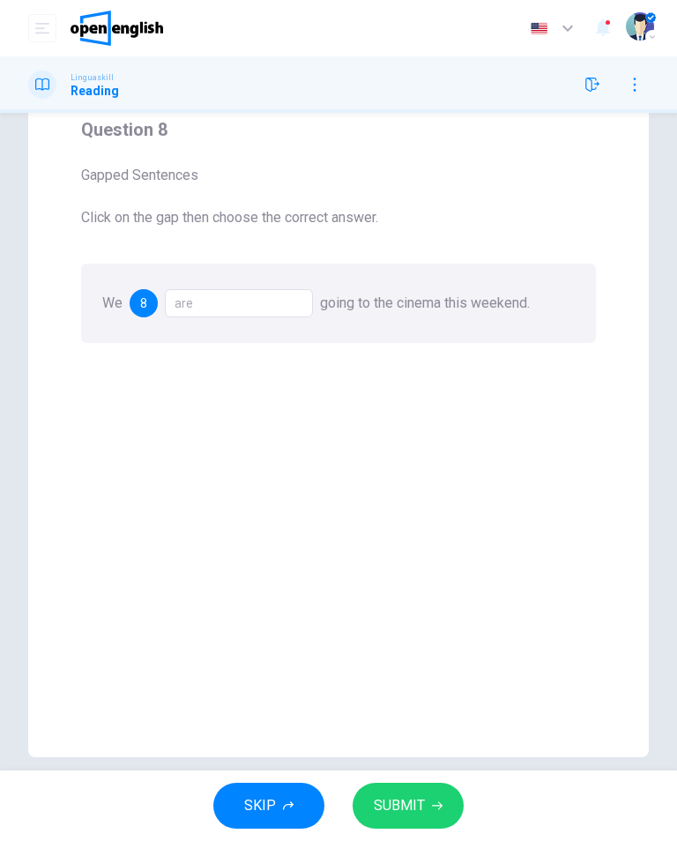
click at [382, 804] on span "SUBMIT" at bounding box center [399, 806] width 51 height 25
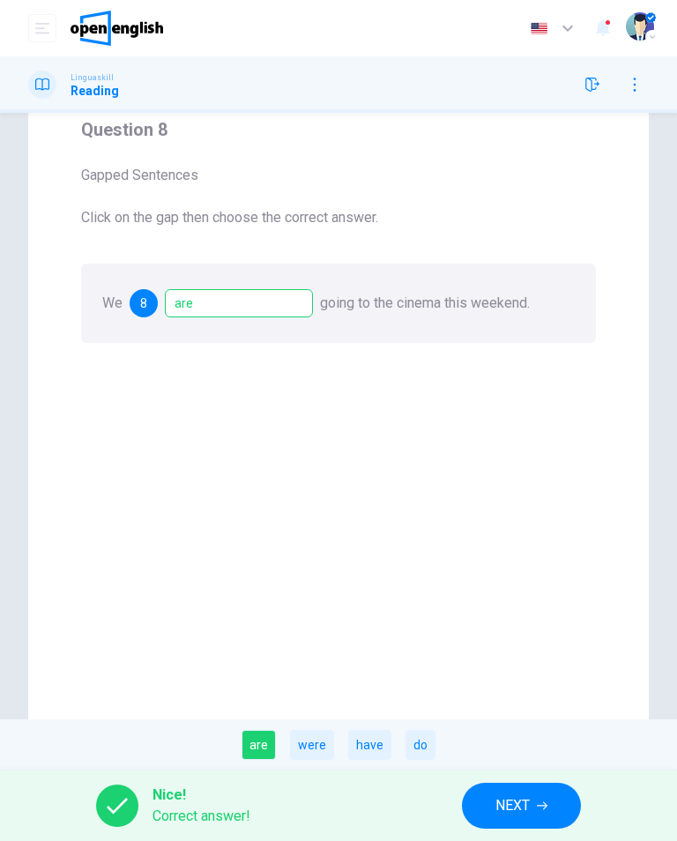
click at [475, 803] on button "NEXT" at bounding box center [521, 806] width 119 height 46
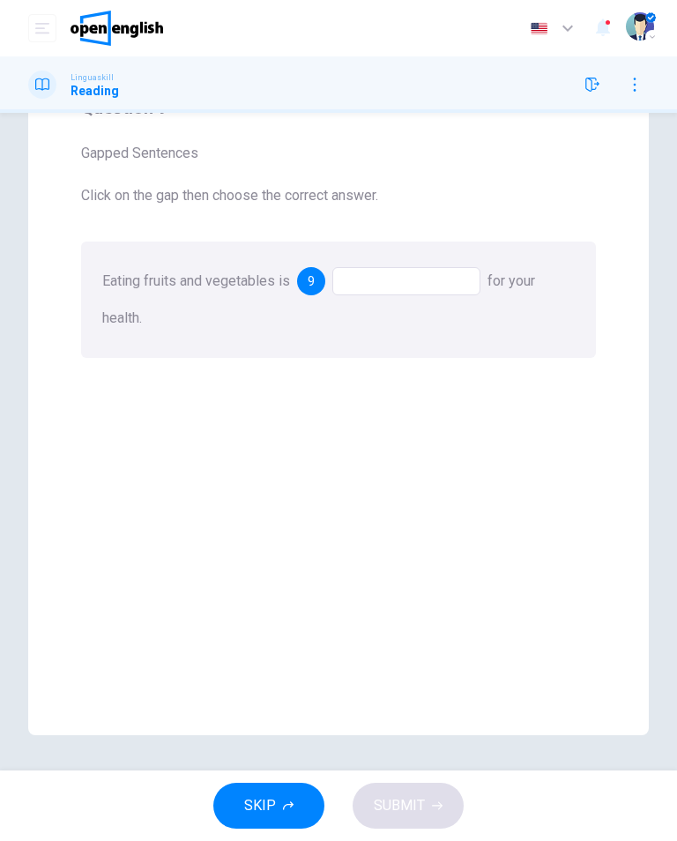
scroll to position [122, 0]
click at [359, 284] on div at bounding box center [407, 281] width 148 height 28
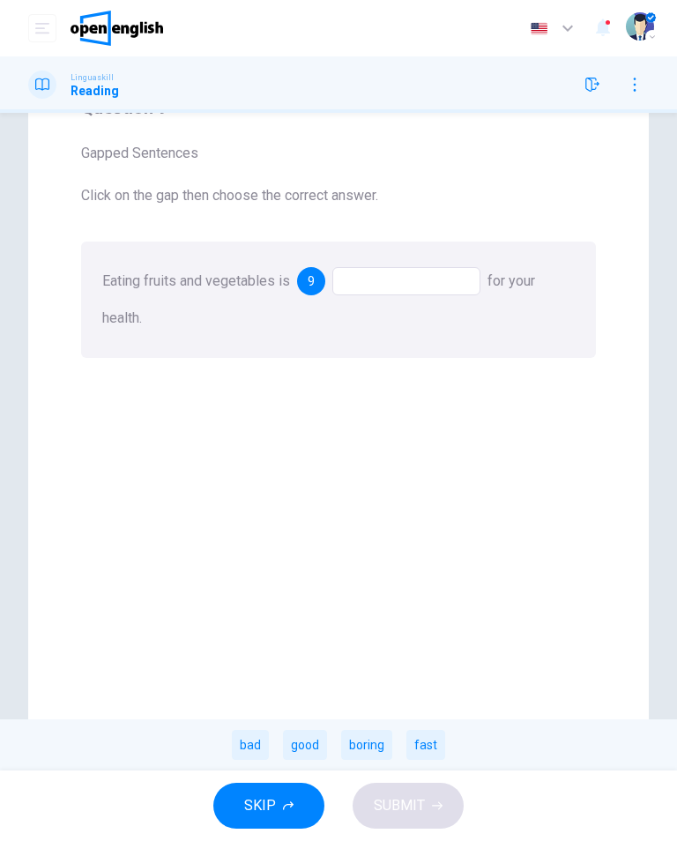
click at [310, 745] on div "good" at bounding box center [305, 745] width 44 height 30
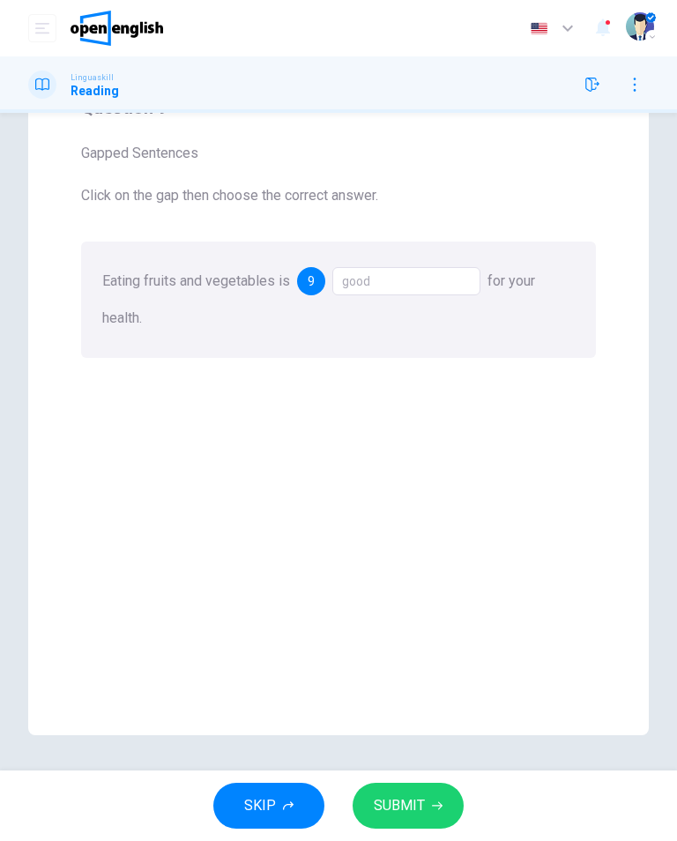
click at [385, 812] on span "SUBMIT" at bounding box center [399, 806] width 51 height 25
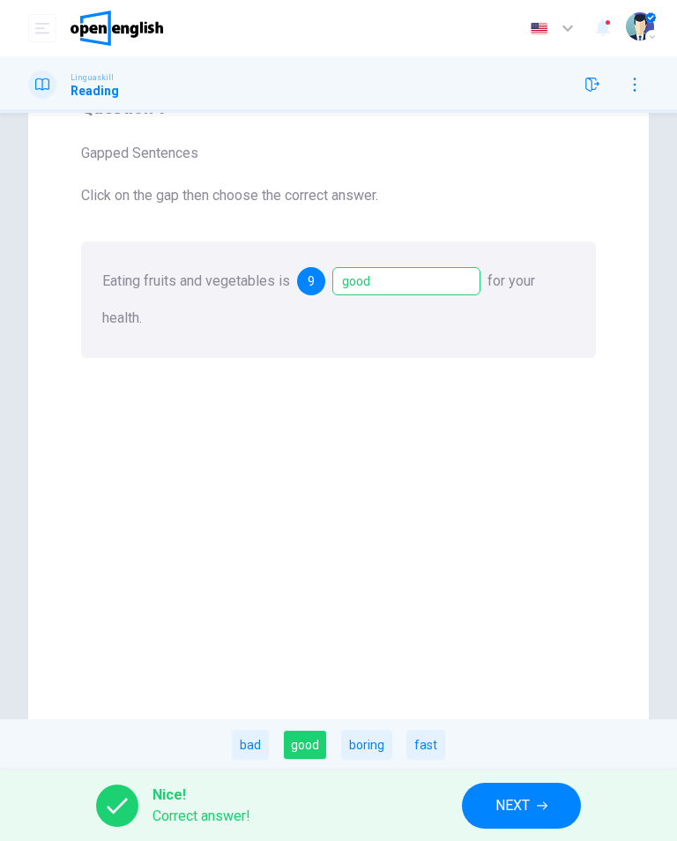
click at [495, 815] on button "NEXT" at bounding box center [521, 806] width 119 height 46
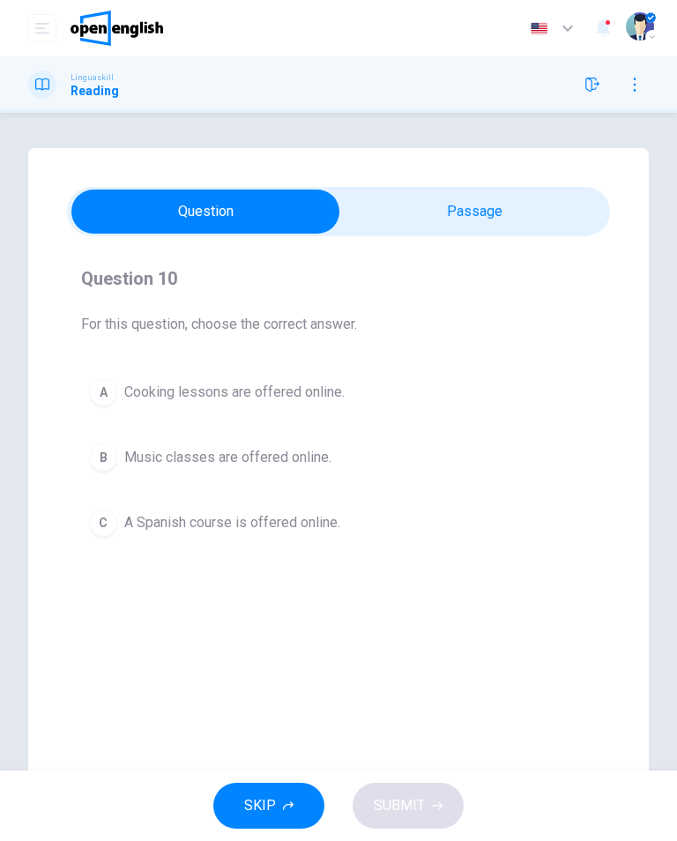
click at [0, 463] on div "Online Course Enroll in our online Spanish course which is suitable for beginne…" at bounding box center [338, 502] width 677 height 709
click at [119, 540] on button "C A Spanish course is offered online." at bounding box center [338, 523] width 515 height 44
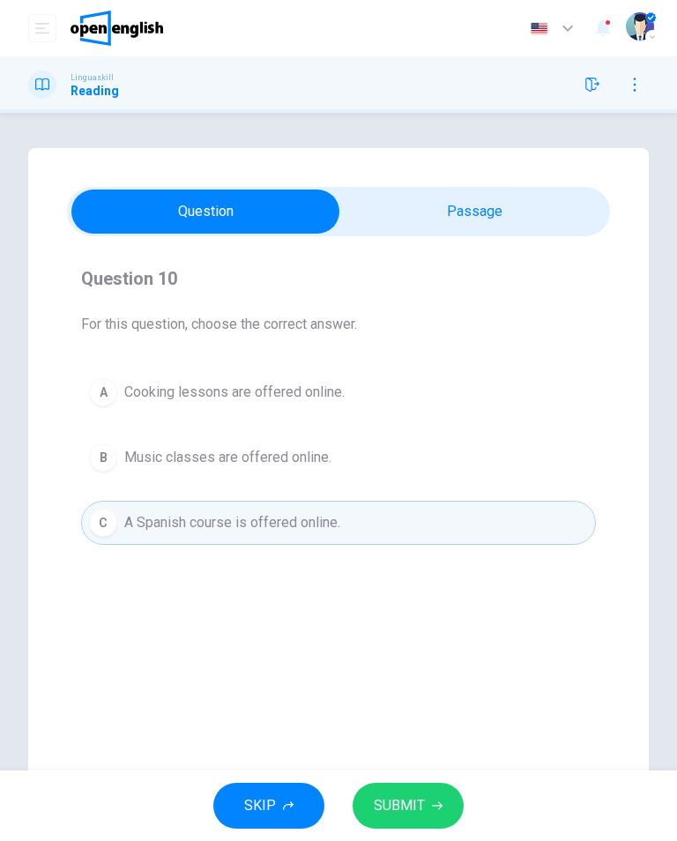
click at [379, 804] on span "SUBMIT" at bounding box center [399, 806] width 51 height 25
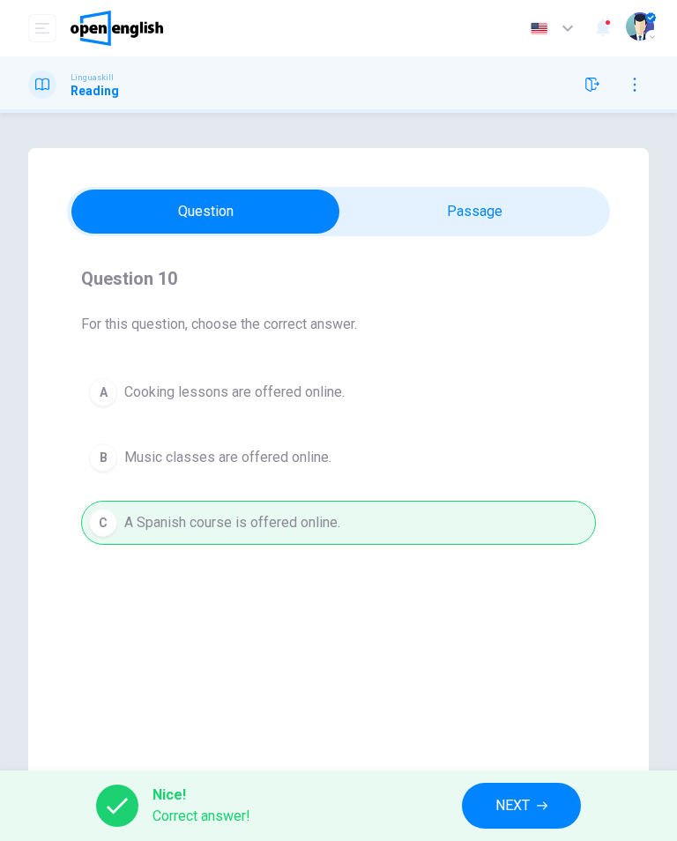
click at [477, 818] on button "NEXT" at bounding box center [521, 806] width 119 height 46
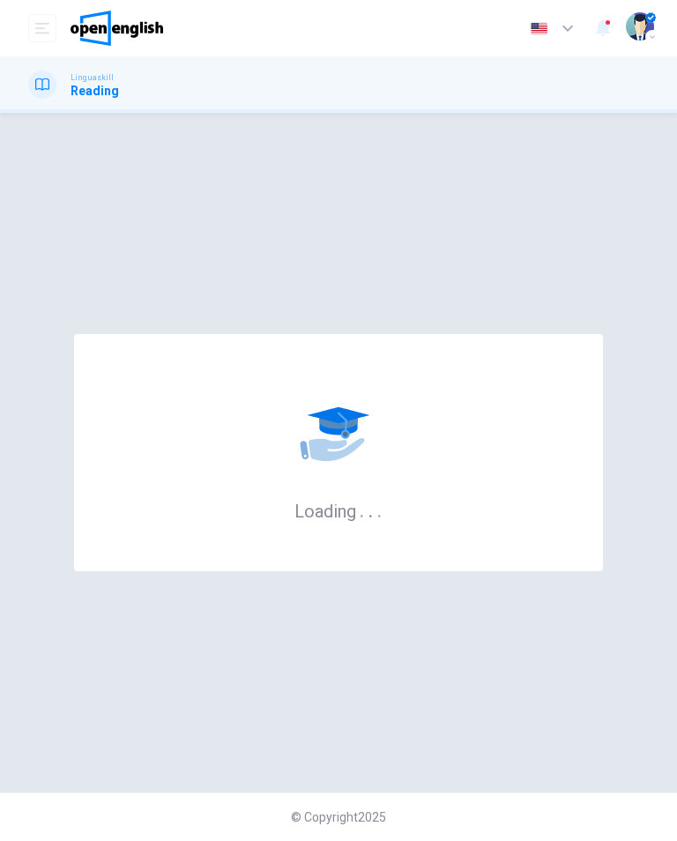
click at [444, 804] on div "© Copyright 2025" at bounding box center [338, 817] width 677 height 49
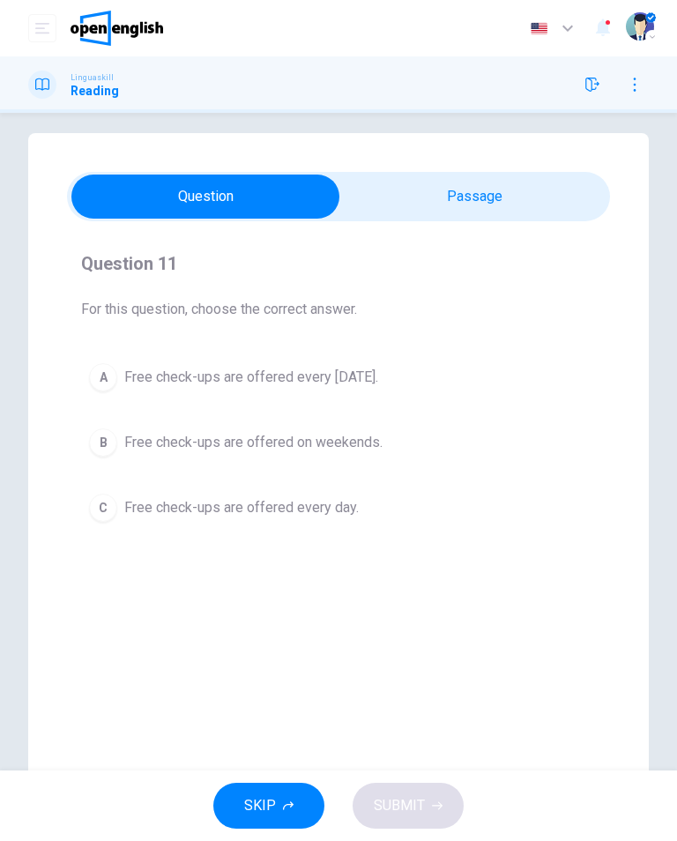
scroll to position [21, 0]
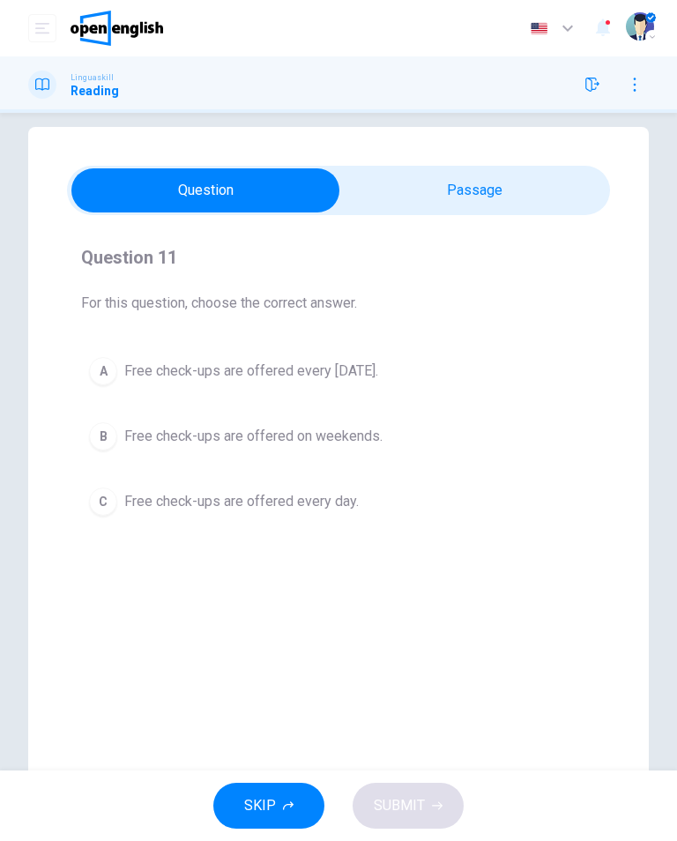
click at [102, 382] on div "A" at bounding box center [103, 371] width 28 height 28
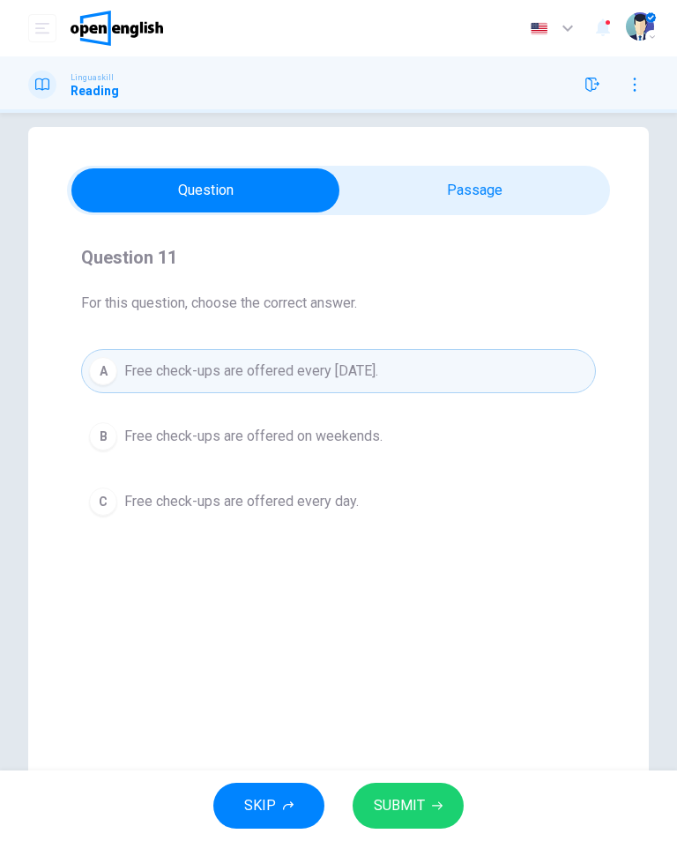
click at [406, 828] on button "SUBMIT" at bounding box center [408, 806] width 111 height 46
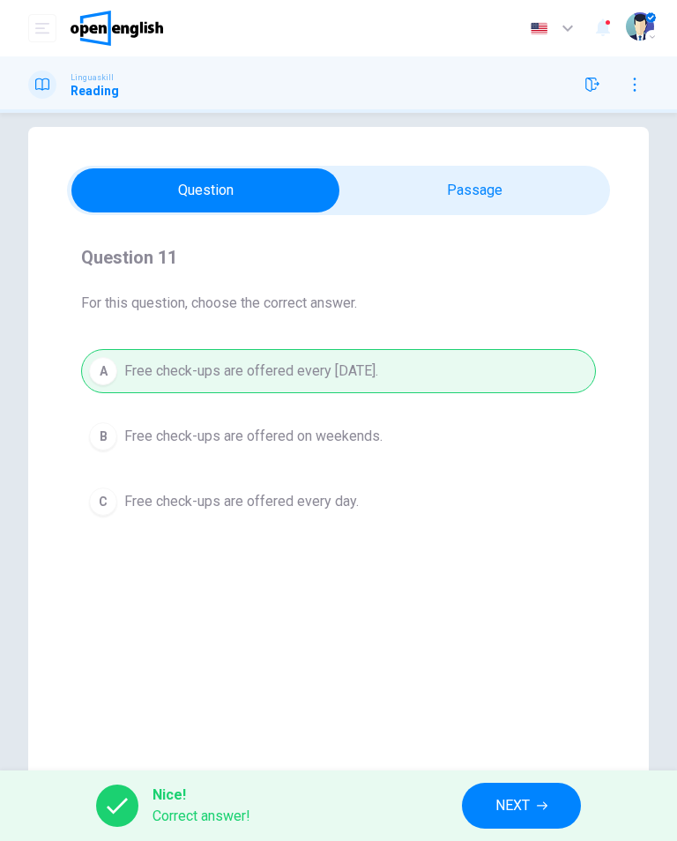
click at [471, 807] on button "NEXT" at bounding box center [521, 806] width 119 height 46
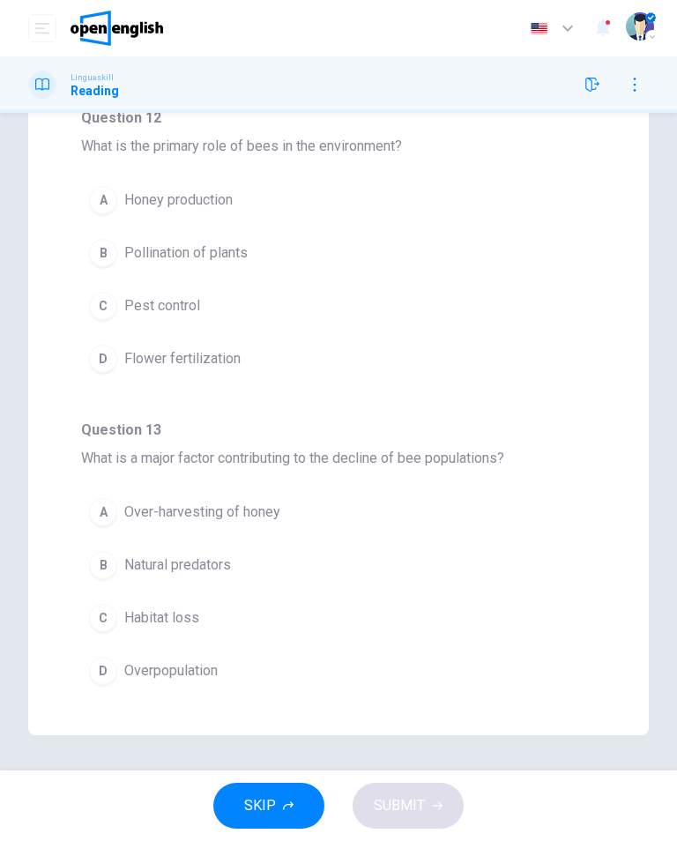
scroll to position [0, 0]
click at [100, 249] on div "B" at bounding box center [103, 253] width 28 height 28
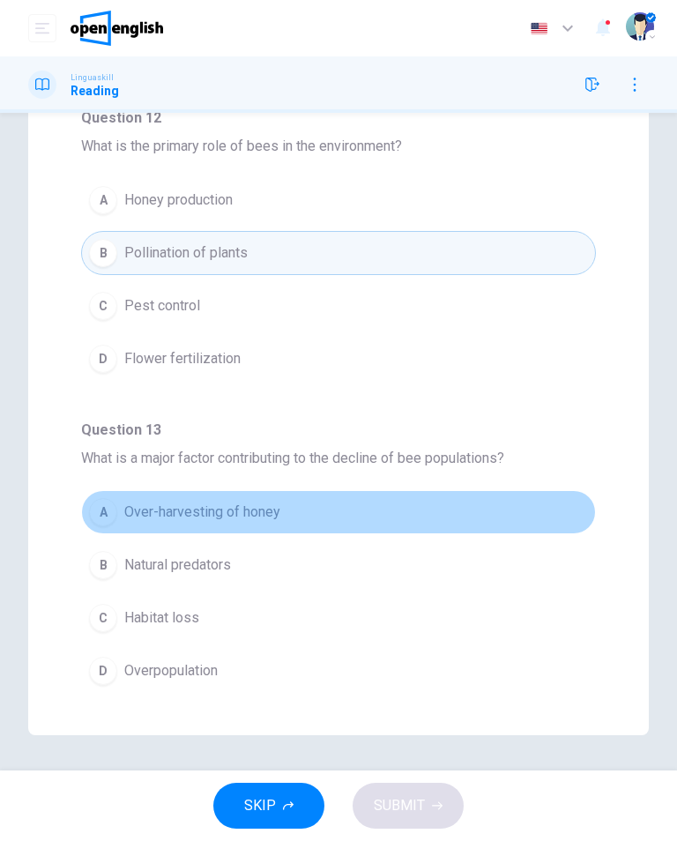
click at [93, 495] on button "A Over-harvesting of honey" at bounding box center [338, 512] width 515 height 44
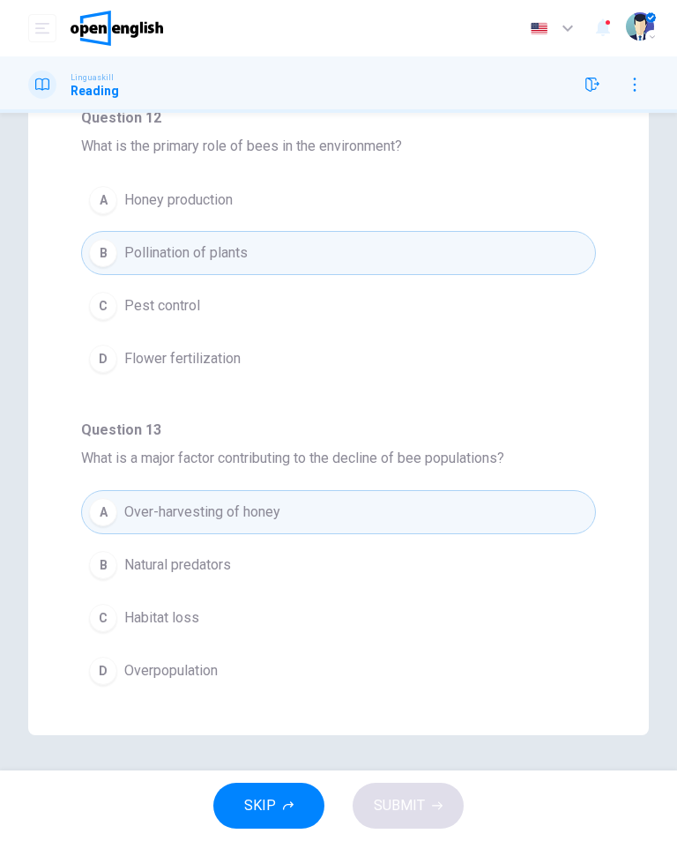
click at [108, 502] on div "A" at bounding box center [103, 512] width 28 height 28
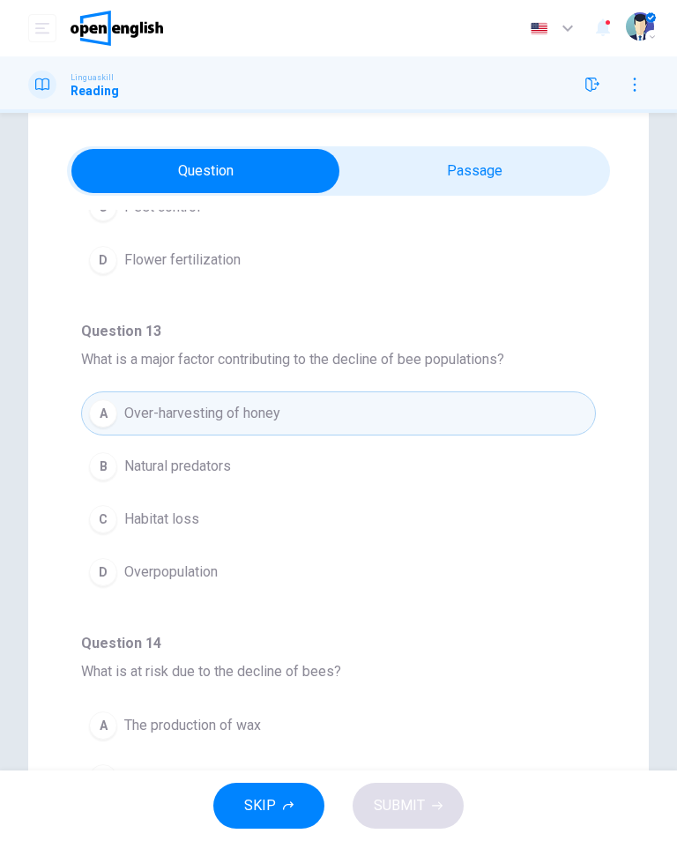
scroll to position [322, 0]
click at [279, 524] on button "C Habitat loss" at bounding box center [338, 519] width 515 height 44
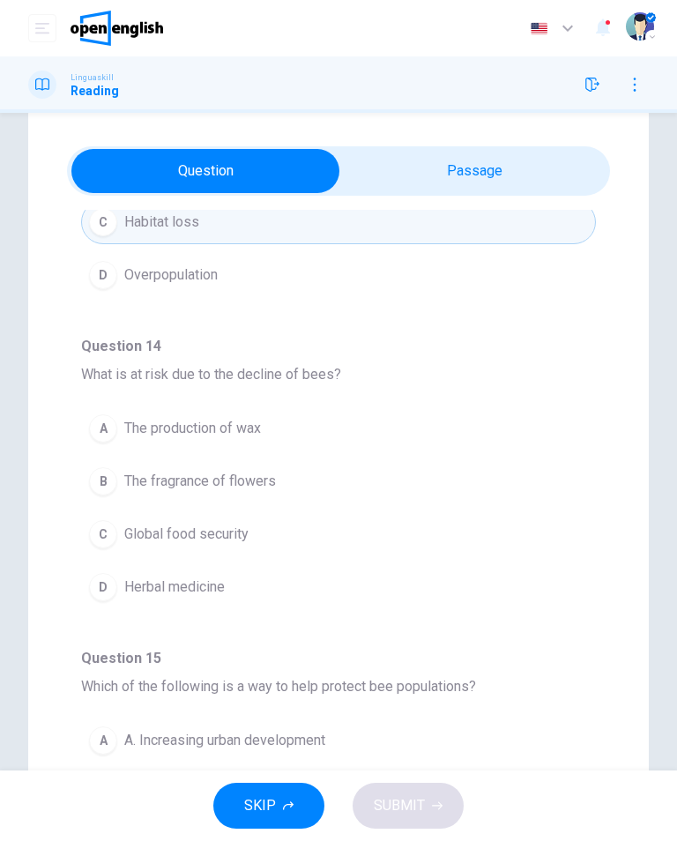
scroll to position [617, 0]
click at [110, 535] on div "C" at bounding box center [103, 535] width 28 height 28
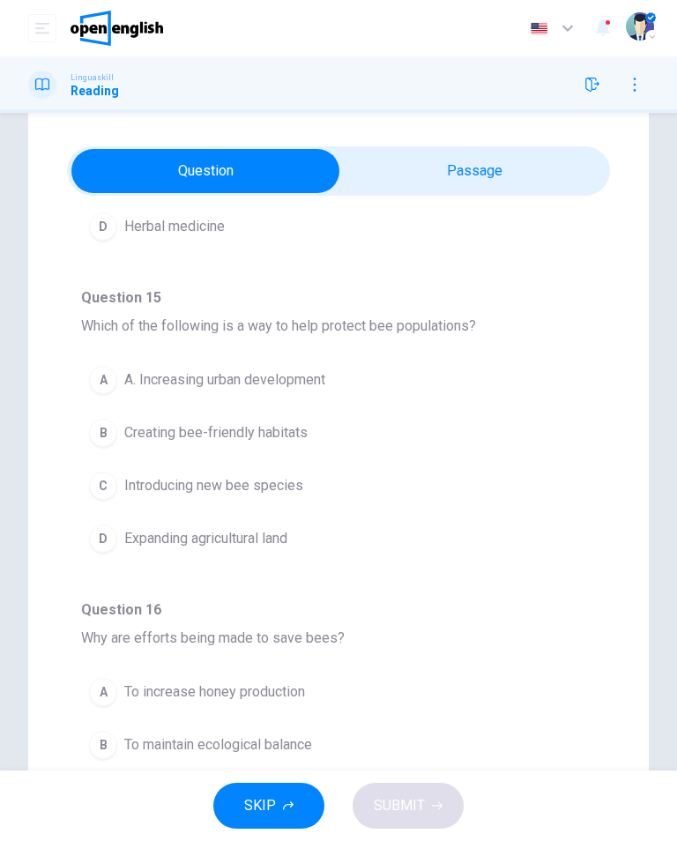
click at [659, 691] on div "The Importance of Bees Bees play a crucial role in the environment, primarily t…" at bounding box center [338, 533] width 677 height 850
click at [131, 442] on span "Creating bee-friendly habitats" at bounding box center [215, 432] width 183 height 21
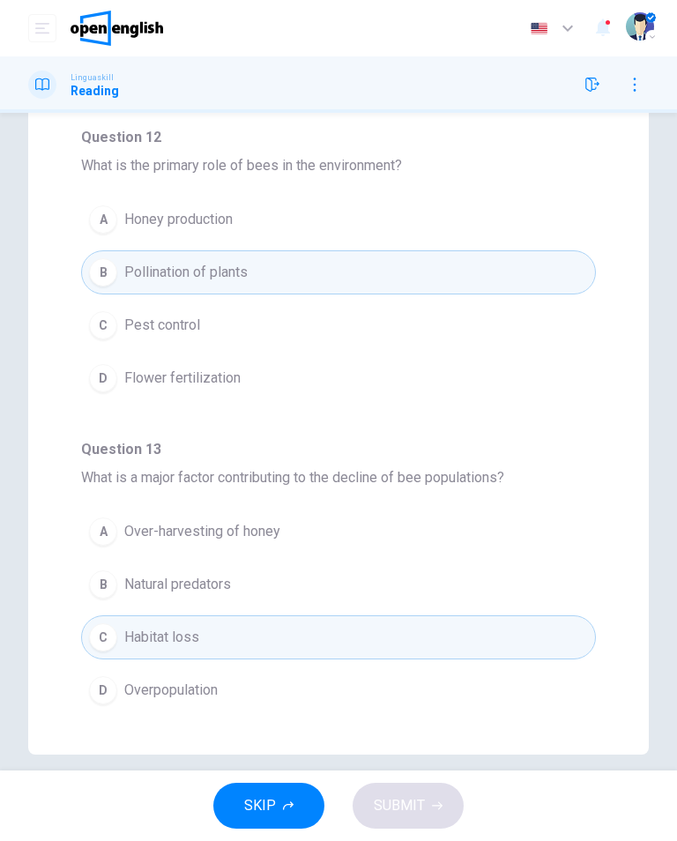
scroll to position [41, 0]
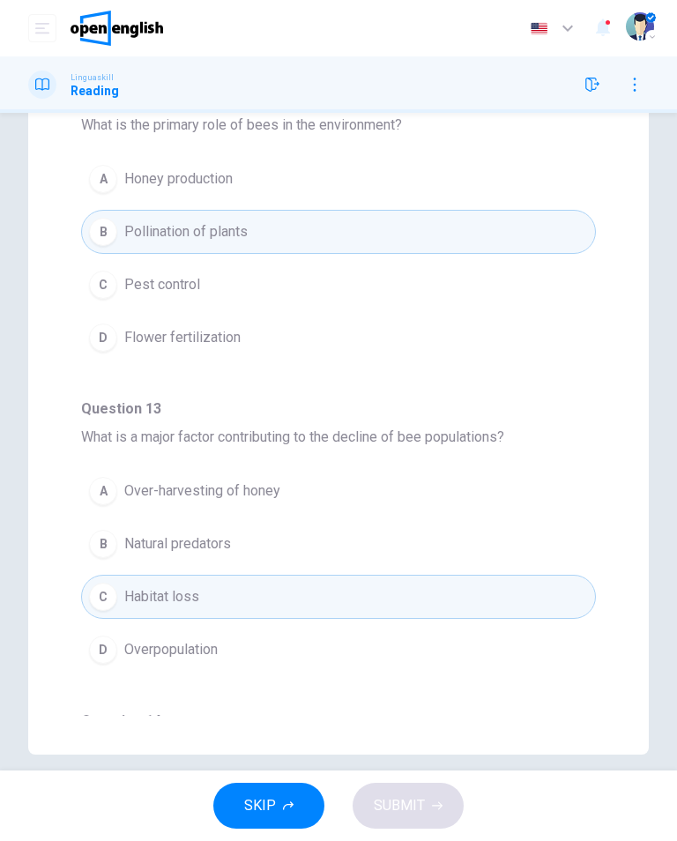
click at [381, 687] on div "A Over-harvesting of honey B Natural predators C Habitat loss D Overpopulation" at bounding box center [338, 579] width 515 height 221
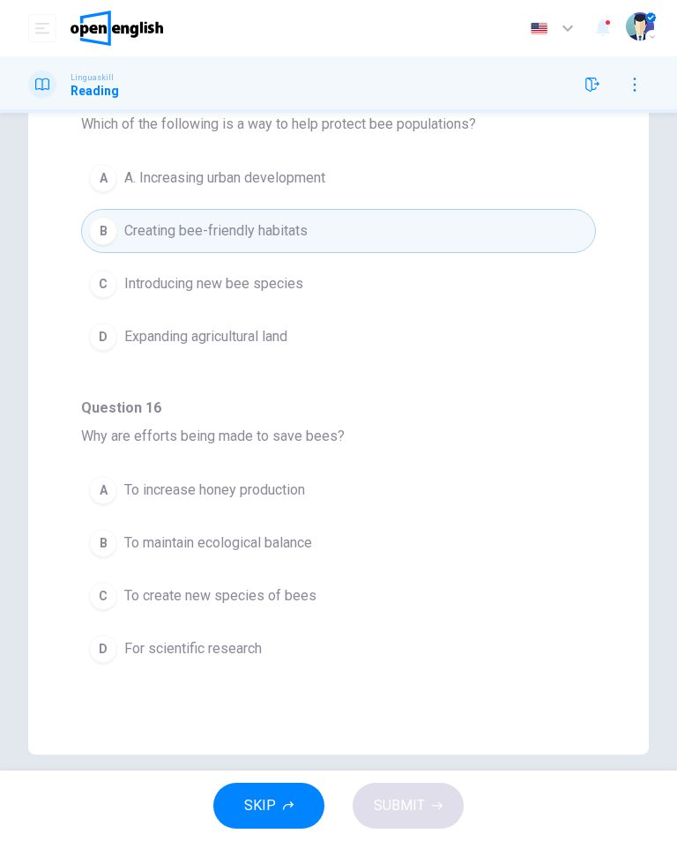
scroll to position [979, 0]
click at [364, 542] on button "B To maintain ecological balance" at bounding box center [338, 542] width 515 height 44
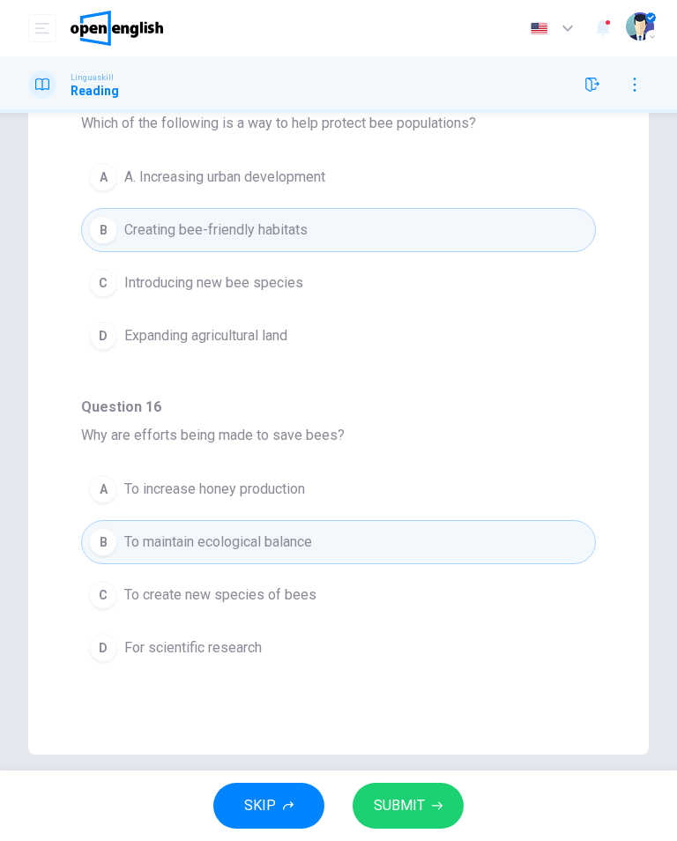
click at [431, 796] on button "SUBMIT" at bounding box center [408, 806] width 111 height 46
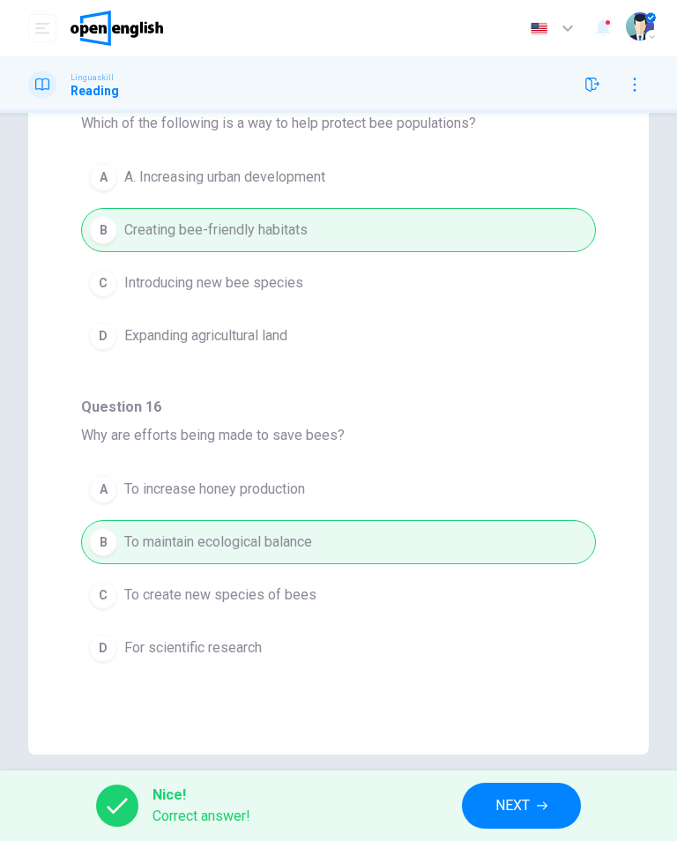
click at [539, 807] on icon "button" at bounding box center [542, 806] width 11 height 11
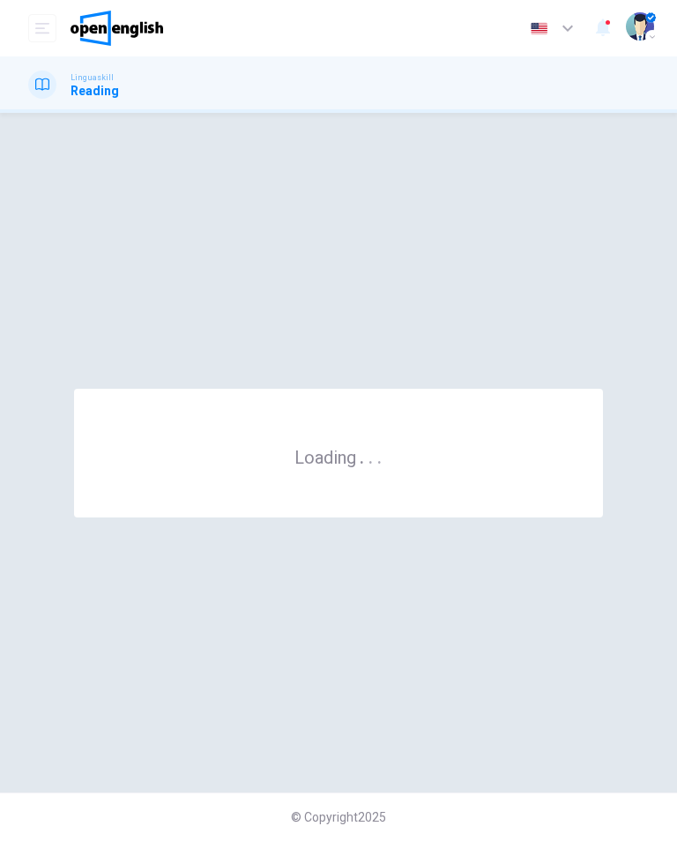
scroll to position [0, 0]
